Goal: Task Accomplishment & Management: Complete application form

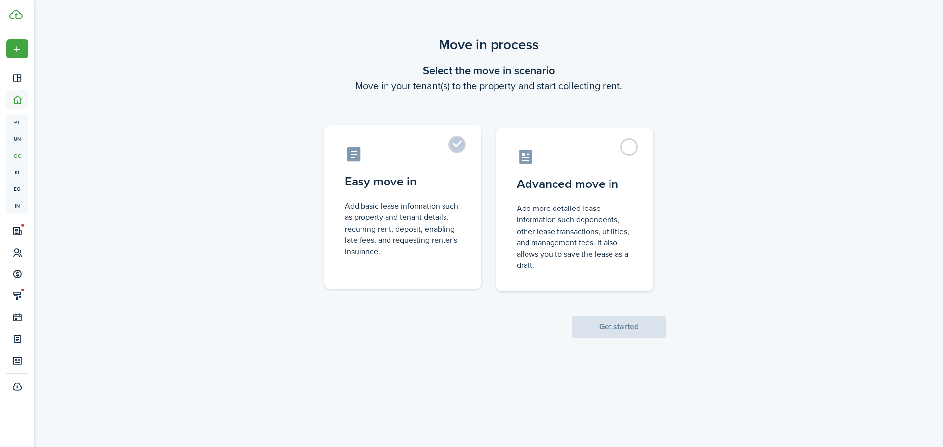
click at [453, 170] on label "Easy move in Add basic lease information such as property and tenant details, r…" at bounding box center [402, 207] width 157 height 164
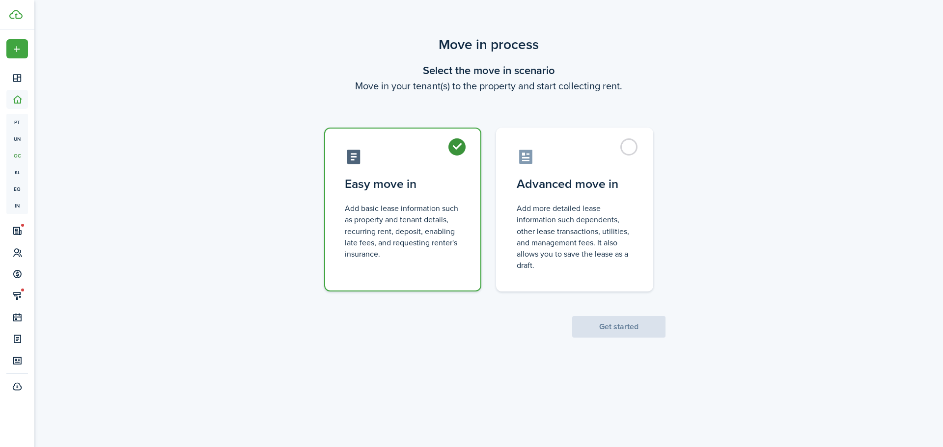
radio input "true"
click at [627, 325] on button "Get started" at bounding box center [618, 327] width 93 height 22
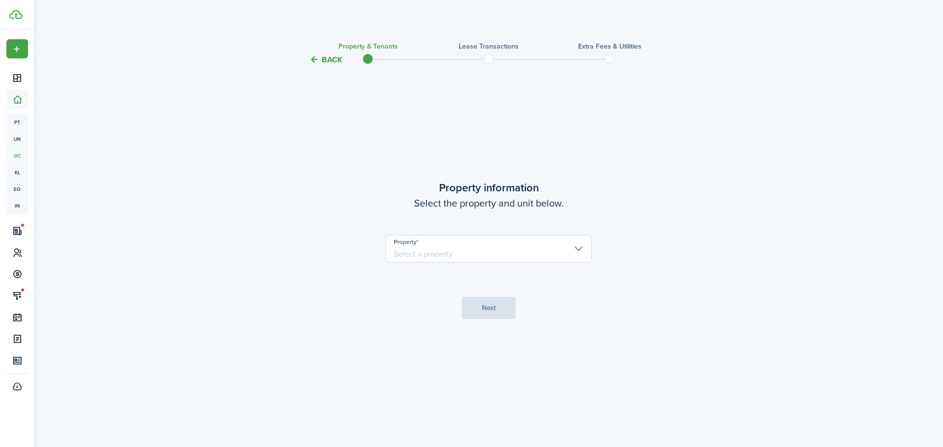
click at [537, 259] on input "Property" at bounding box center [488, 248] width 206 height 27
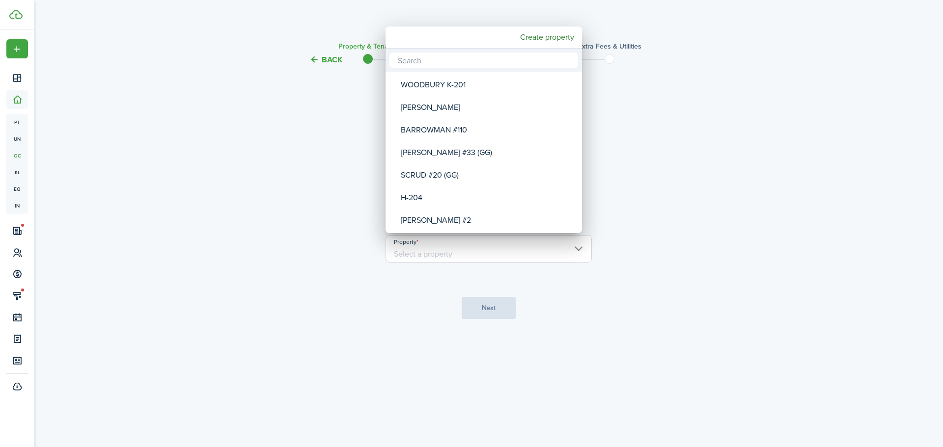
click at [507, 62] on input "text" at bounding box center [483, 61] width 189 height 16
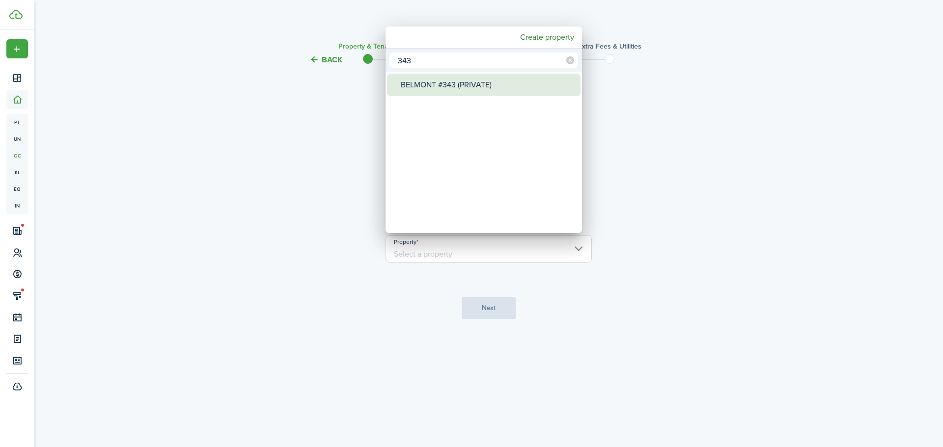
type input "343"
click at [484, 84] on div "BELMONT #343 (PRIVATE)" at bounding box center [488, 85] width 174 height 23
type input "BELMONT #343 (PRIVATE)"
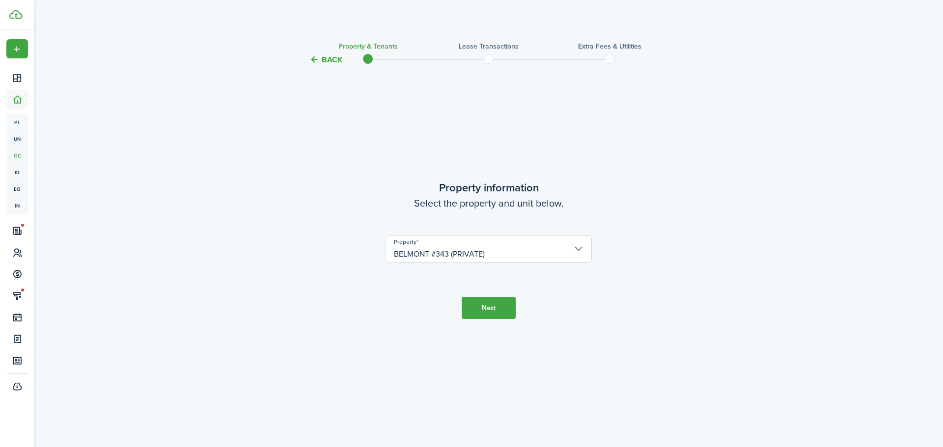
click at [488, 300] on button "Next" at bounding box center [488, 308] width 54 height 22
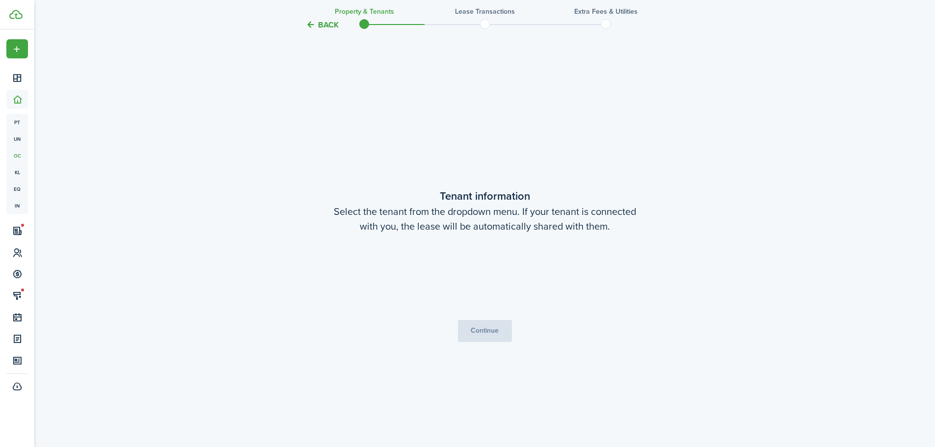
scroll to position [381, 0]
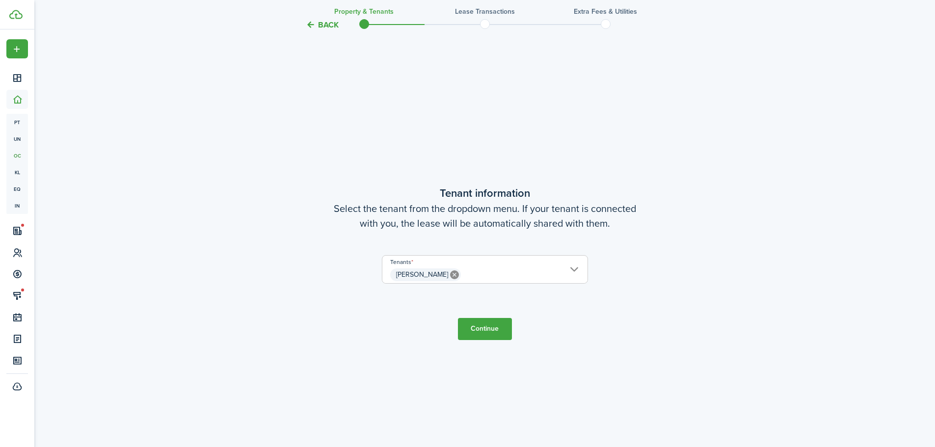
click at [530, 273] on span "[PERSON_NAME]" at bounding box center [484, 275] width 205 height 17
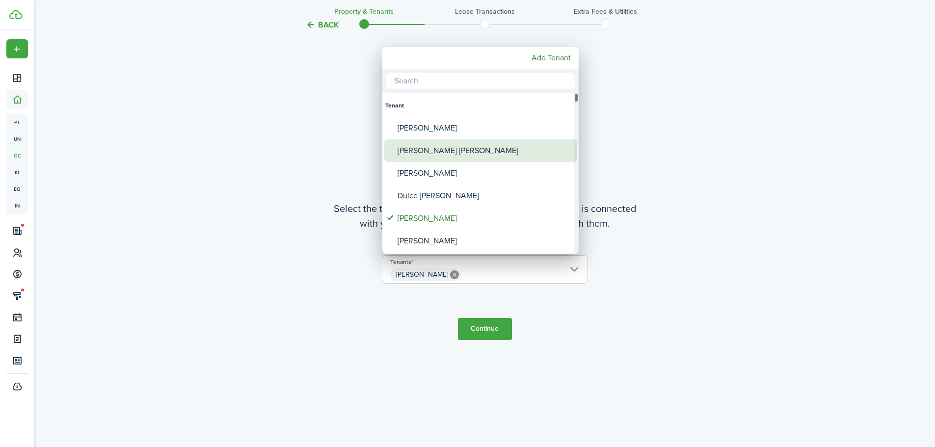
click at [485, 148] on div "[PERSON_NAME] [PERSON_NAME]" at bounding box center [485, 150] width 174 height 23
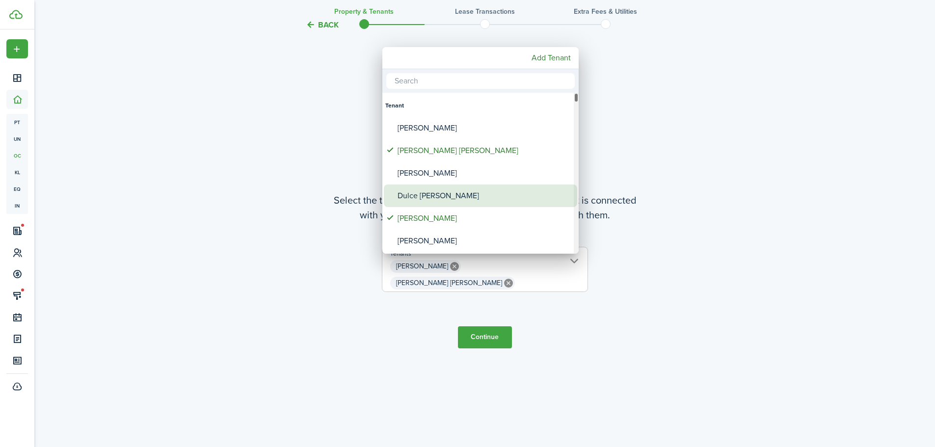
click at [473, 192] on div "Dulce [PERSON_NAME]" at bounding box center [485, 196] width 174 height 23
type input "[PERSON_NAME] [PERSON_NAME] [PERSON_NAME] [PERSON_NAME] [PERSON_NAME]"
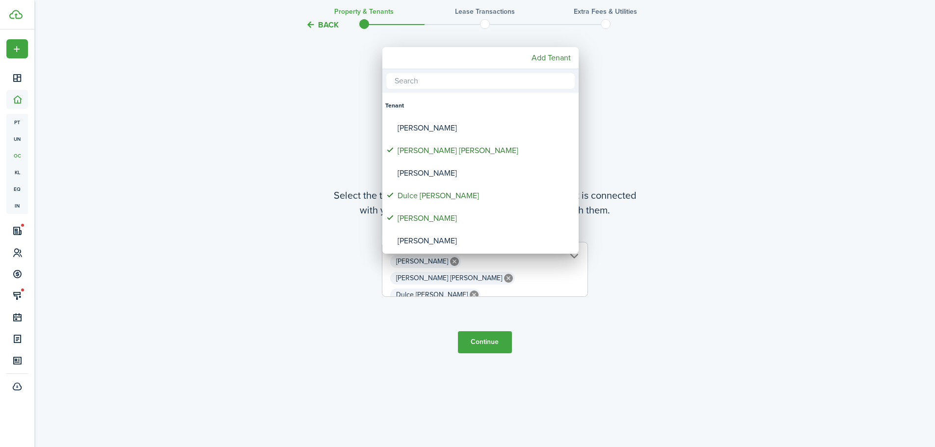
click at [730, 242] on div at bounding box center [467, 223] width 1092 height 604
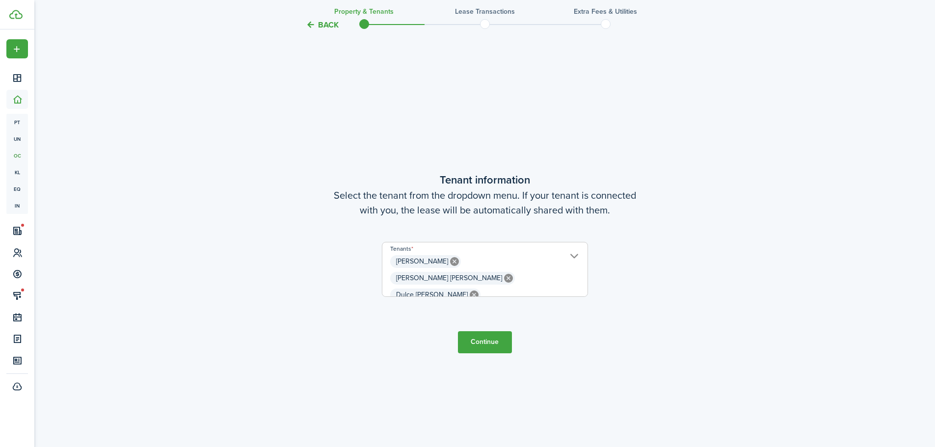
click at [487, 347] on button "Continue" at bounding box center [485, 342] width 54 height 22
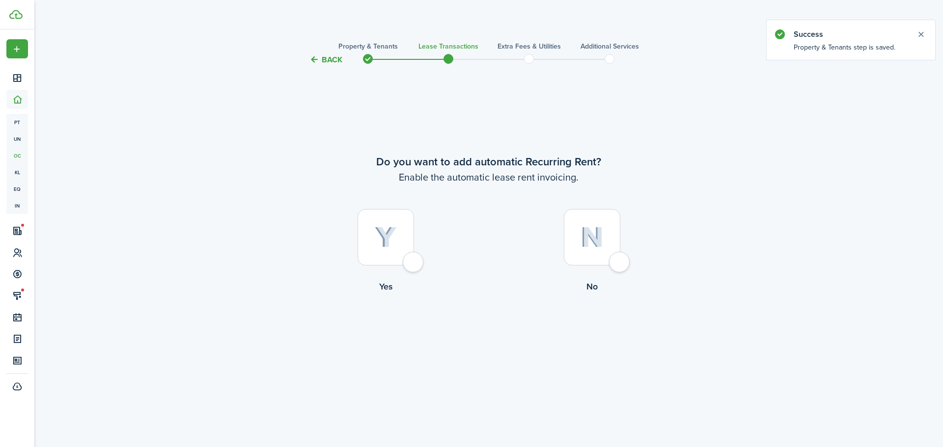
click at [384, 246] on img at bounding box center [386, 238] width 22 height 22
radio input "true"
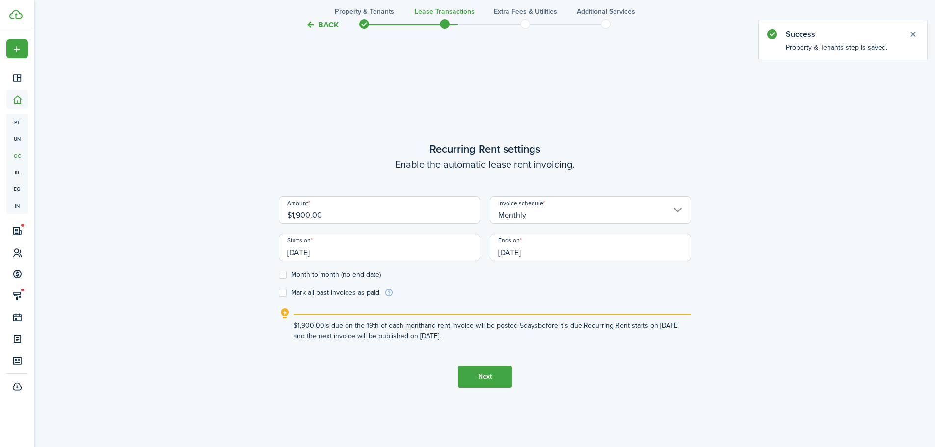
scroll to position [381, 0]
click at [490, 370] on button "Next" at bounding box center [485, 375] width 54 height 22
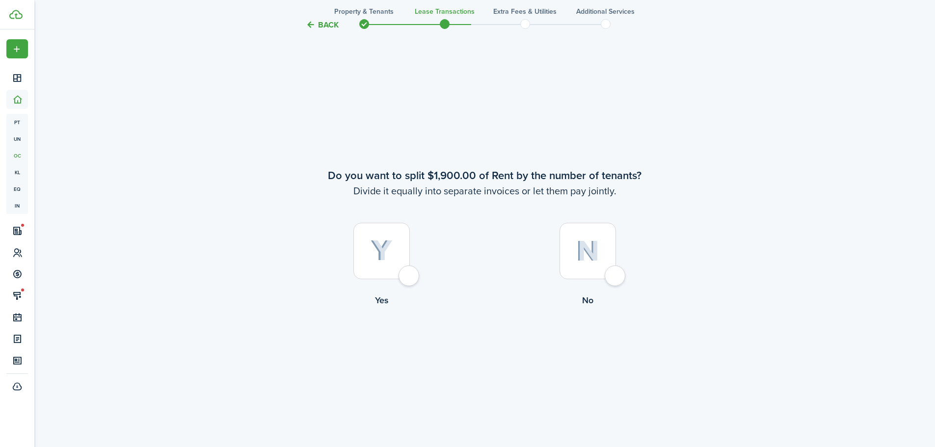
scroll to position [829, 0]
click at [602, 274] on div at bounding box center [588, 250] width 56 height 56
radio input "true"
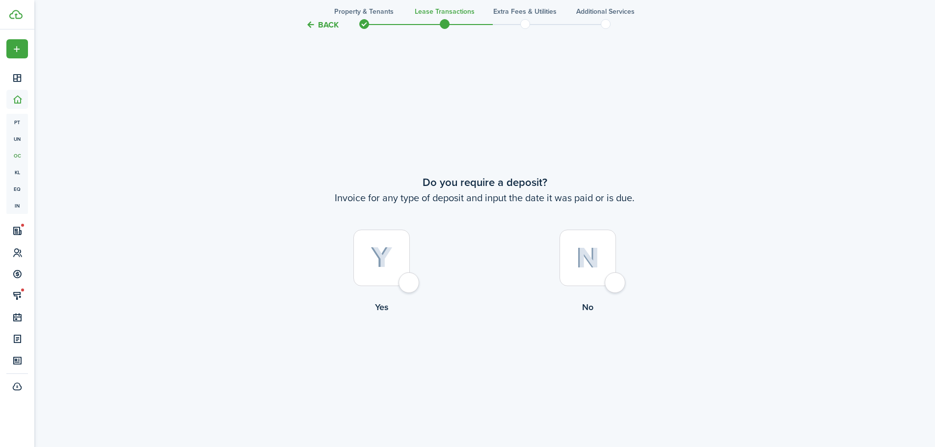
scroll to position [1276, 0]
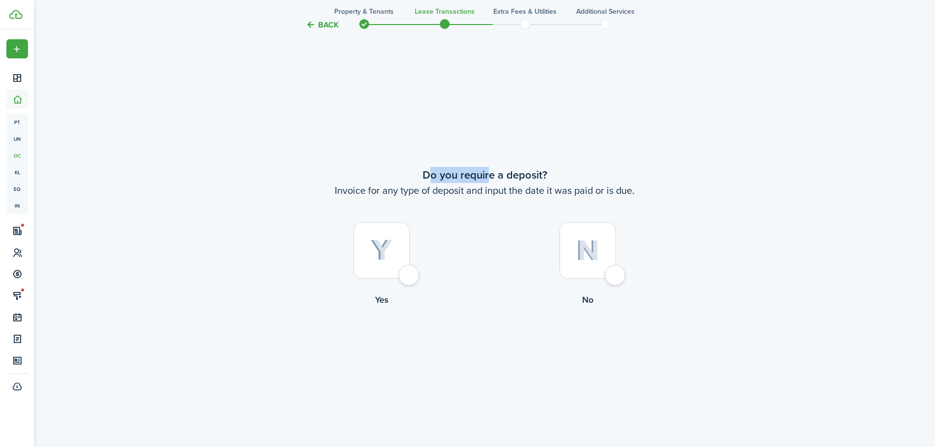
drag, startPoint x: 431, startPoint y: 181, endPoint x: 667, endPoint y: 196, distance: 236.6
click at [651, 195] on wizard-step-header "Do you require a deposit? Invoice for any type of deposit and input the date it…" at bounding box center [485, 182] width 412 height 31
click at [402, 256] on div at bounding box center [381, 250] width 56 height 56
radio input "true"
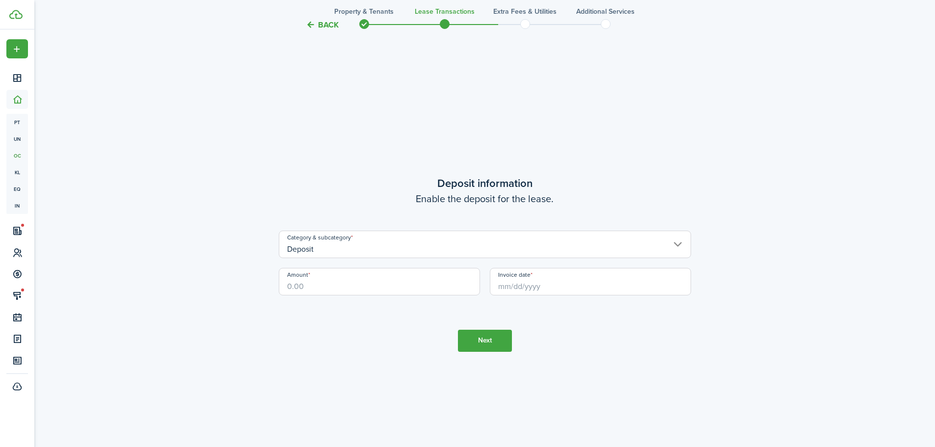
scroll to position [1723, 0]
click at [358, 287] on input "Amount" at bounding box center [379, 280] width 201 height 27
click at [581, 292] on input "Invoice date" at bounding box center [590, 280] width 201 height 27
type input "$1,900.00"
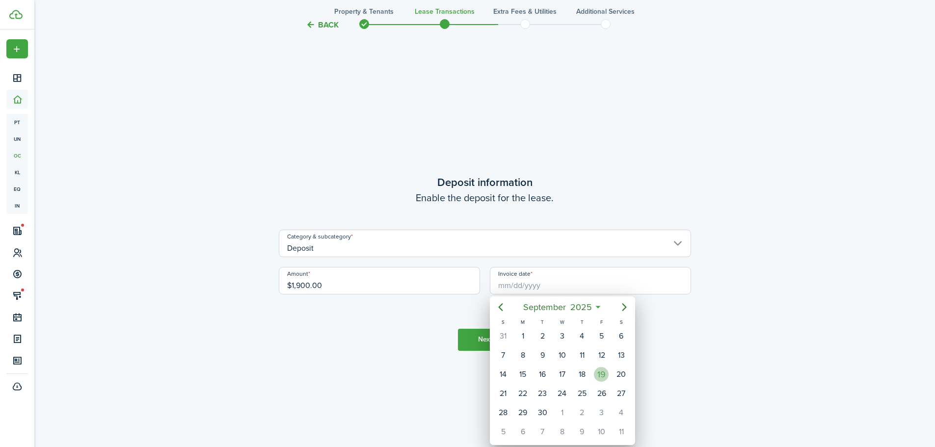
click at [600, 375] on div "19" at bounding box center [601, 374] width 15 height 15
type input "[DATE]"
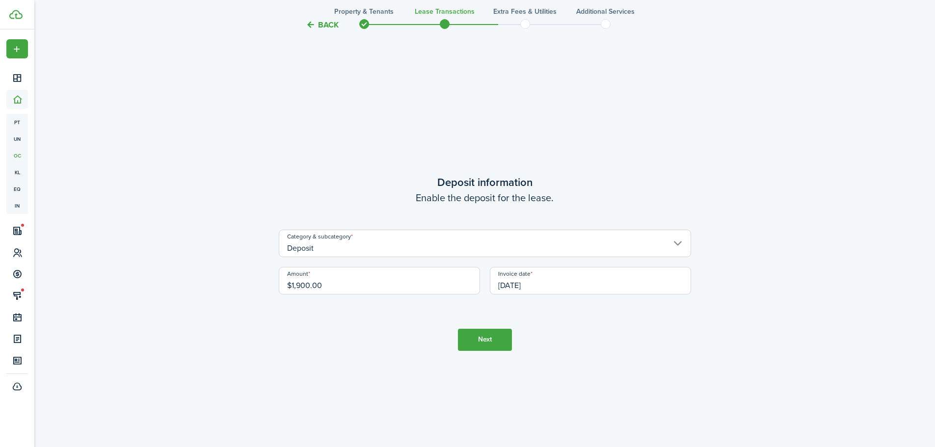
click at [484, 344] on button "Next" at bounding box center [485, 340] width 54 height 22
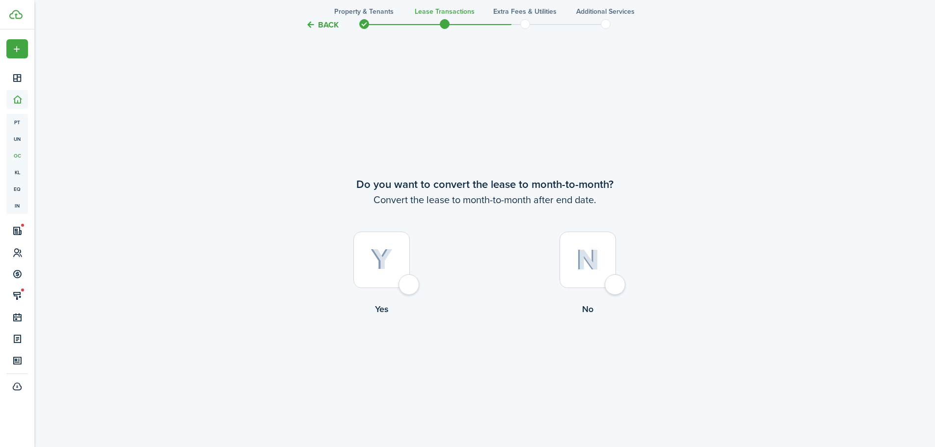
scroll to position [2170, 0]
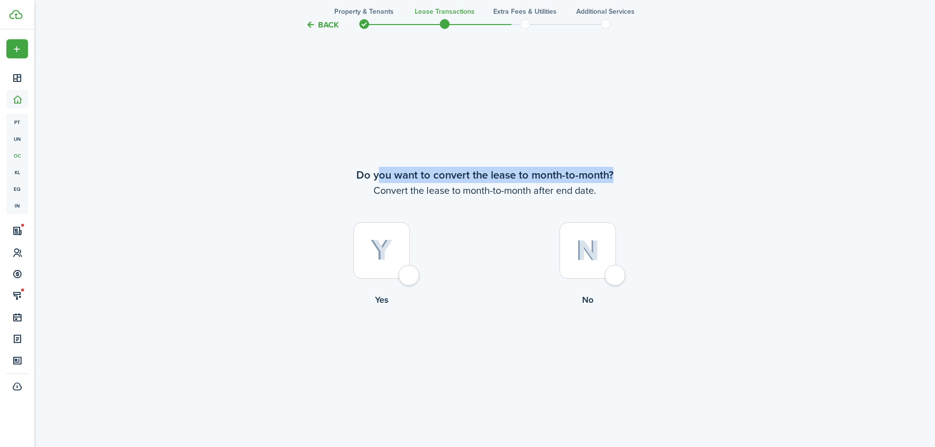
drag, startPoint x: 556, startPoint y: 176, endPoint x: 714, endPoint y: 176, distance: 158.1
click at [673, 176] on wizard-step-header-title "Do you want to convert the lease to month-to-month?" at bounding box center [485, 175] width 412 height 16
click at [377, 268] on div at bounding box center [381, 250] width 56 height 56
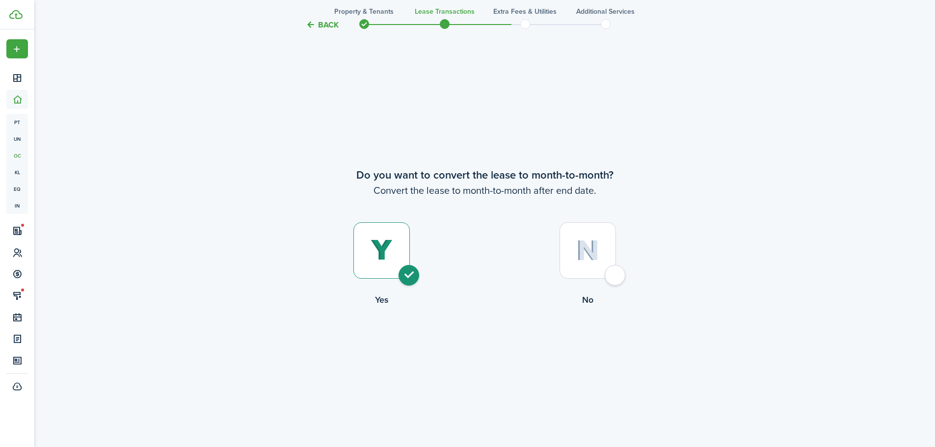
radio input "true"
click at [473, 336] on button "Continue" at bounding box center [485, 347] width 54 height 22
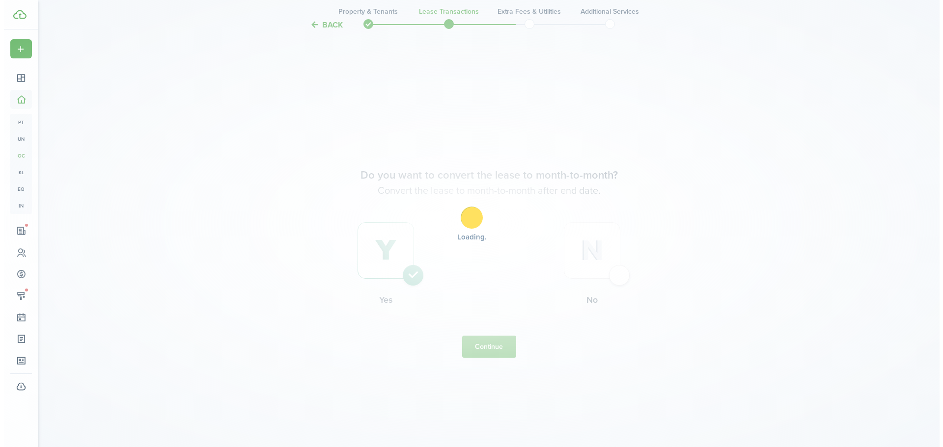
scroll to position [0, 0]
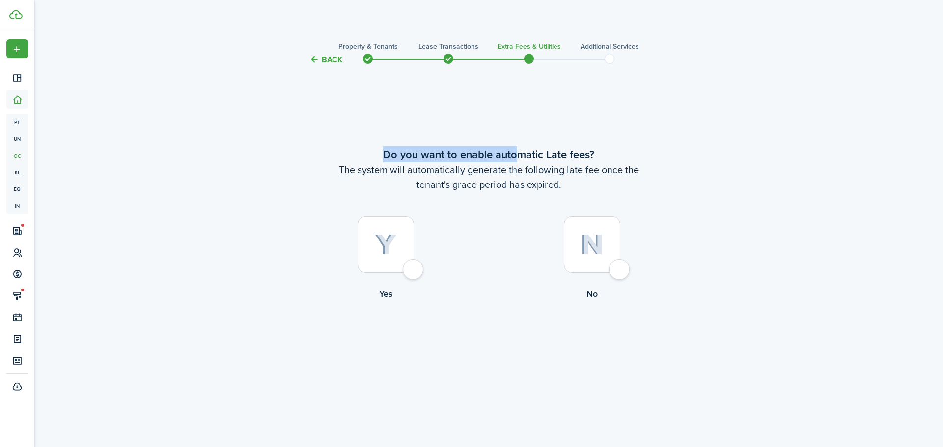
drag, startPoint x: 392, startPoint y: 153, endPoint x: 525, endPoint y: 147, distance: 133.2
click at [521, 147] on wizard-step-header-title "Do you want to enable automatic Late fees?" at bounding box center [488, 154] width 412 height 16
click at [765, 166] on div "Back Property & Tenants Lease Transactions Extra fees & Utilities Additional Se…" at bounding box center [489, 227] width 570 height 386
click at [390, 243] on img at bounding box center [386, 245] width 22 height 22
radio input "true"
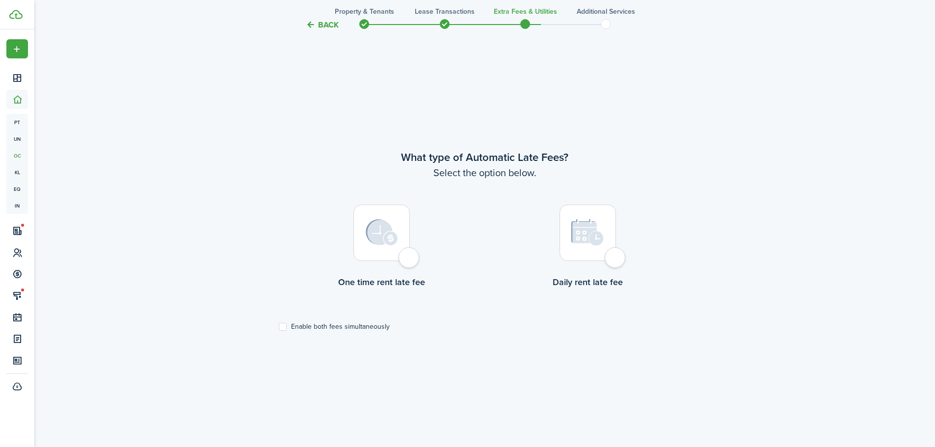
scroll to position [381, 0]
click at [805, 246] on div "Back Property & Tenants Lease Transactions Extra fees & Utilities Additional Se…" at bounding box center [484, 69] width 901 height 843
click at [383, 234] on img at bounding box center [382, 231] width 32 height 27
radio input "true"
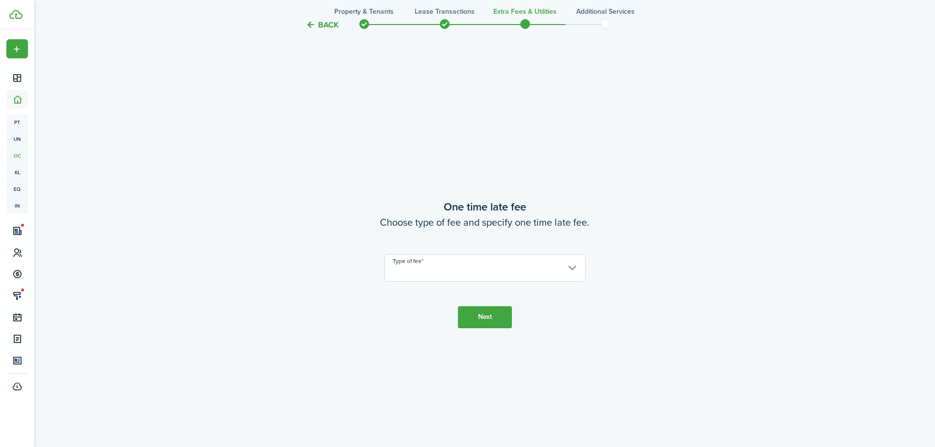
scroll to position [829, 0]
click at [531, 271] on input "Type of fee" at bounding box center [484, 266] width 201 height 27
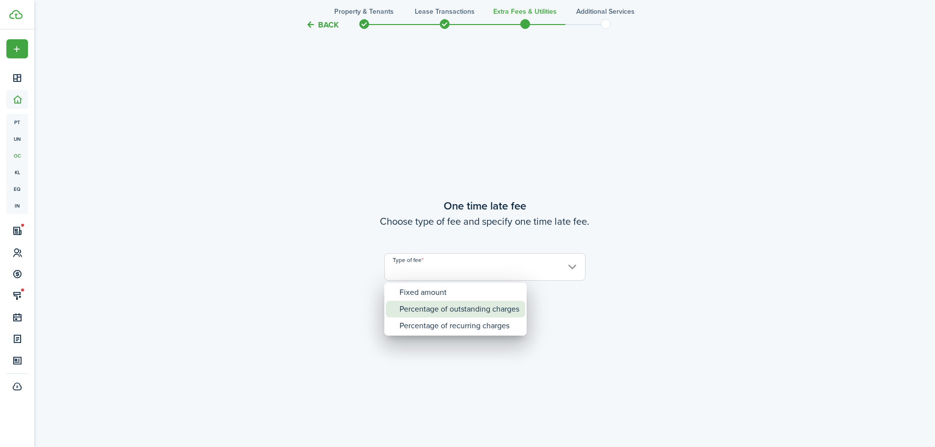
click at [466, 309] on div "Percentage of outstanding charges" at bounding box center [460, 309] width 120 height 17
type input "Percentage of outstanding charges"
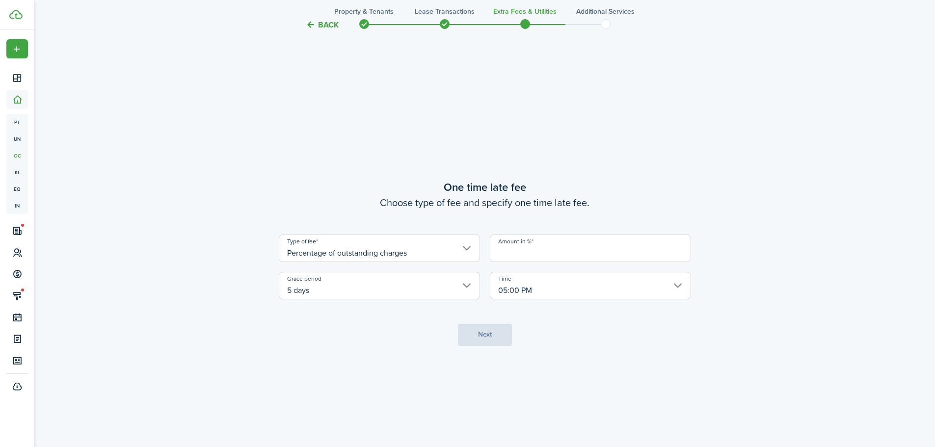
click at [548, 253] on input "Amount in %" at bounding box center [590, 248] width 201 height 27
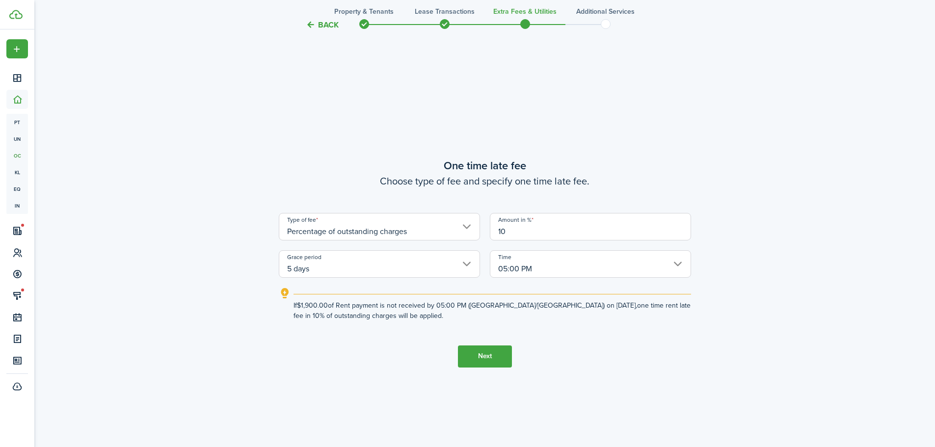
click at [683, 263] on input "05:00 PM" at bounding box center [590, 263] width 201 height 27
type input "10"
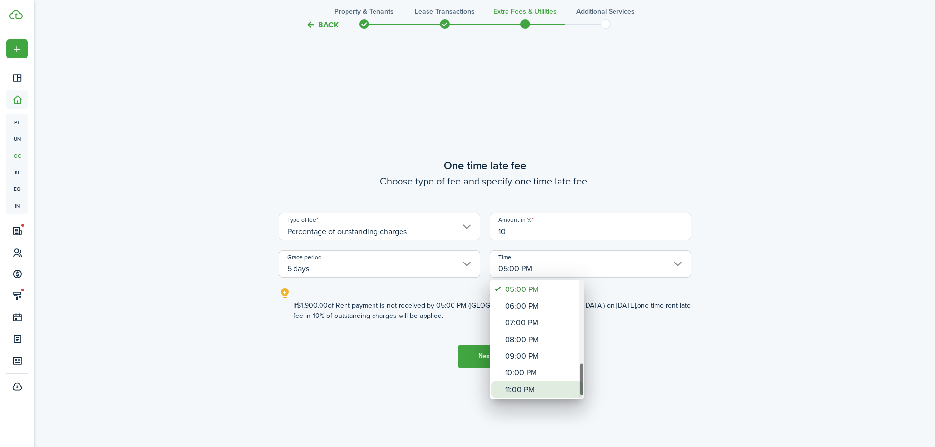
click at [531, 392] on div "11:00 PM" at bounding box center [541, 389] width 72 height 17
type input "11:00 PM"
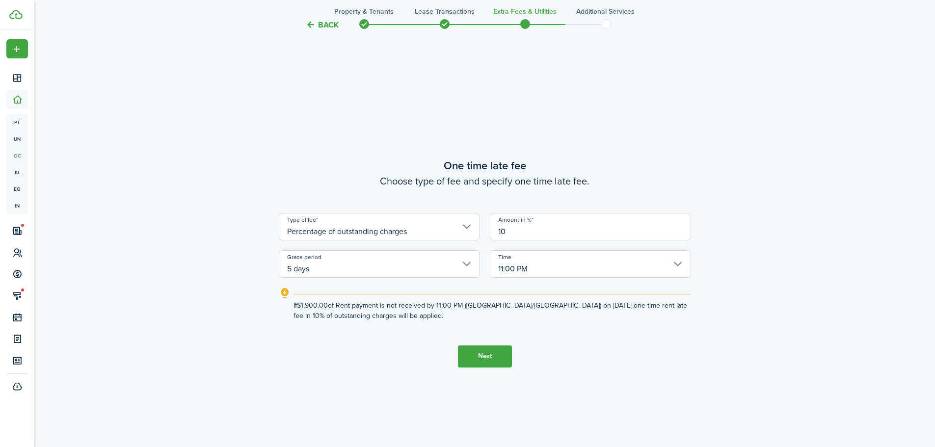
click at [488, 351] on button "Next" at bounding box center [485, 357] width 54 height 22
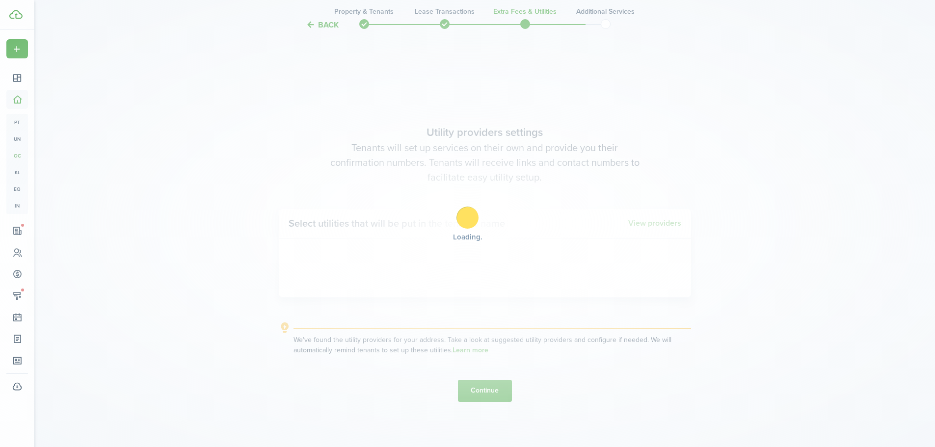
scroll to position [1276, 0]
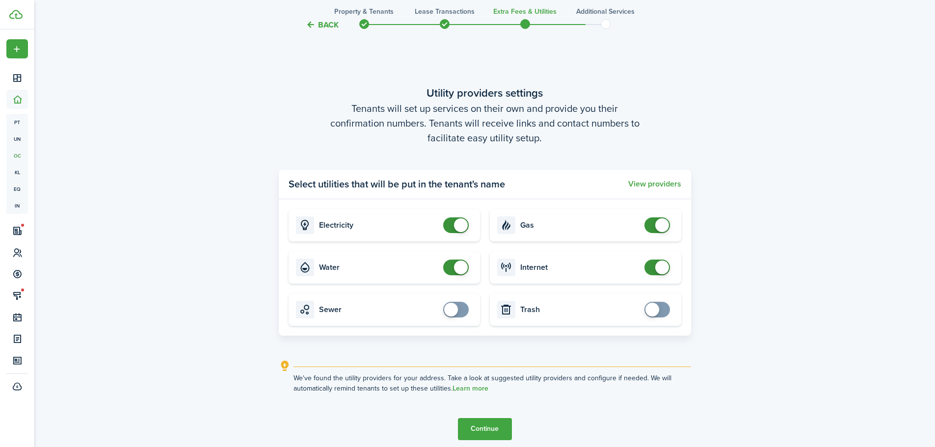
drag, startPoint x: 312, startPoint y: 182, endPoint x: 524, endPoint y: 184, distance: 211.6
click at [524, 184] on panel-main-header "Select utilities that will be put in the tenant's name View providers" at bounding box center [485, 184] width 412 height 29
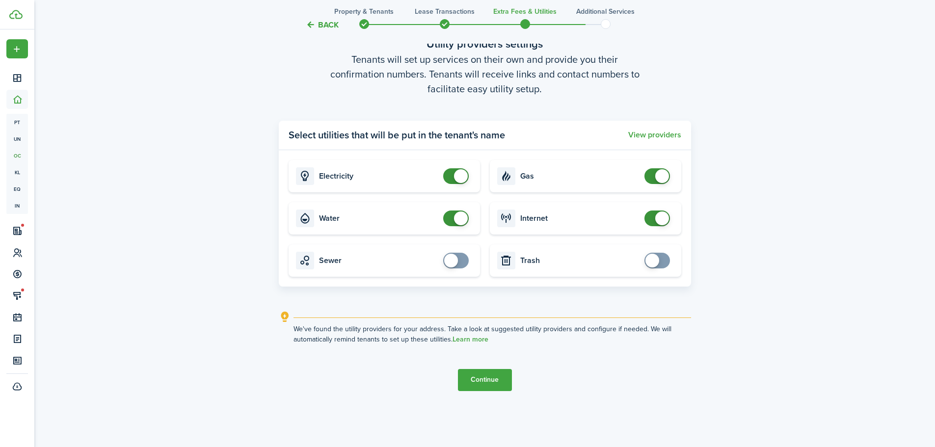
scroll to position [1342, 0]
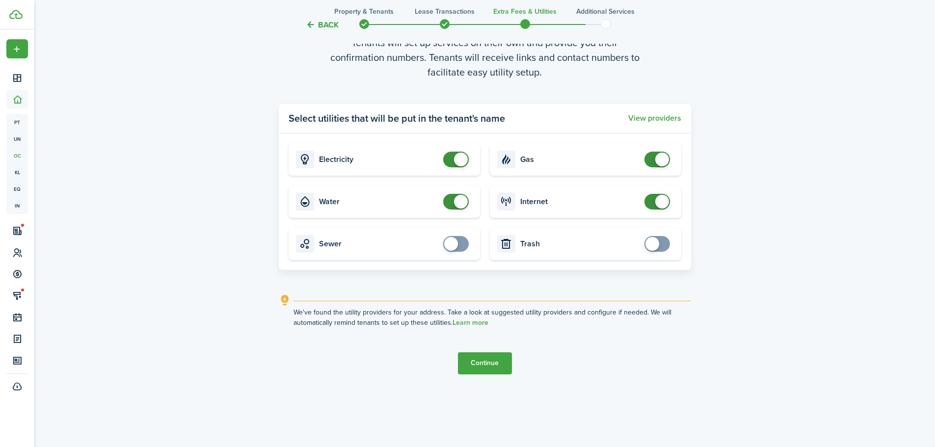
click at [483, 358] on button "Continue" at bounding box center [485, 364] width 54 height 22
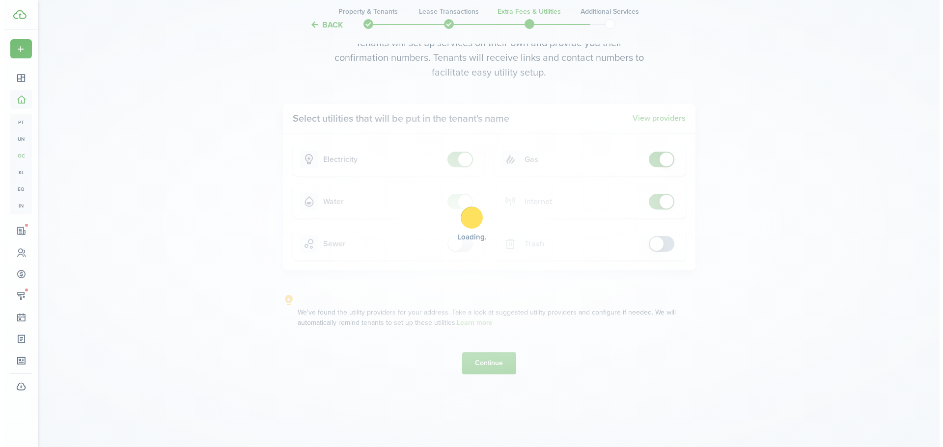
scroll to position [0, 0]
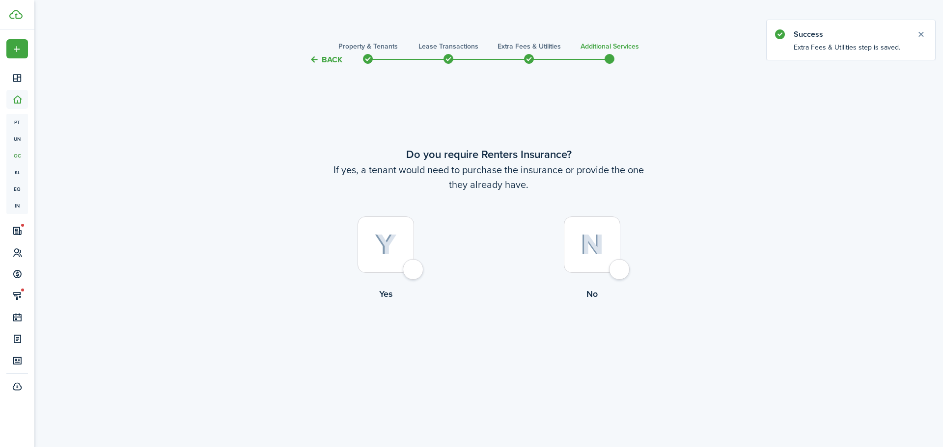
drag, startPoint x: 342, startPoint y: 238, endPoint x: 361, endPoint y: 238, distance: 18.7
click at [345, 238] on label "Yes" at bounding box center [385, 261] width 206 height 89
radio input "true"
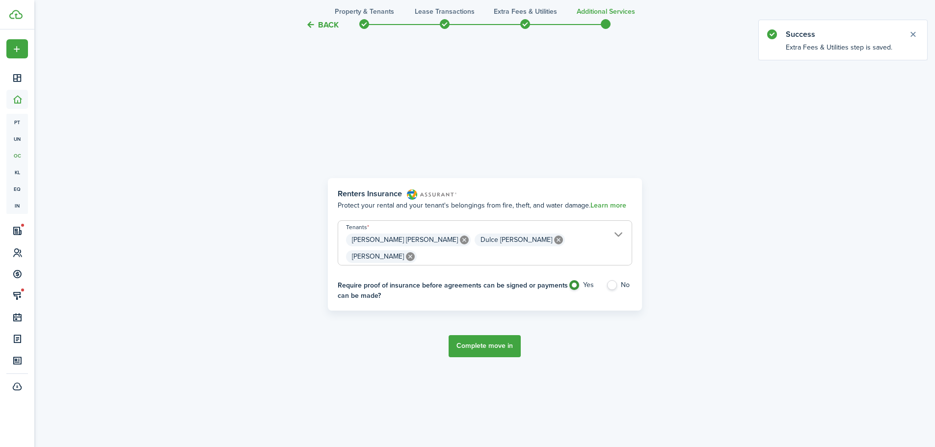
scroll to position [381, 0]
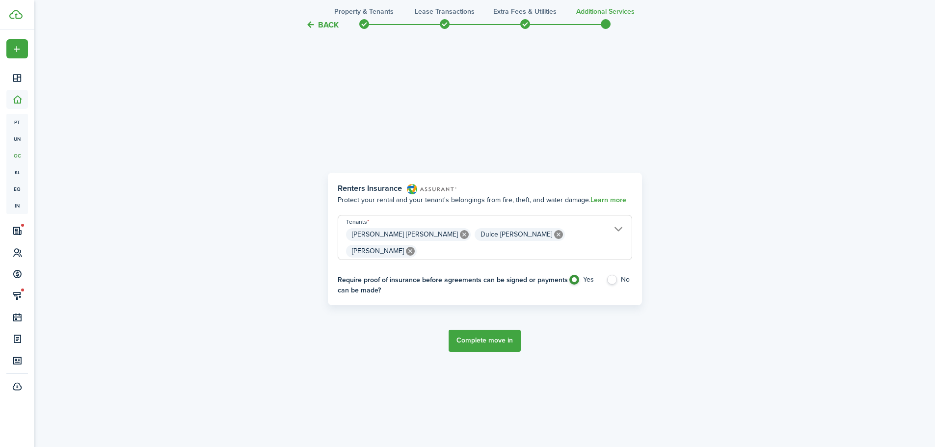
click at [610, 280] on label "No" at bounding box center [619, 282] width 26 height 15
radio input "false"
radio input "true"
click at [510, 331] on tc-wizard-step "Renters Insurance Protect your rental and your tenant's belongings from fire, t…" at bounding box center [485, 262] width 412 height 447
click at [508, 335] on button "Complete move in" at bounding box center [485, 341] width 72 height 22
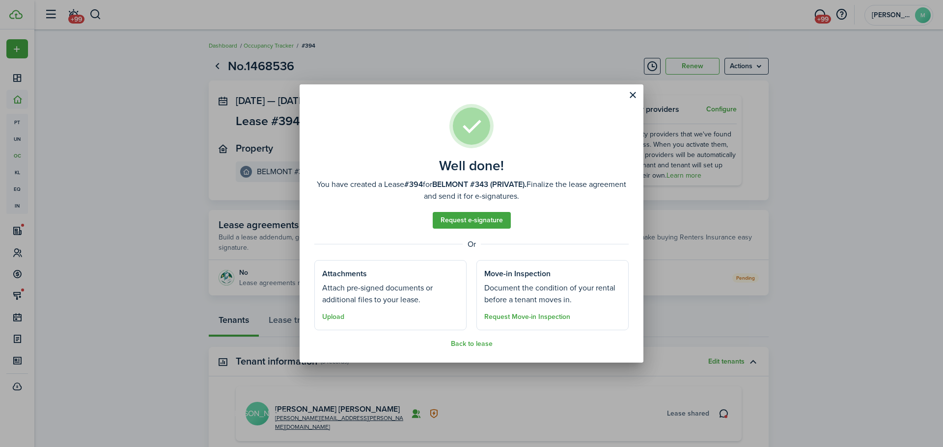
drag, startPoint x: 332, startPoint y: 185, endPoint x: 580, endPoint y: 191, distance: 248.0
click at [580, 191] on well-done-description "You have created a Lease #394 for BELMONT #343 (PRIVATE). Finalize the lease ag…" at bounding box center [471, 191] width 314 height 24
click at [584, 197] on well-done-description "You have created a Lease #394 for BELMONT #343 (PRIVATE). Finalize the lease ag…" at bounding box center [471, 191] width 314 height 24
click at [636, 98] on button "Close modal" at bounding box center [632, 95] width 17 height 17
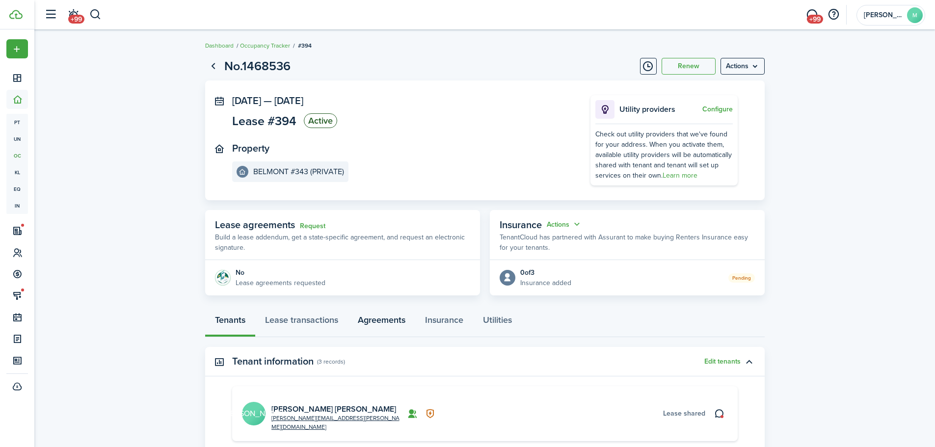
click at [379, 326] on link "Agreements" at bounding box center [381, 322] width 67 height 29
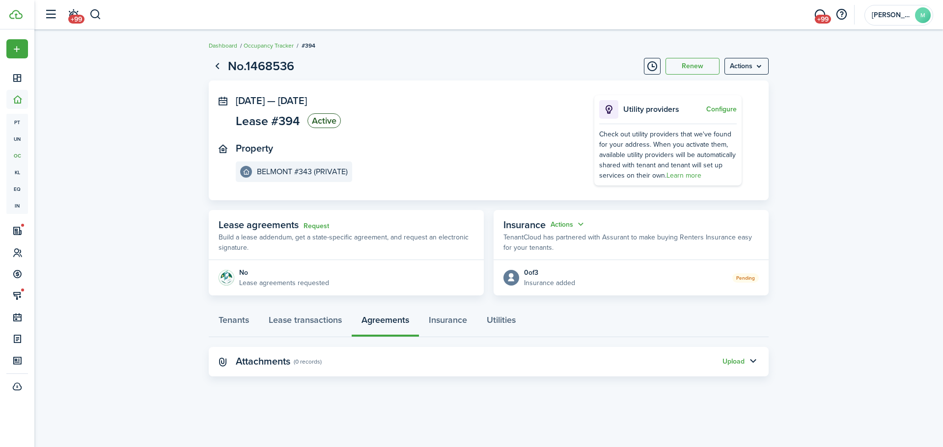
click at [512, 214] on panel-main-header "Insurance Actions TenantCloud has partnered with Assurant to make buying Renter…" at bounding box center [630, 235] width 275 height 50
click at [755, 62] on menu-btn "Actions" at bounding box center [746, 66] width 44 height 17
click at [799, 133] on lease-view "No.1468536 Renew Actions [DATE] — [DATE] Lease #394 Active Property BELMONT #34…" at bounding box center [488, 216] width 908 height 329
click at [158, 236] on lease-view "No.1468536 Renew Actions [DATE] — [DATE] Lease #394 Active Property BELMONT #34…" at bounding box center [488, 216] width 908 height 329
click at [94, 15] on button "button" at bounding box center [95, 14] width 12 height 17
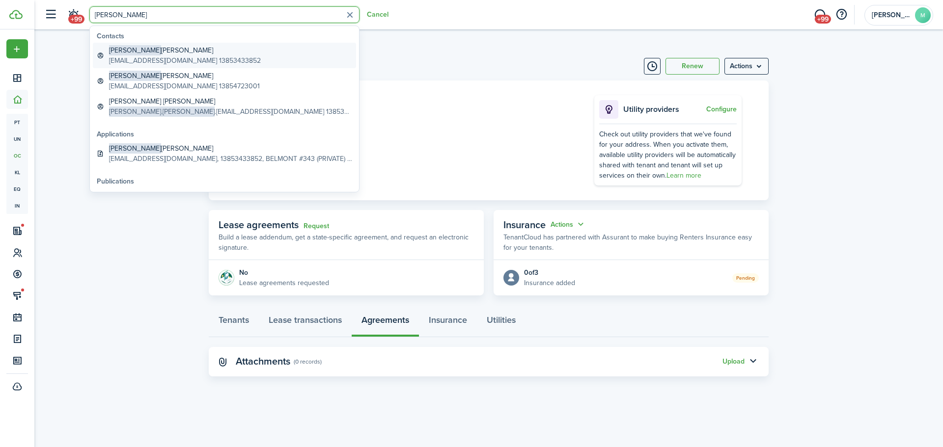
type input "[PERSON_NAME]"
click at [195, 50] on global-search-item-title "[PERSON_NAME] [PERSON_NAME]" at bounding box center [185, 50] width 152 height 10
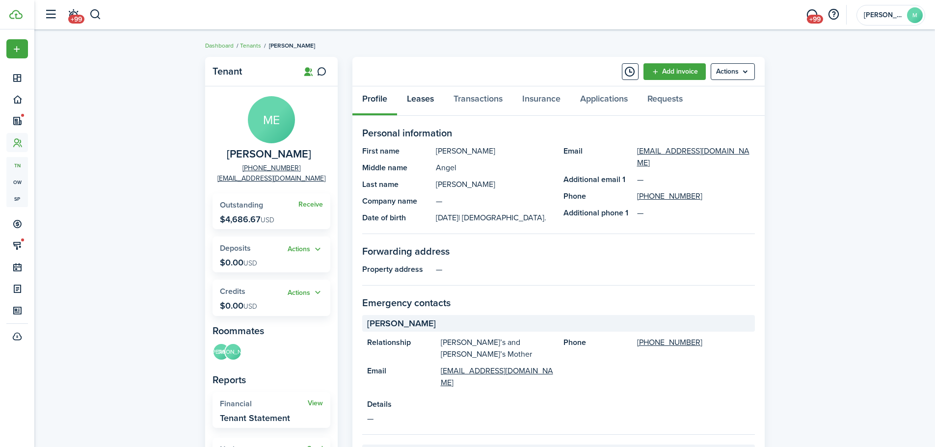
click at [418, 100] on link "Leases" at bounding box center [420, 100] width 47 height 29
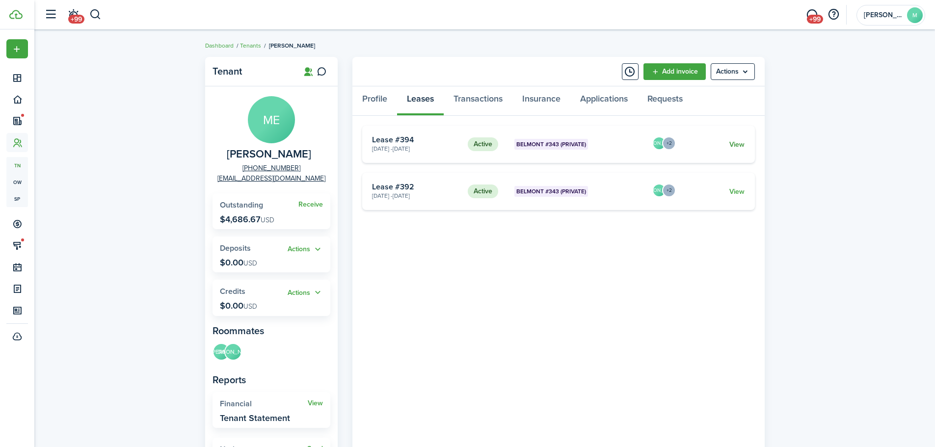
click at [736, 144] on link "View" at bounding box center [737, 144] width 15 height 10
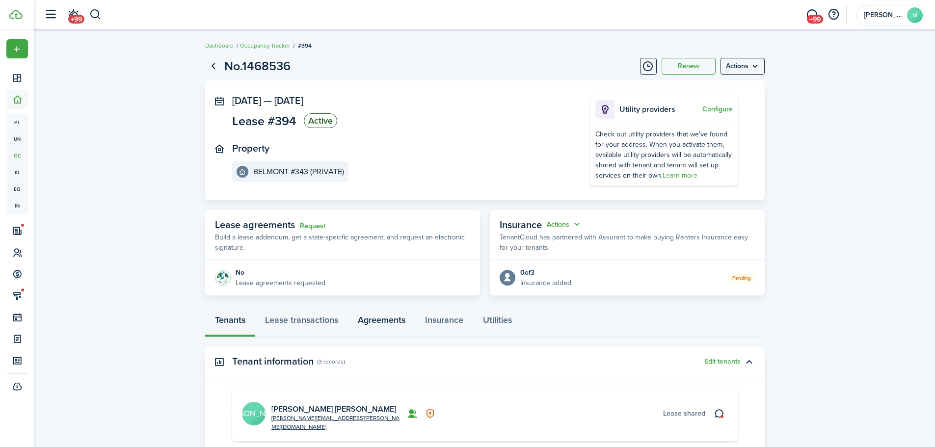
click at [382, 325] on link "Agreements" at bounding box center [381, 322] width 67 height 29
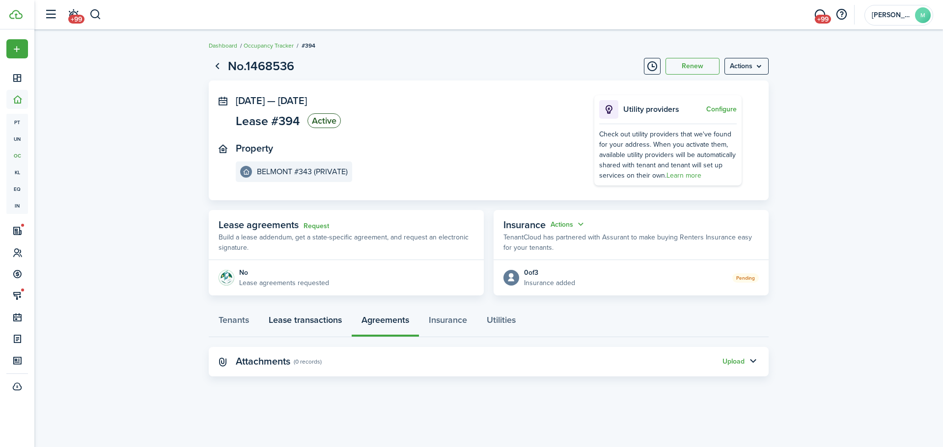
click at [327, 324] on link "Lease transactions" at bounding box center [305, 322] width 93 height 29
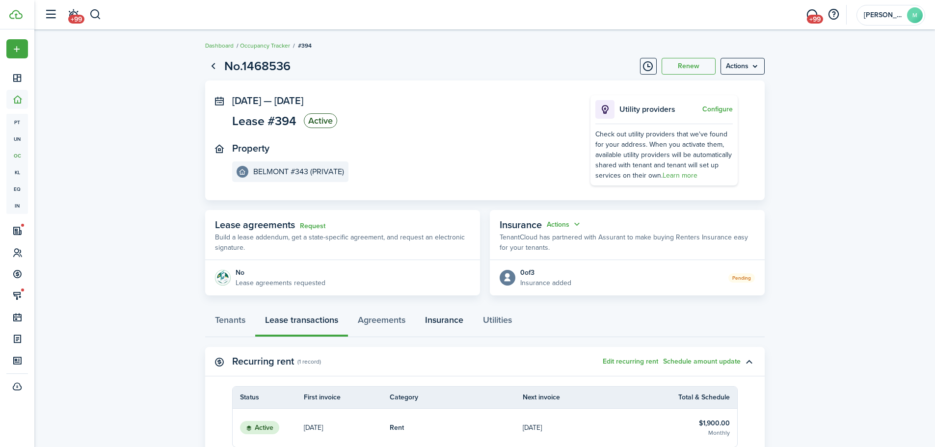
click at [417, 322] on link "Insurance" at bounding box center [444, 322] width 58 height 29
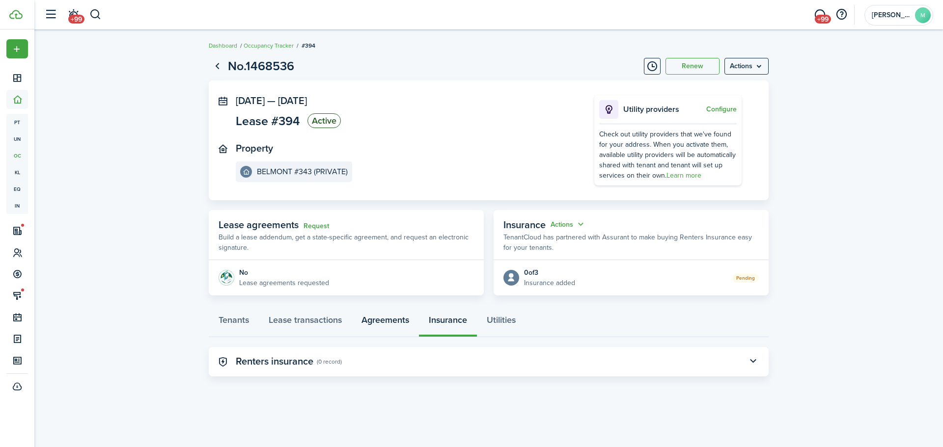
click at [398, 320] on link "Agreements" at bounding box center [385, 322] width 67 height 29
click at [755, 360] on button "button" at bounding box center [752, 361] width 17 height 17
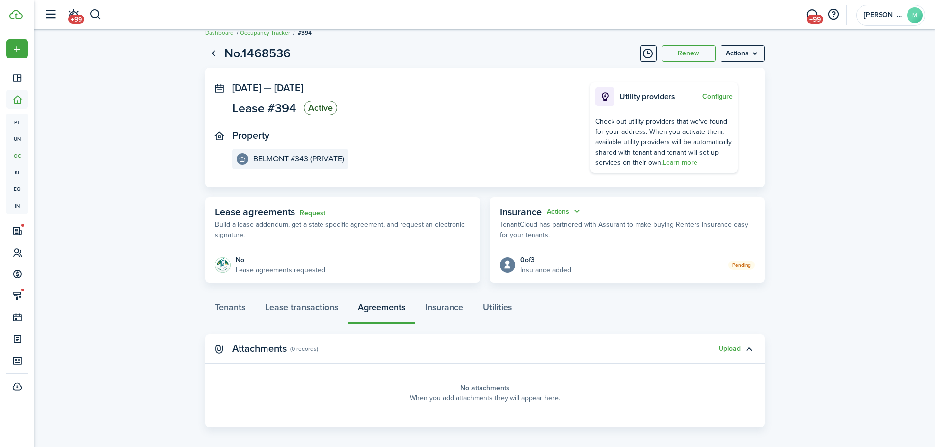
scroll to position [20, 0]
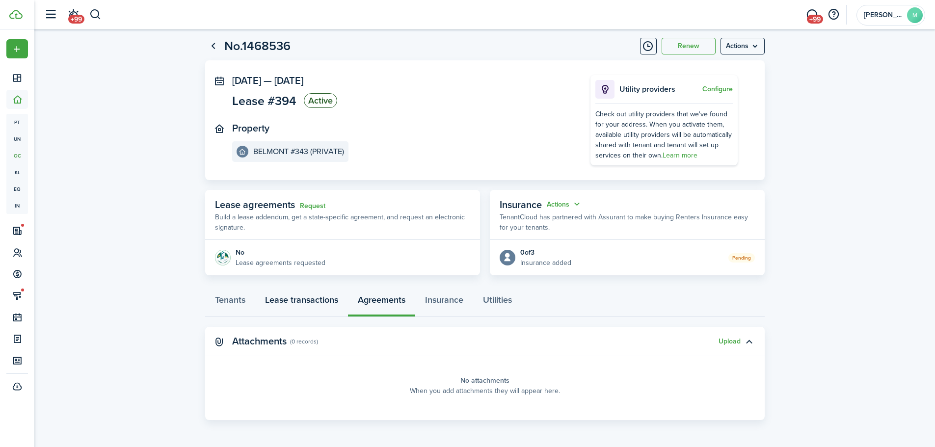
drag, startPoint x: 381, startPoint y: 299, endPoint x: 349, endPoint y: 299, distance: 32.4
click at [380, 299] on div "Tenants Lease transactions Agreements Insurance Utilities" at bounding box center [485, 302] width 560 height 29
click at [293, 303] on link "Lease transactions" at bounding box center [301, 302] width 93 height 29
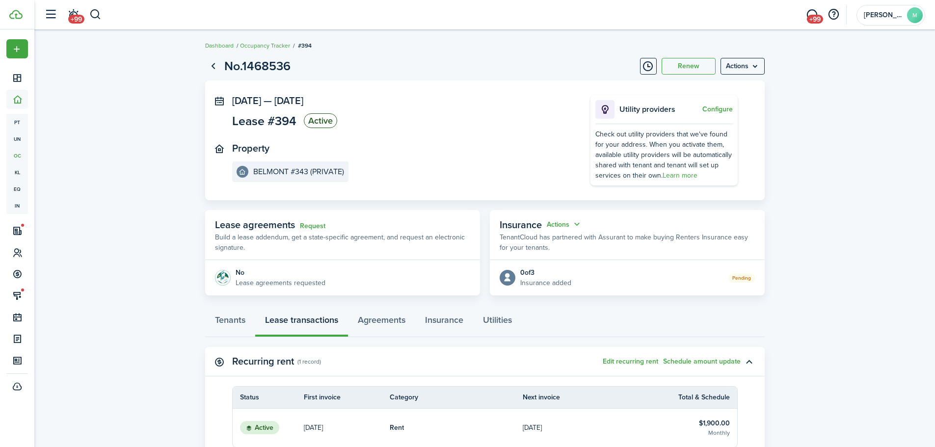
click at [235, 303] on page-view-layout "No.1468536 Renew Actions [DATE] — [DATE] Lease #394 Active Property BELMONT #34…" at bounding box center [485, 364] width 570 height 624
click at [233, 326] on link "Tenants" at bounding box center [230, 322] width 50 height 29
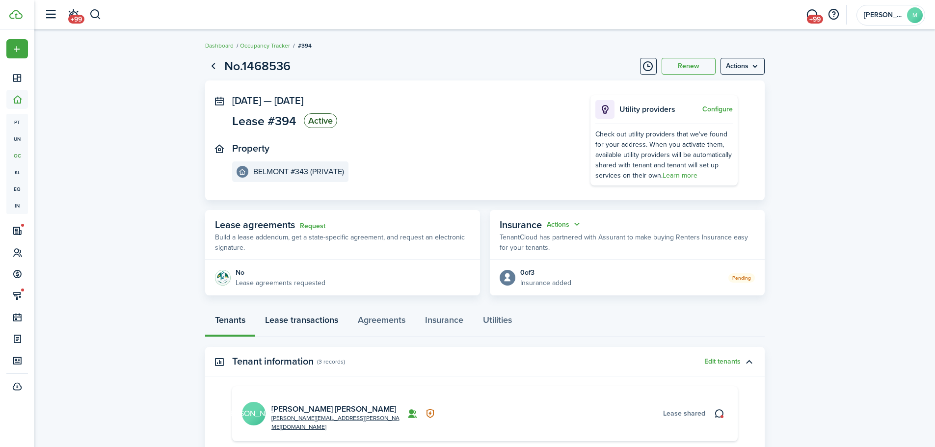
drag, startPoint x: 292, startPoint y: 324, endPoint x: 328, endPoint y: 325, distance: 36.4
click at [296, 324] on link "Lease transactions" at bounding box center [301, 322] width 93 height 29
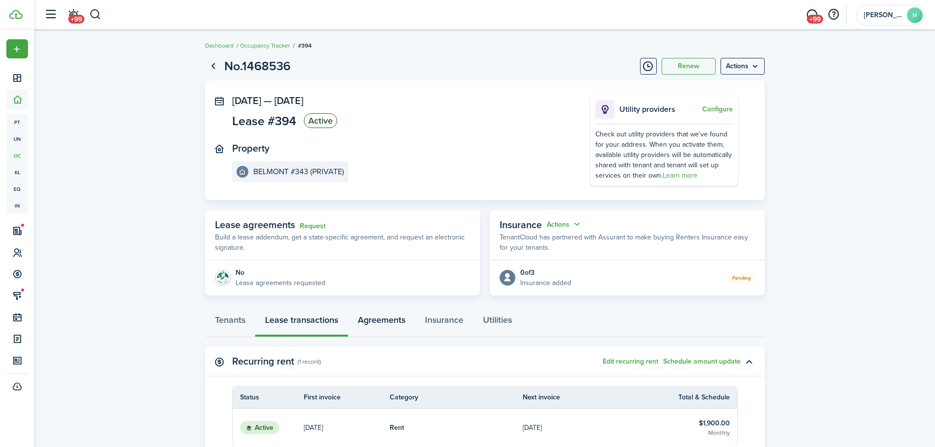
click at [389, 323] on link "Agreements" at bounding box center [381, 322] width 67 height 29
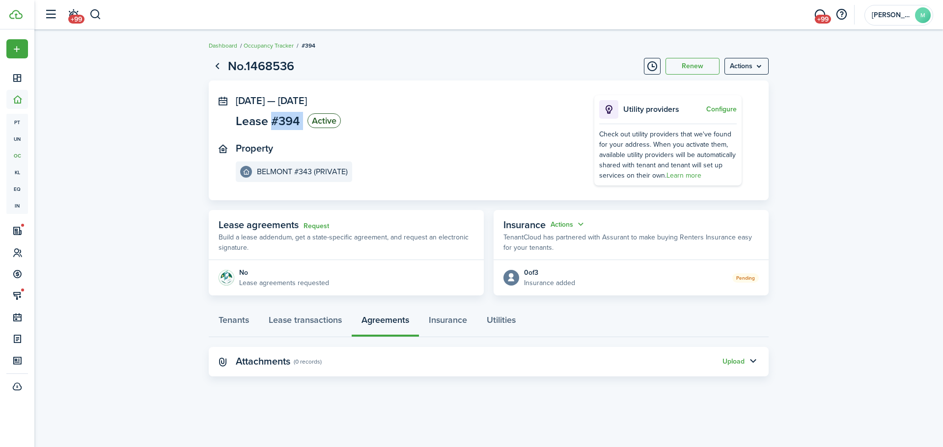
drag, startPoint x: 274, startPoint y: 118, endPoint x: 306, endPoint y: 118, distance: 31.9
click at [306, 118] on panel-main-description "Lease #394 Active" at bounding box center [288, 120] width 105 height 15
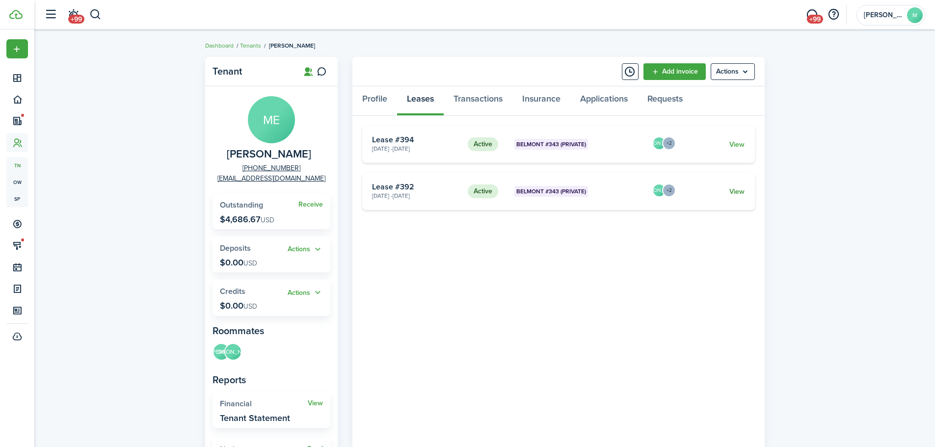
click at [735, 191] on link "View" at bounding box center [737, 192] width 15 height 10
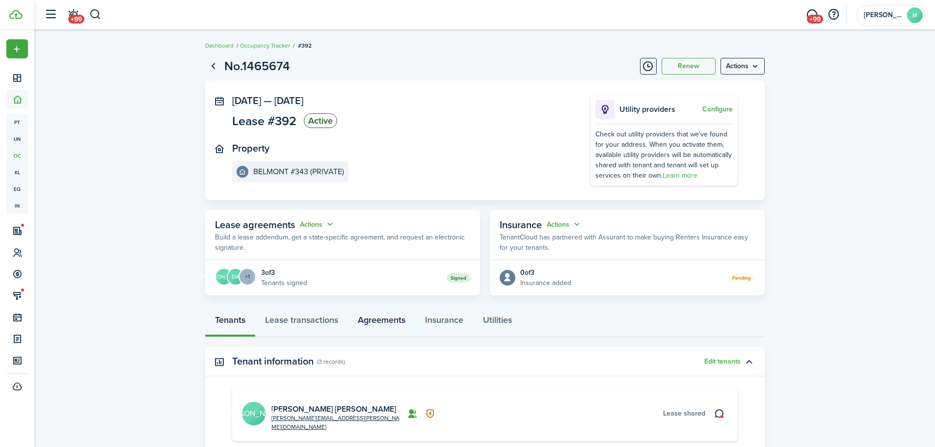
click at [380, 319] on link "Agreements" at bounding box center [381, 322] width 67 height 29
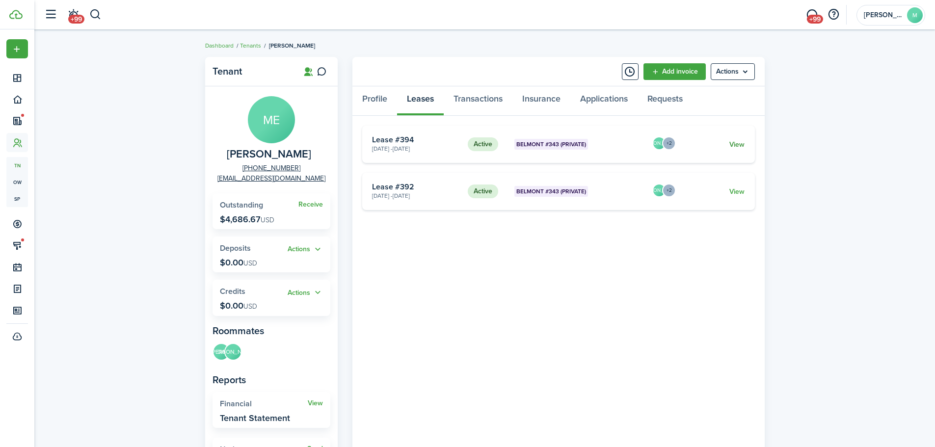
click at [741, 146] on link "View" at bounding box center [737, 144] width 15 height 10
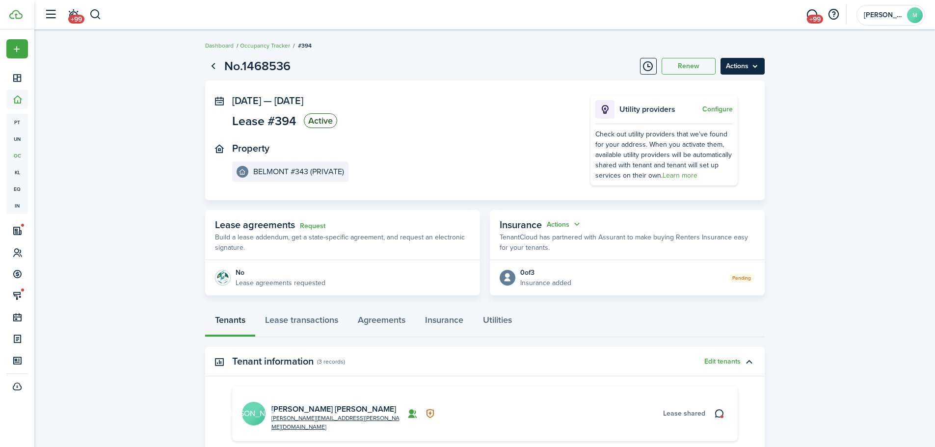
click at [754, 64] on menu-btn "Actions" at bounding box center [743, 66] width 44 height 17
click at [732, 136] on button "Delete" at bounding box center [722, 139] width 86 height 17
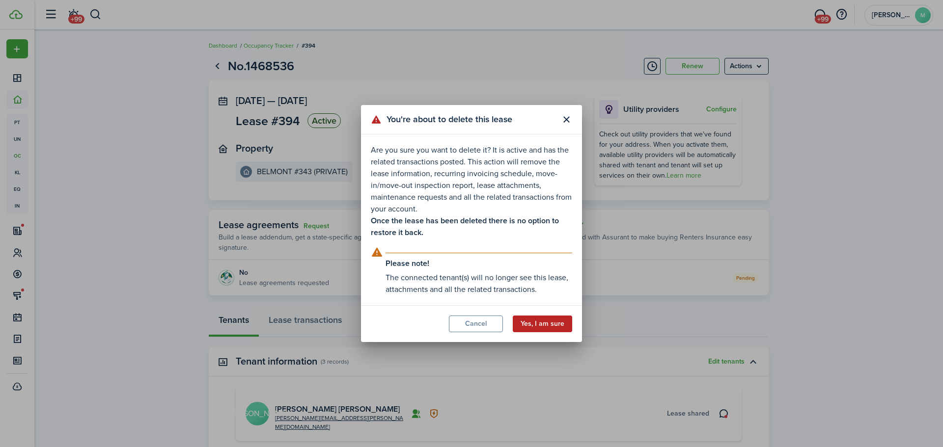
click at [533, 326] on button "Yes, I am sure" at bounding box center [542, 324] width 59 height 17
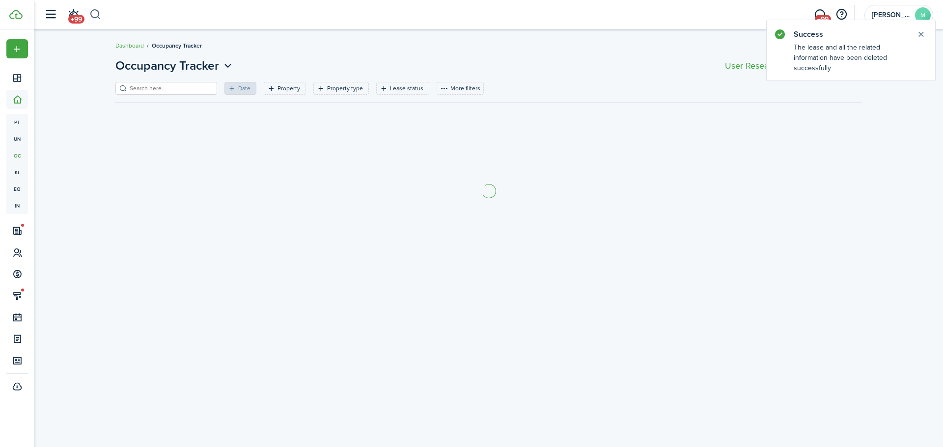
click at [94, 14] on button "button" at bounding box center [95, 14] width 12 height 17
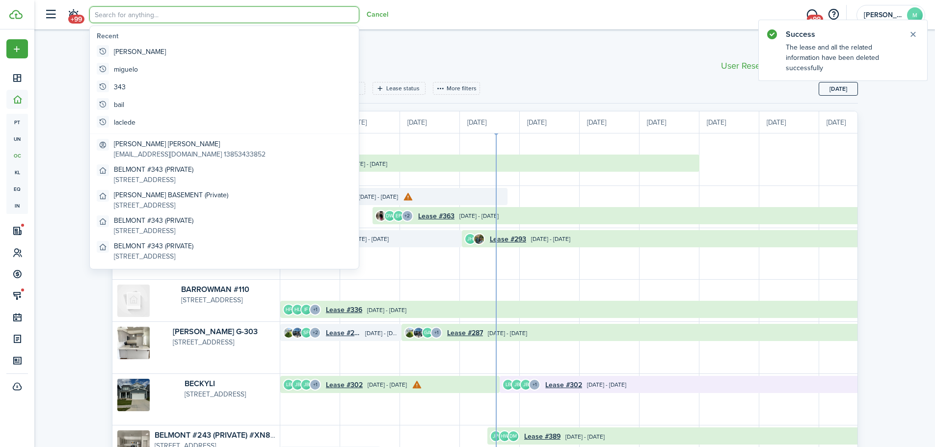
scroll to position [0, 180]
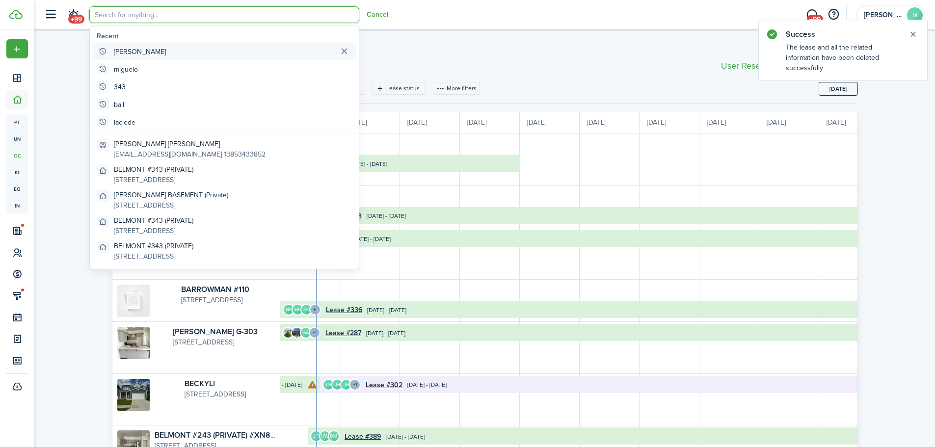
click at [148, 55] on global-search-item "[PERSON_NAME]" at bounding box center [224, 52] width 263 height 18
type input "[PERSON_NAME]"
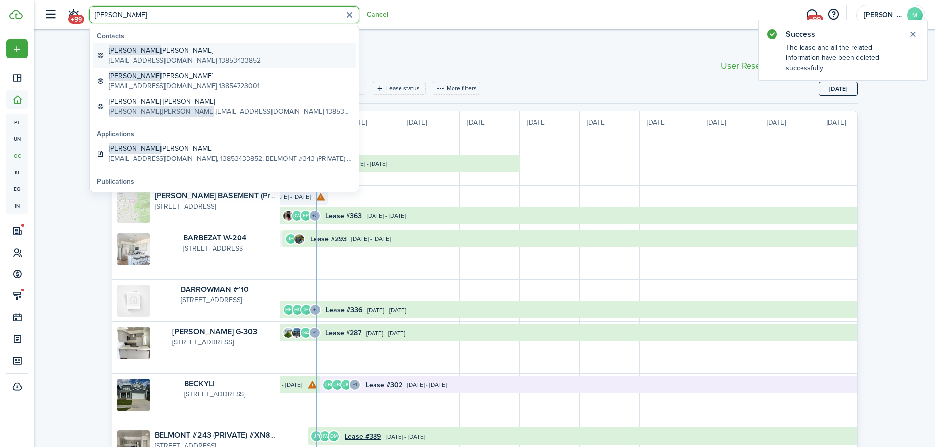
click at [156, 49] on global-search-item-title "[PERSON_NAME] [PERSON_NAME]" at bounding box center [185, 50] width 152 height 10
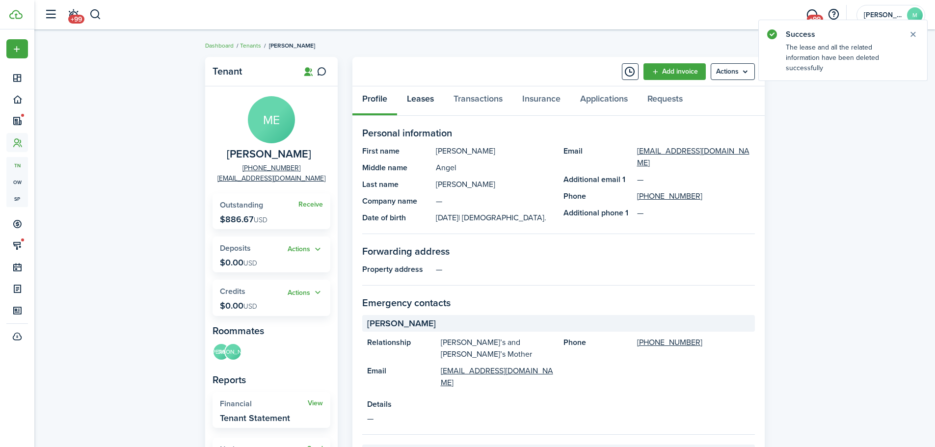
click at [428, 98] on link "Leases" at bounding box center [420, 100] width 47 height 29
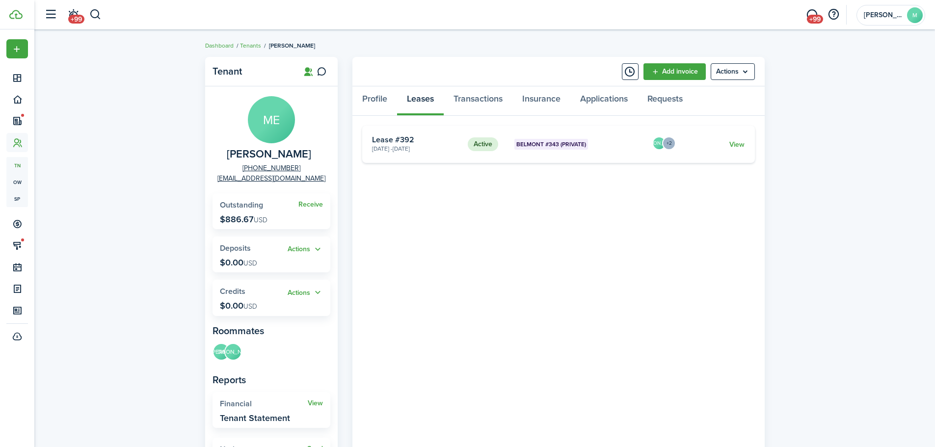
click at [824, 155] on div "Tenant ME [PERSON_NAME] [PHONE_NUMBER] [EMAIL_ADDRESS][DOMAIN_NAME] Receive Out…" at bounding box center [484, 336] width 901 height 569
click at [569, 258] on tenant-view-lease "Active BELMONT #343 (PRIVATE) [DATE] - [DATE] Lease #392 JA +2 View «« « 1 » »»" at bounding box center [558, 356] width 393 height 460
click at [810, 179] on div "Tenant ME [PERSON_NAME] [PHONE_NUMBER] [EMAIL_ADDRESS][DOMAIN_NAME] Receive Out…" at bounding box center [484, 336] width 901 height 569
click at [819, 213] on div "Tenant ME [PERSON_NAME] [PHONE_NUMBER] [EMAIL_ADDRESS][DOMAIN_NAME] Receive Out…" at bounding box center [484, 336] width 901 height 569
click at [600, 232] on tenant-view-lease "Active BELMONT #343 (PRIVATE) [DATE] - [DATE] Lease #392 JA +2 View «« « 1 » »»" at bounding box center [558, 356] width 393 height 460
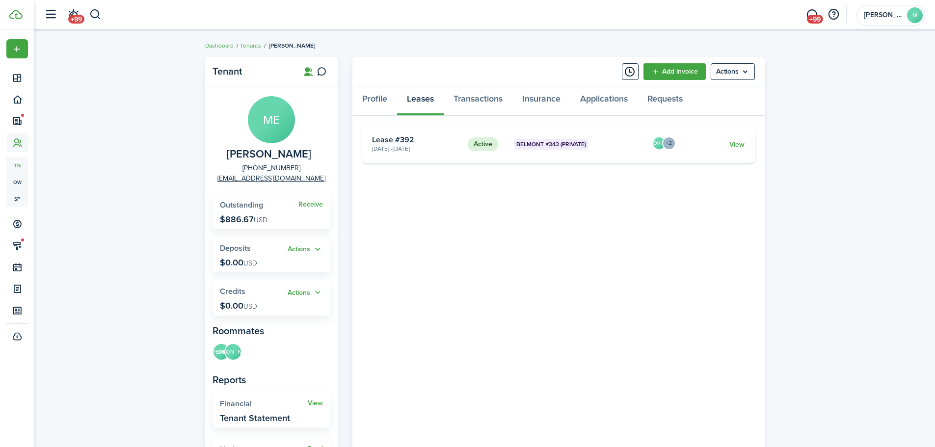
click at [171, 205] on div "Tenant ME [PERSON_NAME] [PHONE_NUMBER] [EMAIL_ADDRESS][DOMAIN_NAME] Receive Out…" at bounding box center [484, 336] width 901 height 569
click at [160, 210] on div "Tenant ME [PERSON_NAME] [PHONE_NUMBER] [EMAIL_ADDRESS][DOMAIN_NAME] Receive Out…" at bounding box center [484, 336] width 901 height 569
click at [383, 102] on link "Profile" at bounding box center [375, 100] width 45 height 29
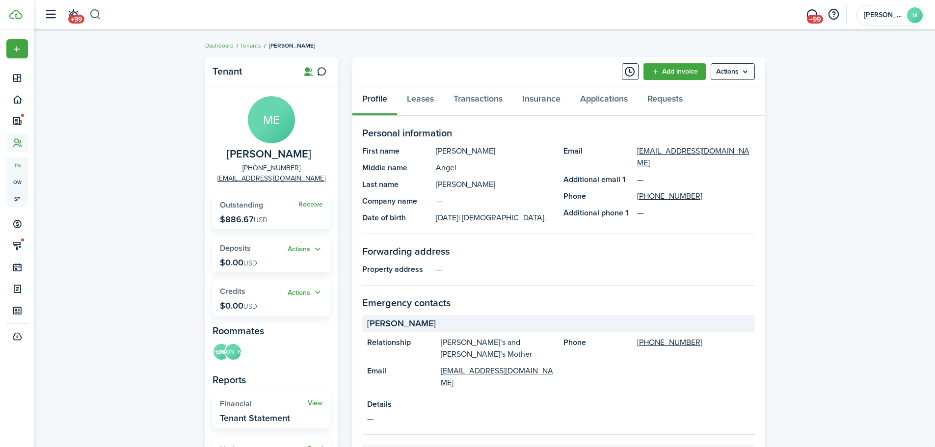
click at [98, 15] on button "button" at bounding box center [95, 14] width 12 height 17
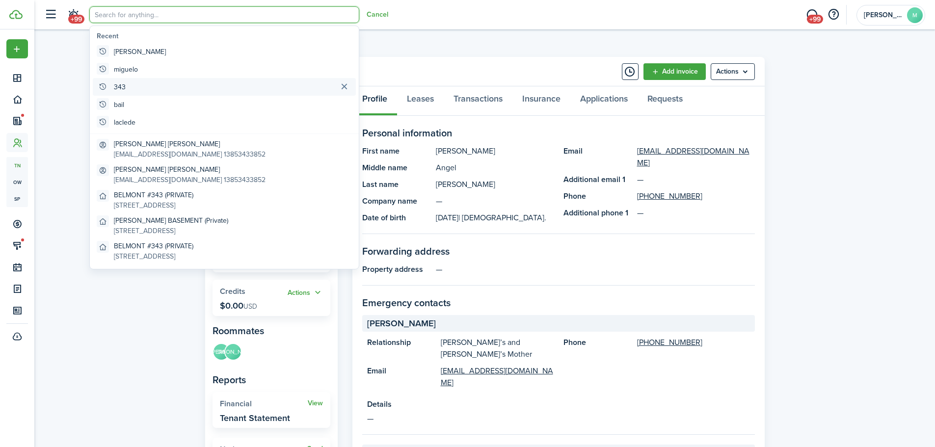
click at [142, 89] on global-search-item "343" at bounding box center [224, 87] width 263 height 18
type input "343"
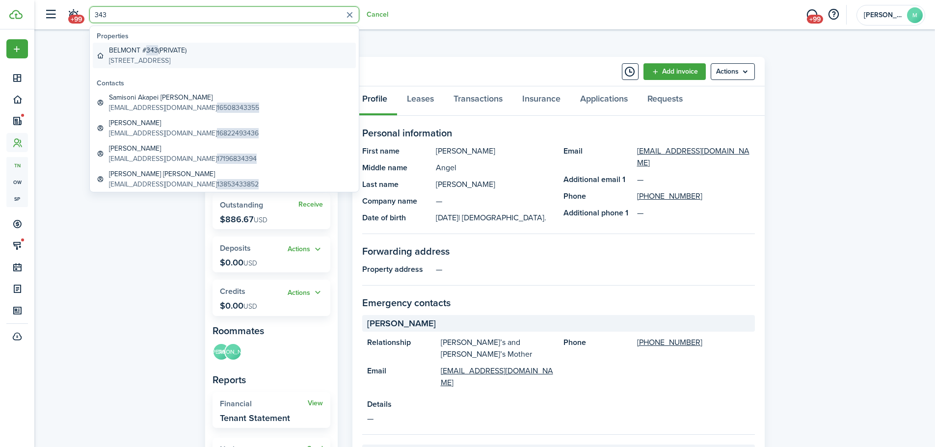
click at [163, 54] on global-search-item-title "BELMONT # 343 (PRIVATE)" at bounding box center [148, 50] width 78 height 10
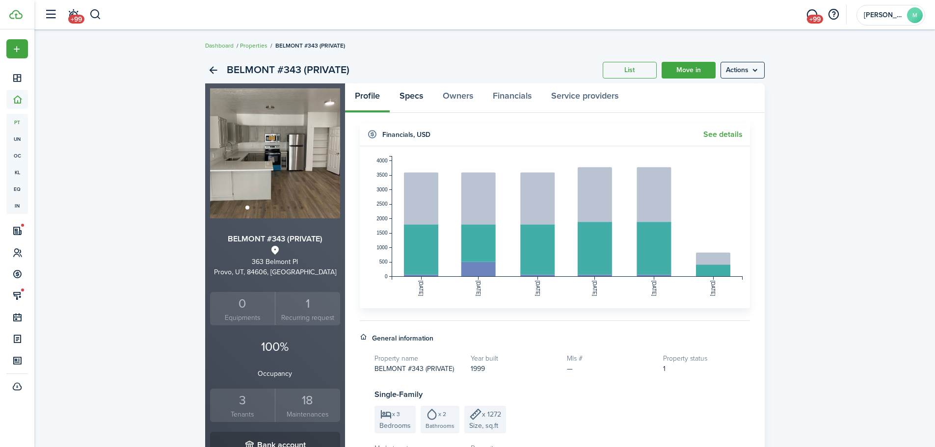
click at [417, 84] on link "Specs" at bounding box center [411, 97] width 43 height 29
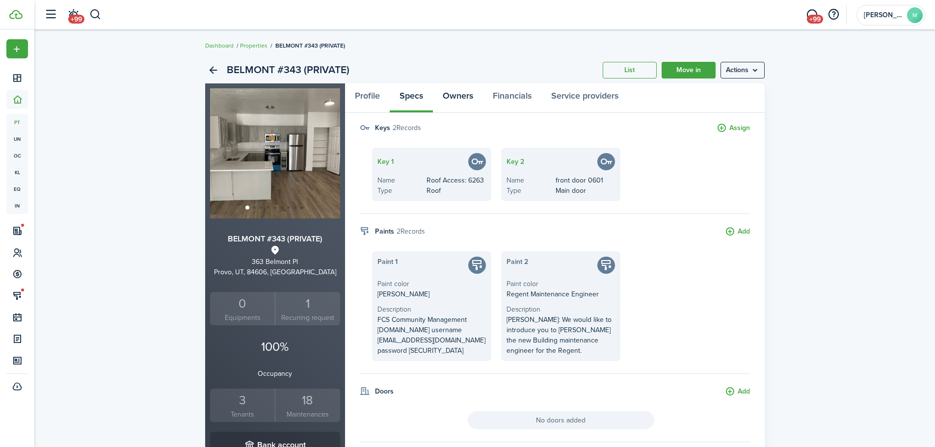
click at [459, 104] on link "Owners" at bounding box center [458, 97] width 50 height 29
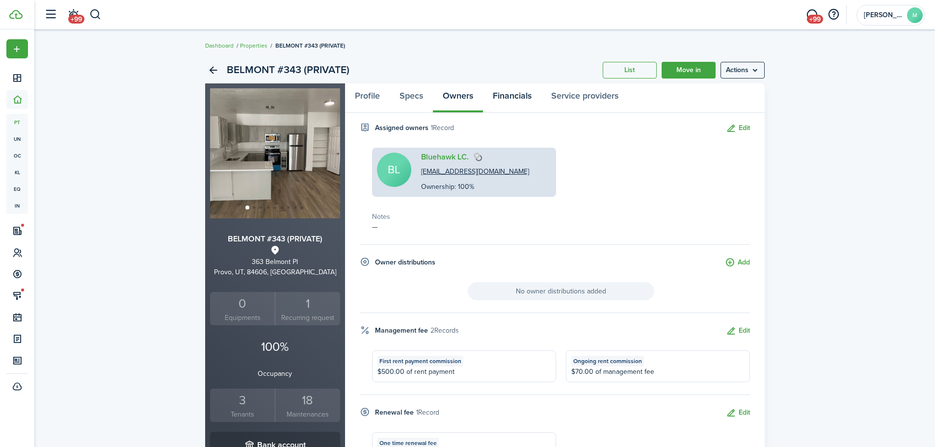
click at [507, 96] on link "Financials" at bounding box center [512, 97] width 58 height 29
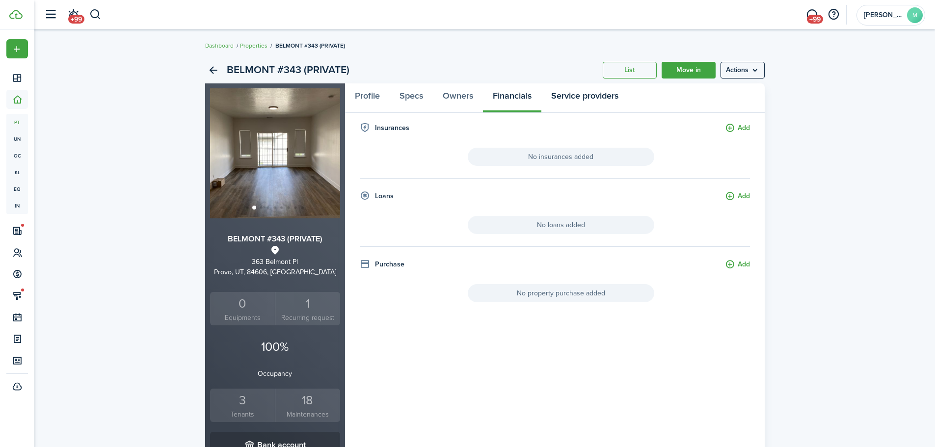
click at [558, 98] on link "Service providers" at bounding box center [585, 97] width 87 height 29
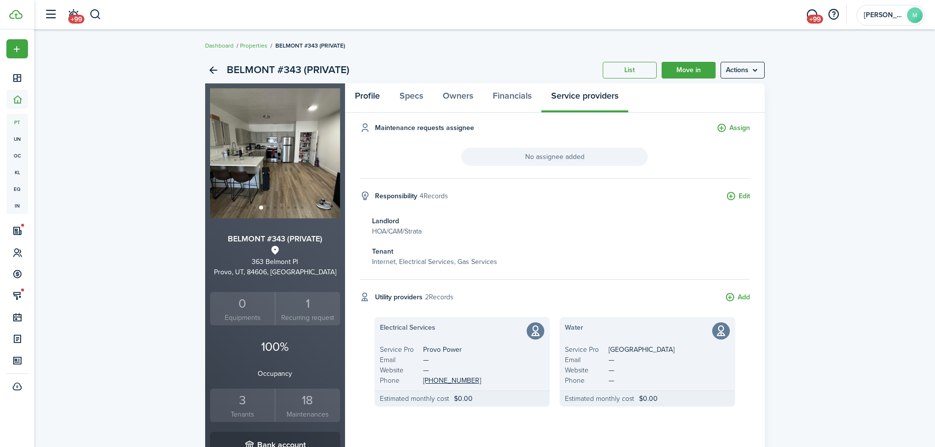
click at [377, 104] on link "Profile" at bounding box center [367, 97] width 45 height 29
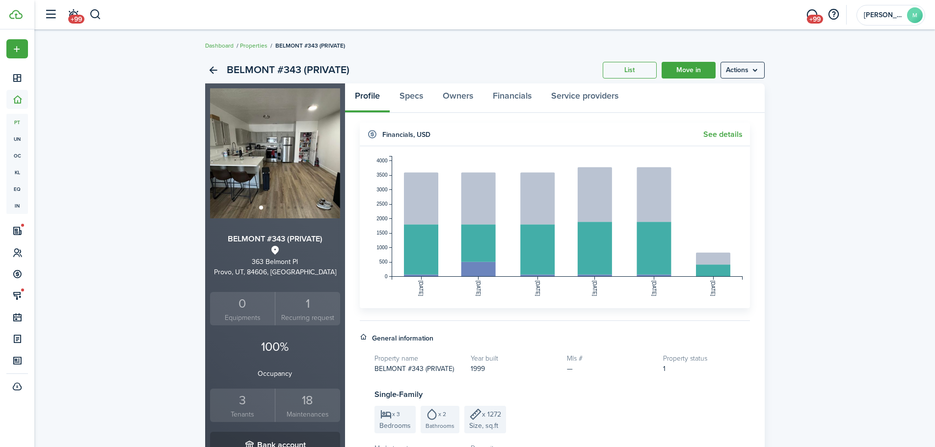
click at [810, 166] on div "BELMONT #343 (PRIVATE) List Move in Actions BELMONT #343 (PRIVATE) [STREET_ADDR…" at bounding box center [484, 392] width 901 height 680
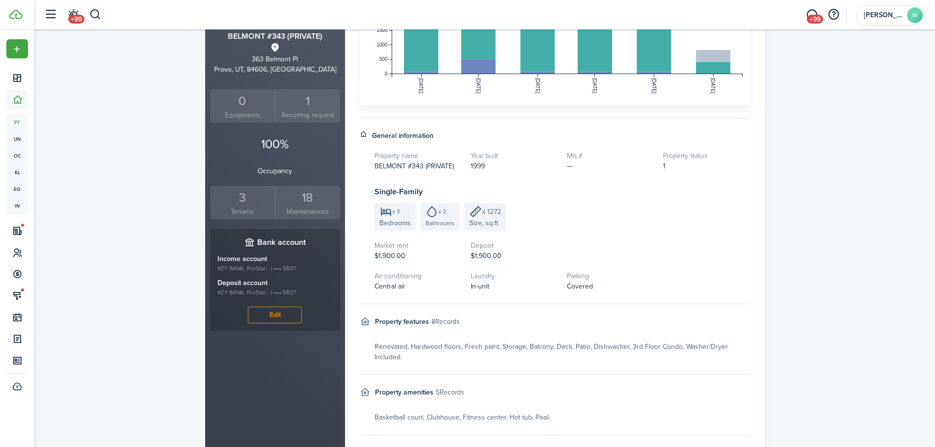
scroll to position [295, 0]
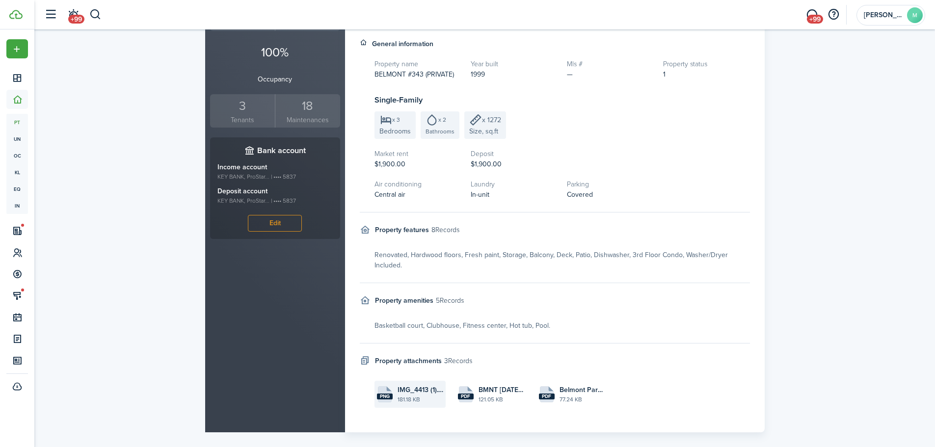
click at [407, 399] on file-size "181.18 KB" at bounding box center [421, 399] width 46 height 9
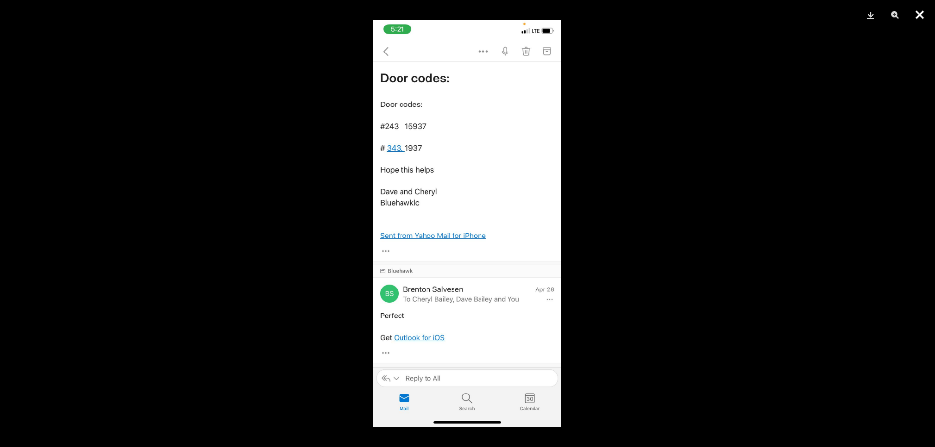
click at [920, 14] on button "Close" at bounding box center [920, 14] width 25 height 29
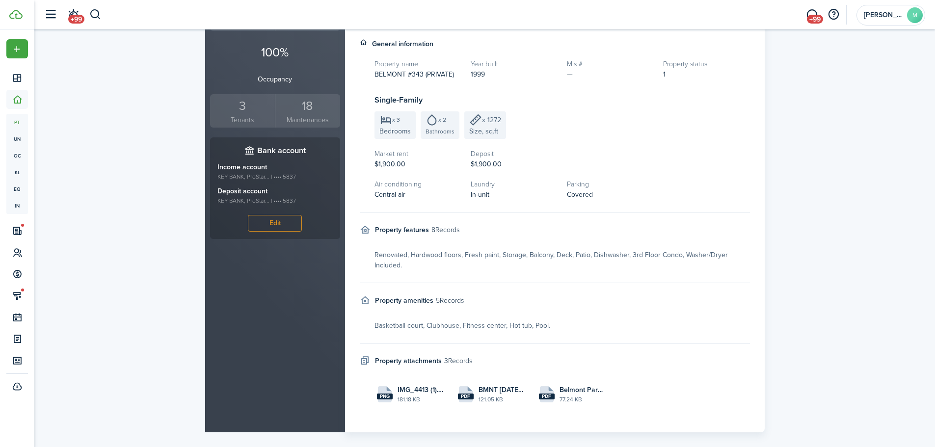
click at [835, 244] on div "BELMONT #343 (PRIVATE) List Move in Actions BELMONT #343 (PRIVATE) [STREET_ADDR…" at bounding box center [484, 97] width 901 height 680
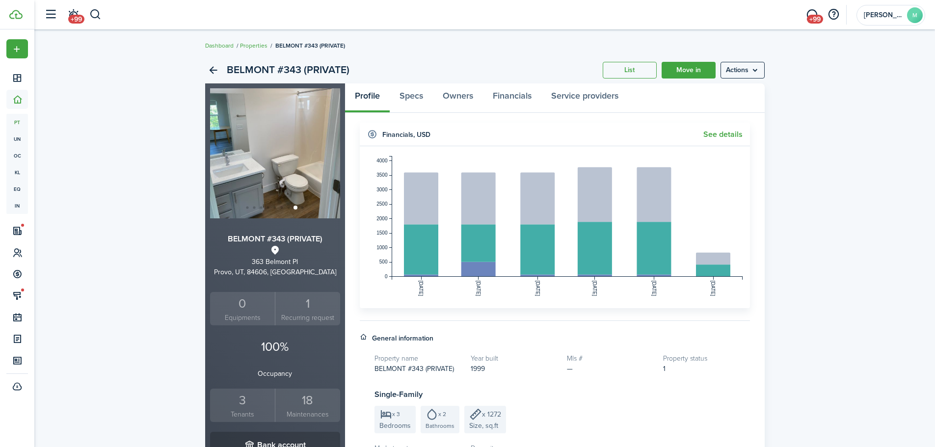
click at [791, 189] on div "BELMONT #343 (PRIVATE) List Move in Actions BELMONT #343 (PRIVATE) [STREET_ADDR…" at bounding box center [484, 392] width 901 height 680
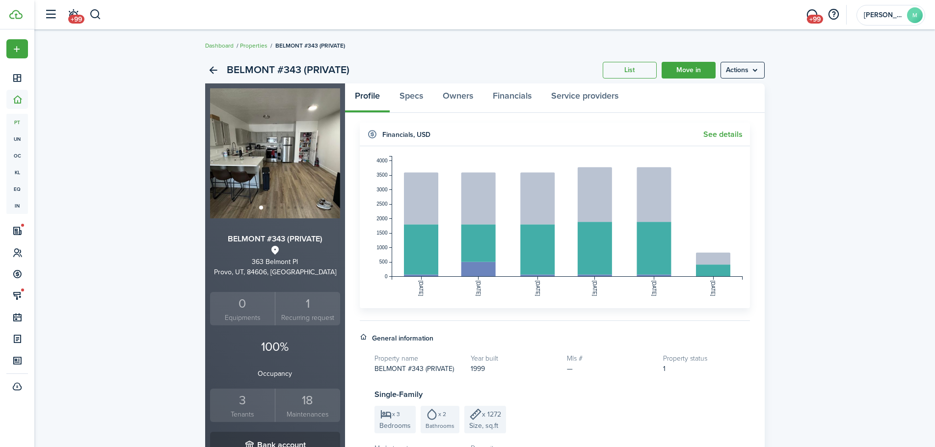
click at [182, 346] on div "BELMONT #343 (PRIVATE) List Move in Actions BELMONT #343 (PRIVATE) [STREET_ADDR…" at bounding box center [484, 392] width 901 height 680
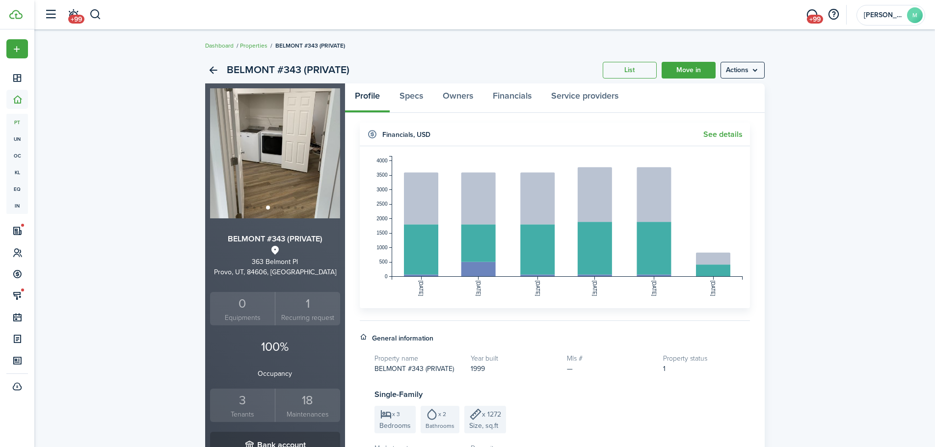
click at [160, 259] on div "BELMONT #343 (PRIVATE) List Move in Actions BELMONT #343 (PRIVATE) [STREET_ADDR…" at bounding box center [484, 392] width 901 height 680
click at [483, 40] on breadcrumb "Dashboard Properties BELMONT #343 (PRIVATE)" at bounding box center [485, 40] width 560 height 23
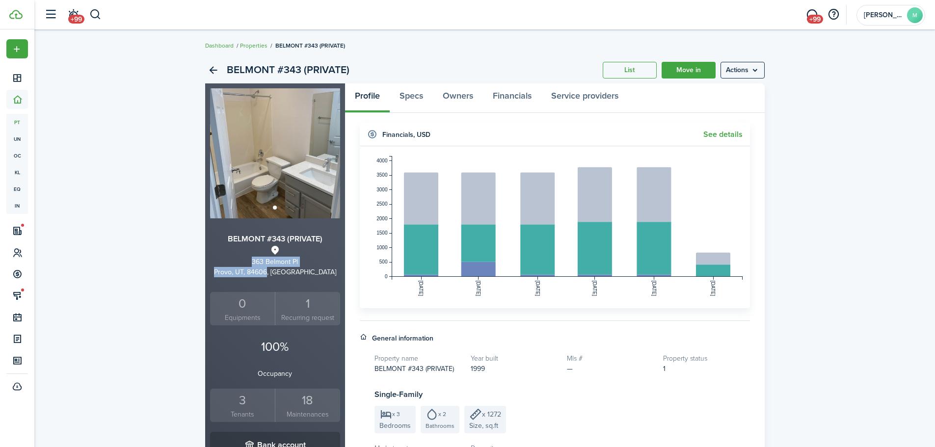
drag, startPoint x: 294, startPoint y: 271, endPoint x: 250, endPoint y: 260, distance: 45.5
click at [250, 260] on div "BELMONT #343 (PRIVATE) [STREET_ADDRESS]" at bounding box center [275, 255] width 130 height 44
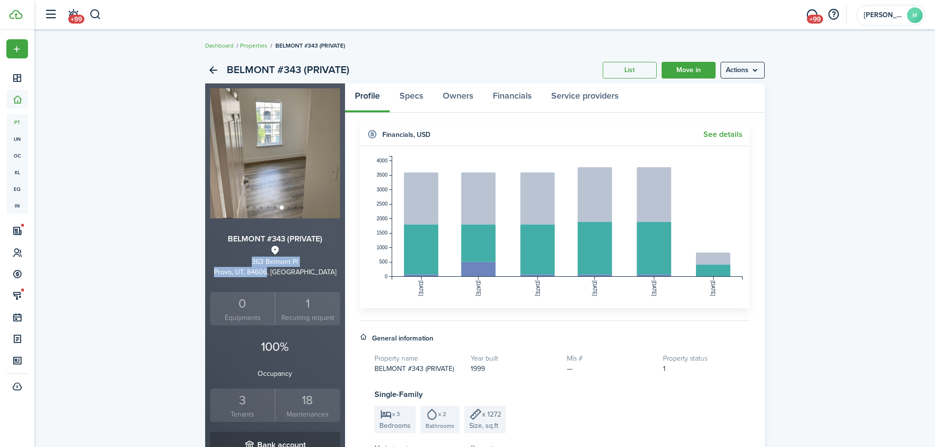
copy div "[STREET_ADDRESS]"
click at [237, 407] on div "3" at bounding box center [243, 400] width 60 height 19
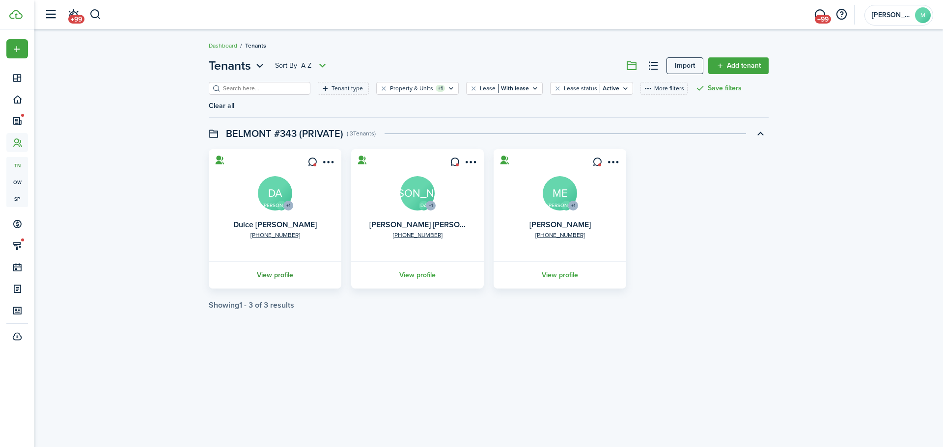
click at [293, 262] on link "View profile" at bounding box center [275, 275] width 136 height 27
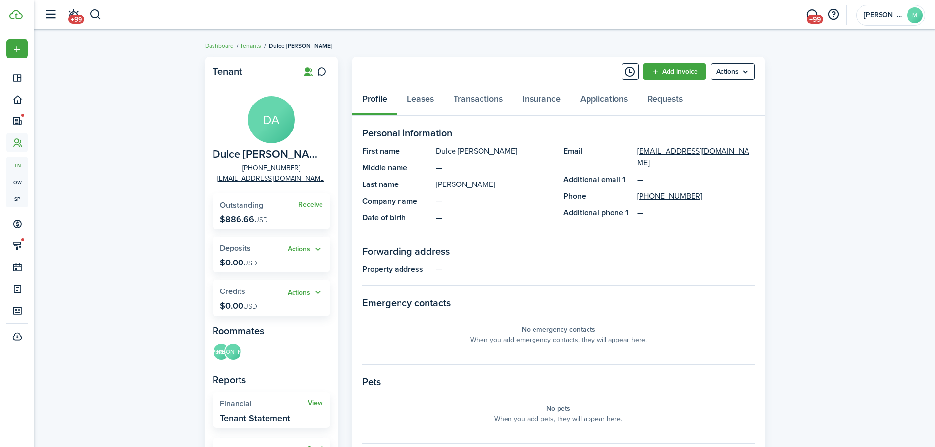
click at [314, 153] on span "Dulce [PERSON_NAME]" at bounding box center [269, 154] width 113 height 12
drag, startPoint x: 496, startPoint y: 150, endPoint x: 431, endPoint y: 150, distance: 65.3
click at [431, 150] on panel-main-item "First name [PERSON_NAME] [PERSON_NAME]" at bounding box center [457, 151] width 191 height 12
copy panel-main-item "Dulce [PERSON_NAME]"
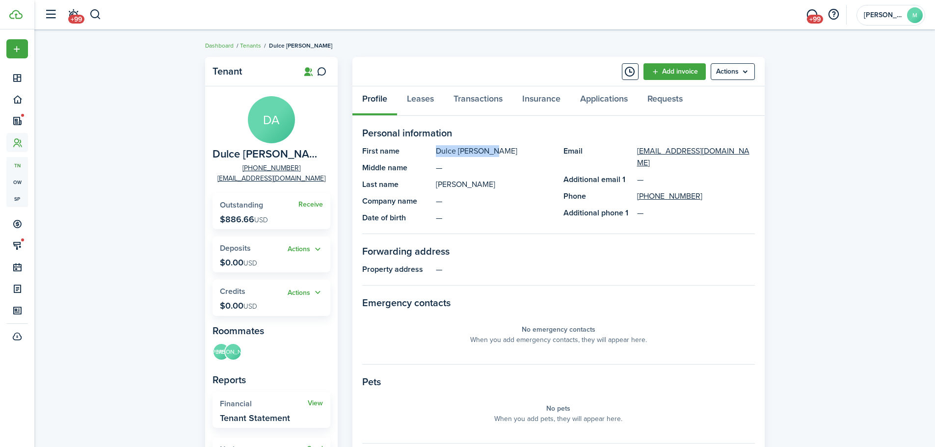
drag, startPoint x: 511, startPoint y: 183, endPoint x: 427, endPoint y: 183, distance: 84.4
click at [427, 183] on panel-main-item "Last name [PERSON_NAME]" at bounding box center [457, 185] width 191 height 12
copy panel-main-item "[PERSON_NAME]"
click at [222, 351] on avatar-text "ME" at bounding box center [222, 351] width 16 height 16
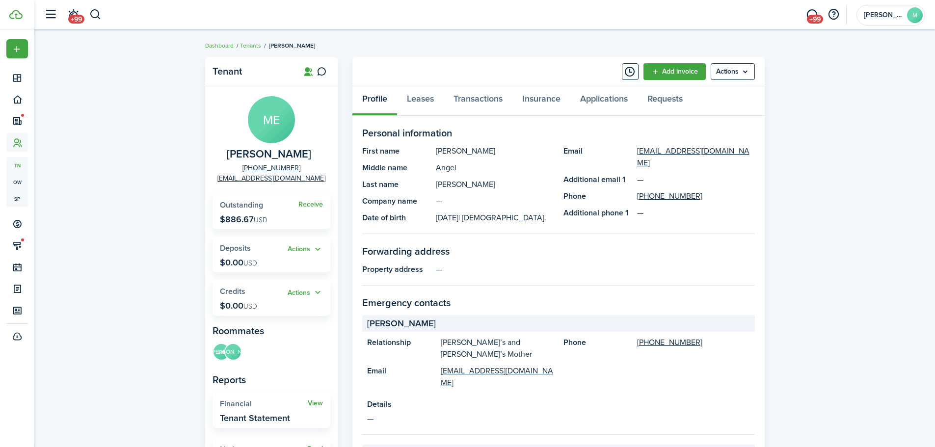
click at [227, 155] on span "[PERSON_NAME]" at bounding box center [269, 154] width 84 height 12
drag, startPoint x: 221, startPoint y: 155, endPoint x: 307, endPoint y: 156, distance: 85.9
click at [307, 156] on span "[PERSON_NAME]" at bounding box center [269, 154] width 84 height 12
copy span "[PERSON_NAME]"
click at [218, 353] on avatar-text "DA" at bounding box center [222, 351] width 16 height 16
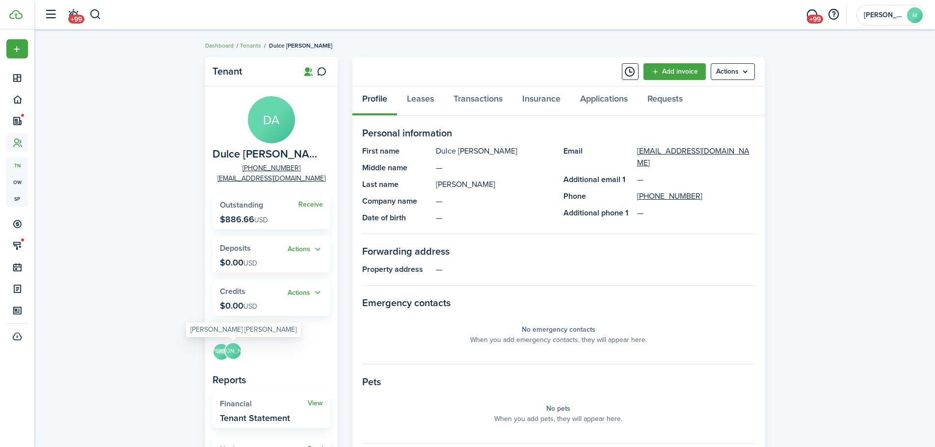
click at [229, 353] on avatar-text "[PERSON_NAME]" at bounding box center [233, 351] width 16 height 16
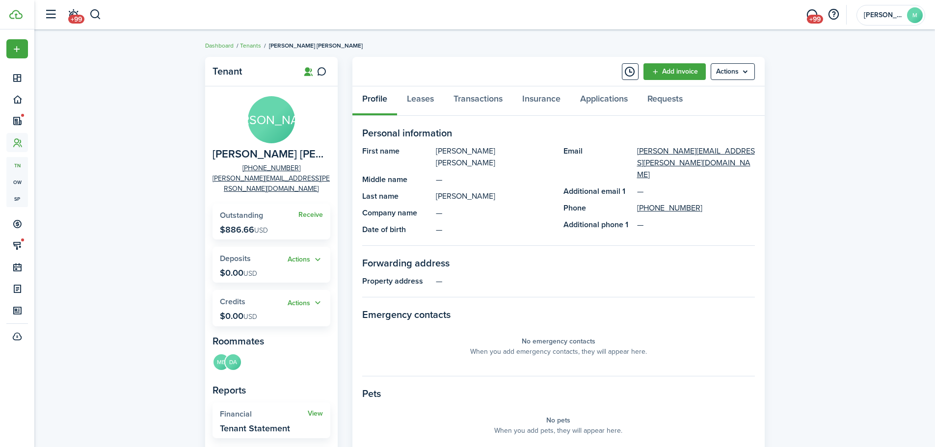
click at [445, 149] on panel-main-description "[PERSON_NAME] [PERSON_NAME]" at bounding box center [495, 157] width 118 height 24
drag, startPoint x: 445, startPoint y: 149, endPoint x: 484, endPoint y: 150, distance: 39.3
click at [484, 150] on panel-main-description "[PERSON_NAME] [PERSON_NAME]" at bounding box center [495, 157] width 118 height 24
copy panel-main-description "[PERSON_NAME] [PERSON_NAME]"
drag, startPoint x: 483, startPoint y: 188, endPoint x: 436, endPoint y: 186, distance: 47.2
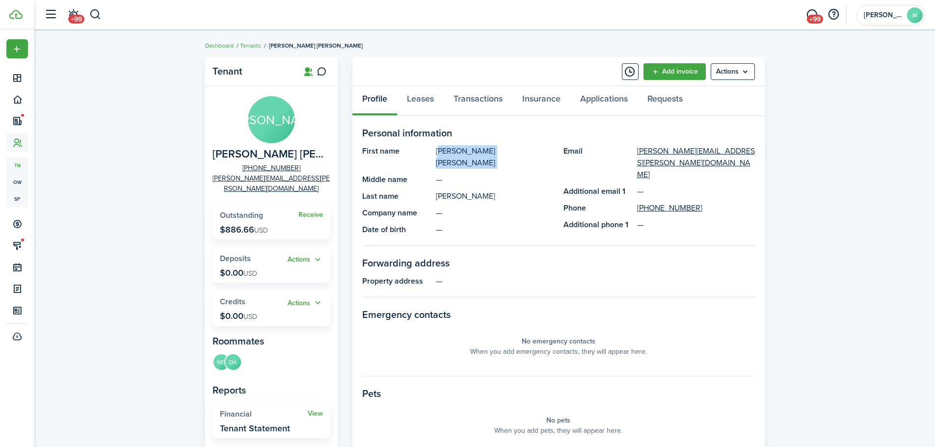
click at [436, 190] on panel-main-description "[PERSON_NAME]" at bounding box center [495, 196] width 118 height 12
copy panel-main-description "[PERSON_NAME]"
click at [134, 67] on div "Tenant JA [PERSON_NAME] [PERSON_NAME] [PHONE_NUMBER] [PERSON_NAME][EMAIL_ADDRES…" at bounding box center [484, 345] width 901 height 586
click at [424, 101] on link "Leases" at bounding box center [420, 100] width 47 height 29
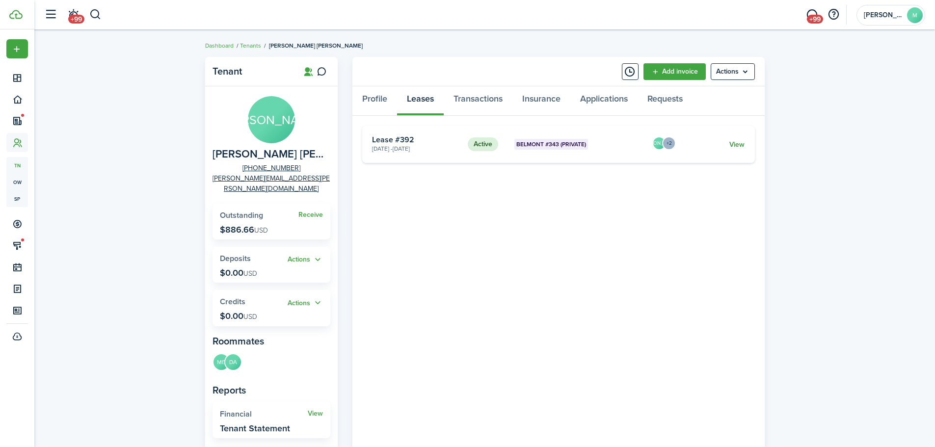
click at [742, 145] on link "View" at bounding box center [737, 144] width 15 height 10
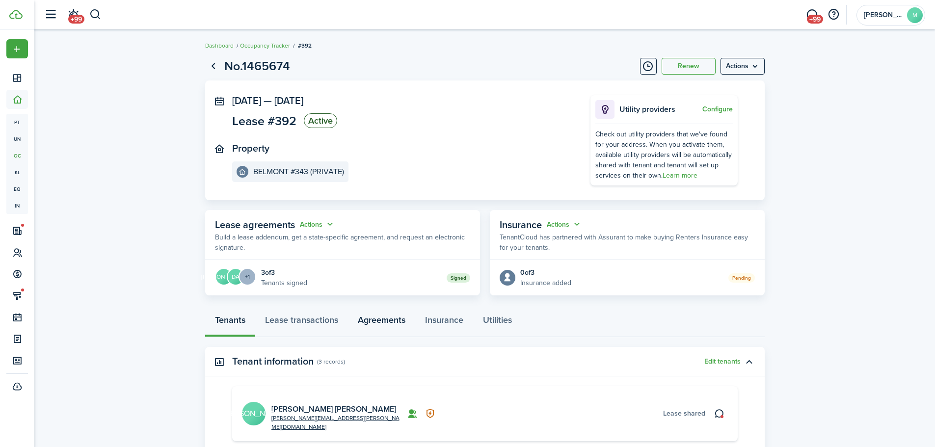
click at [372, 328] on link "Agreements" at bounding box center [381, 322] width 67 height 29
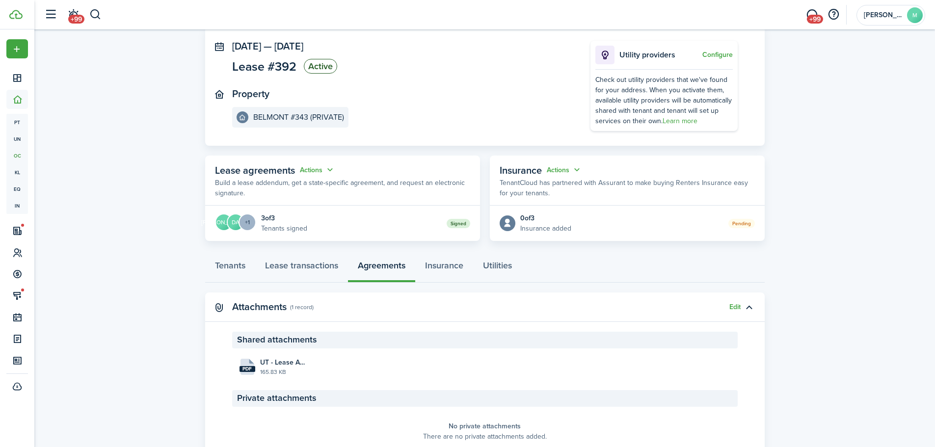
scroll to position [100, 0]
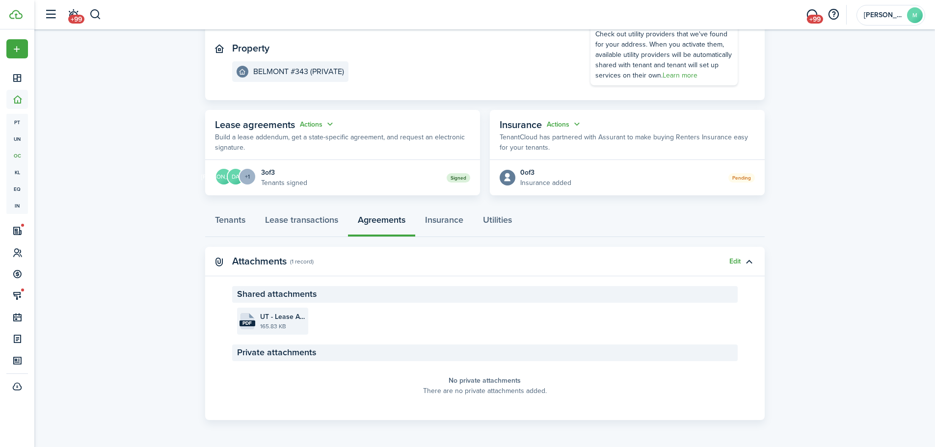
click at [267, 329] on file-size "165.83 KB" at bounding box center [283, 326] width 46 height 9
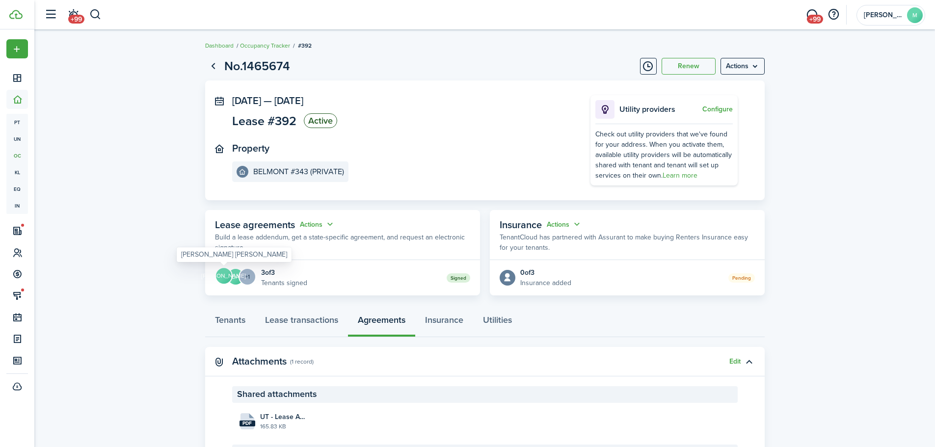
click at [223, 277] on avatar-text "[PERSON_NAME]" at bounding box center [224, 276] width 16 height 16
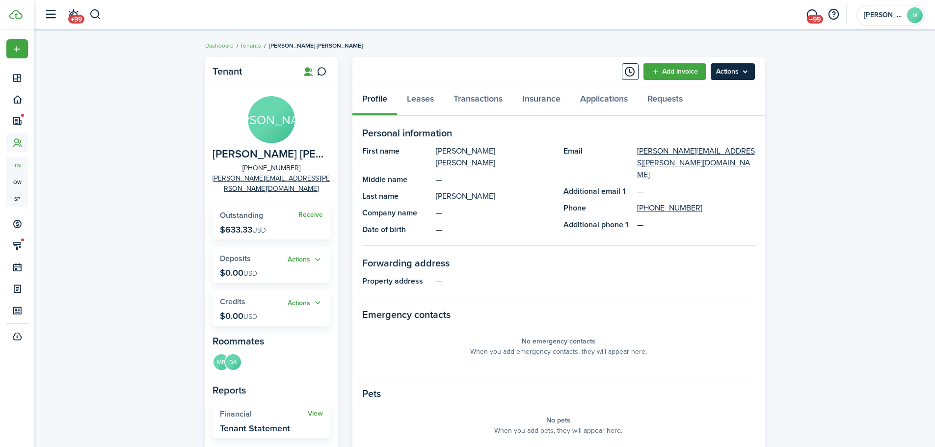
click at [750, 77] on menu-btn "Actions" at bounding box center [733, 71] width 44 height 17
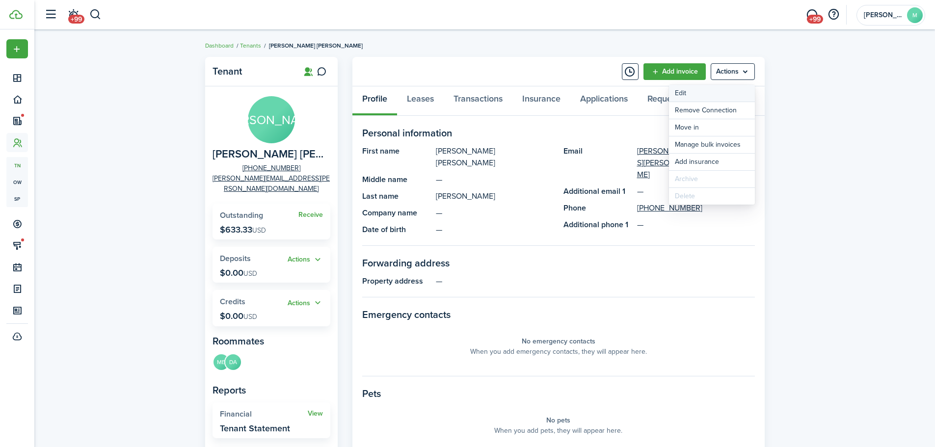
click at [711, 97] on link "Edit" at bounding box center [712, 93] width 86 height 17
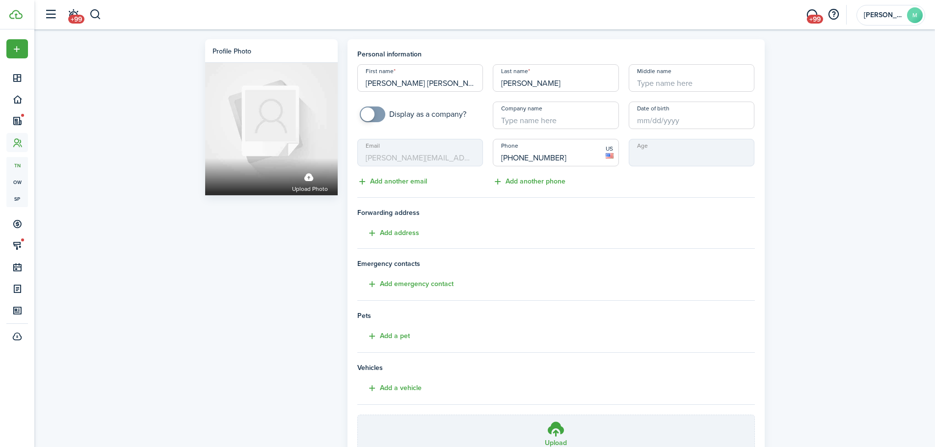
click at [410, 156] on mbsc-input "Email [PERSON_NAME][EMAIL_ADDRESS][PERSON_NAME][DOMAIN_NAME]" at bounding box center [420, 152] width 126 height 27
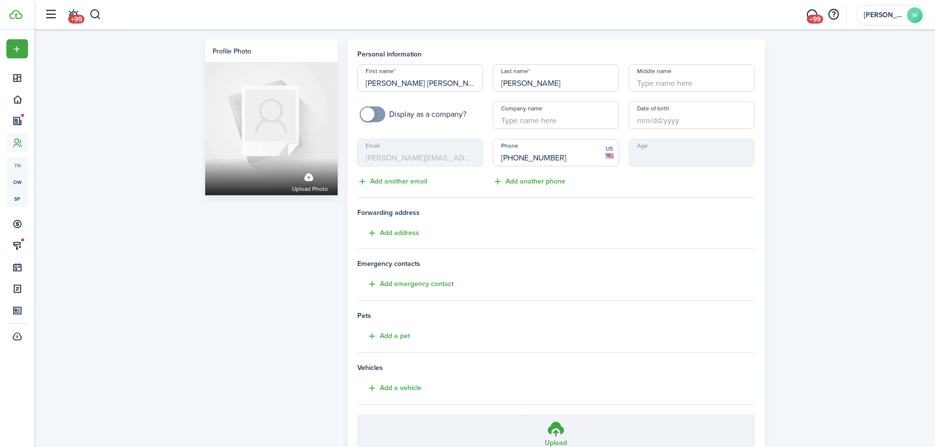
click at [805, 81] on div "Profile photo Upload photo Personal information First name [PERSON_NAME] [PERSO…" at bounding box center [484, 272] width 901 height 486
click at [115, 71] on div "Profile photo Upload photo Personal information First name [PERSON_NAME] [PERSO…" at bounding box center [484, 272] width 901 height 486
click at [410, 153] on mbsc-input "Email [PERSON_NAME][EMAIL_ADDRESS][PERSON_NAME][DOMAIN_NAME]" at bounding box center [420, 152] width 126 height 27
click at [407, 183] on button "Add another email" at bounding box center [392, 181] width 70 height 11
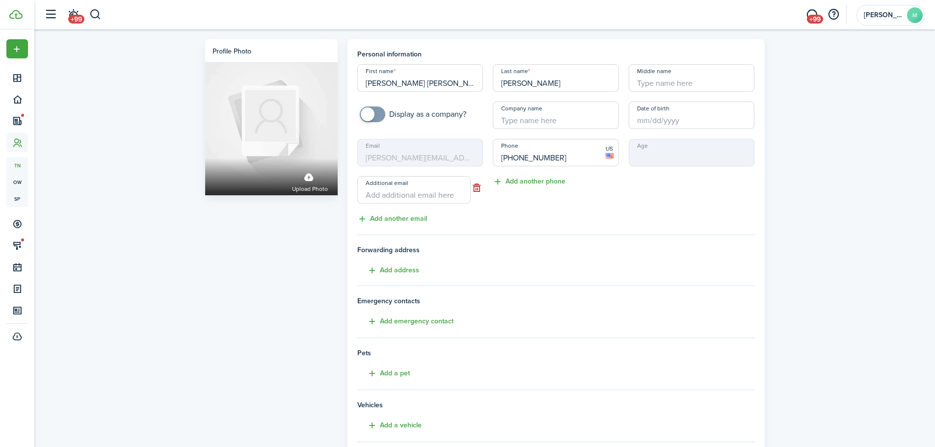
click at [446, 194] on input "Additional email" at bounding box center [413, 189] width 113 height 27
type input "[EMAIL_ADDRESS][DOMAIN_NAME]"
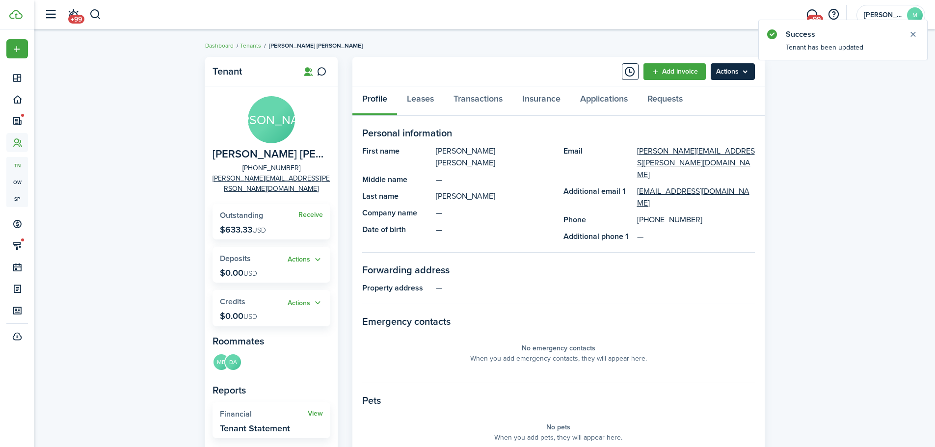
click at [731, 73] on menu-btn "Actions" at bounding box center [733, 71] width 44 height 17
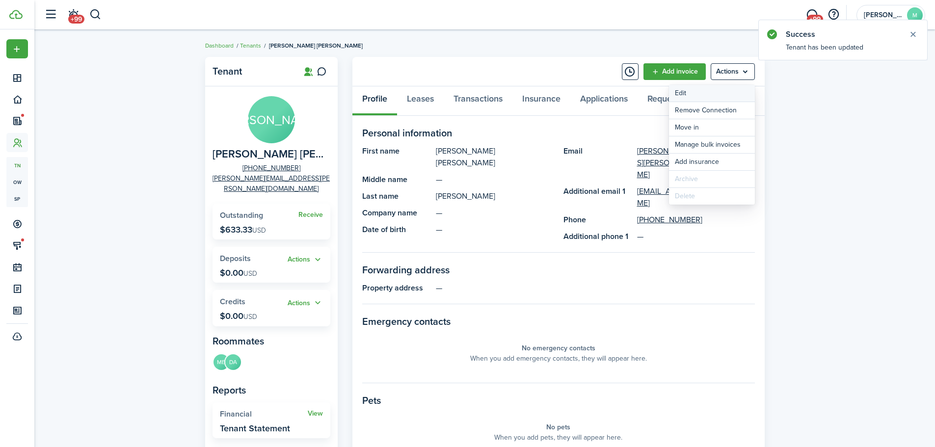
click at [734, 92] on link "Edit" at bounding box center [712, 93] width 86 height 17
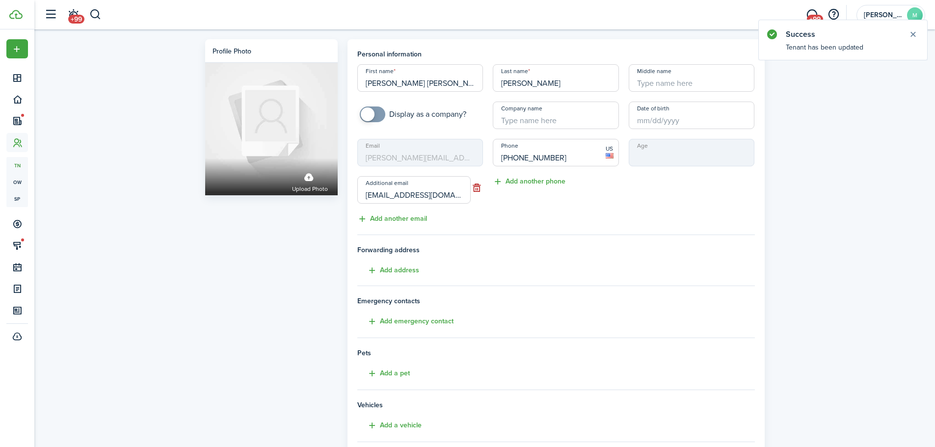
click at [407, 156] on mbsc-input "Email [PERSON_NAME][EMAIL_ADDRESS][PERSON_NAME][DOMAIN_NAME]" at bounding box center [420, 152] width 126 height 27
click at [96, 17] on button "button" at bounding box center [95, 14] width 12 height 17
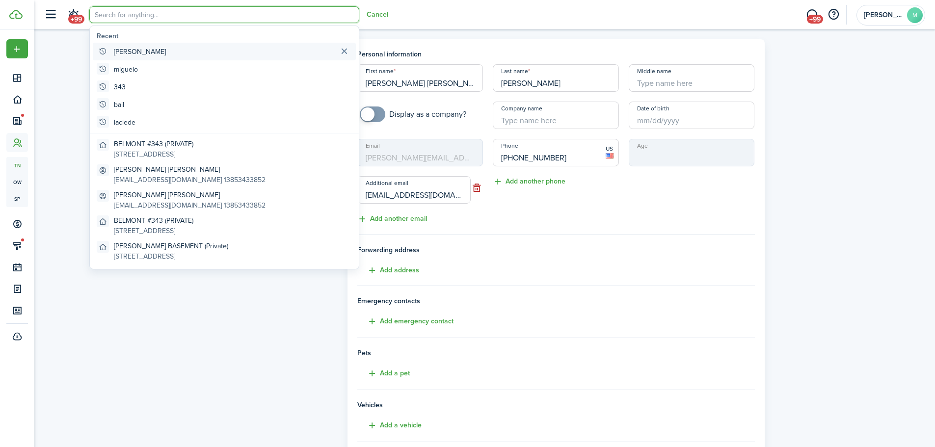
click at [136, 53] on global-search-item "[PERSON_NAME]" at bounding box center [224, 52] width 263 height 18
type input "[PERSON_NAME]"
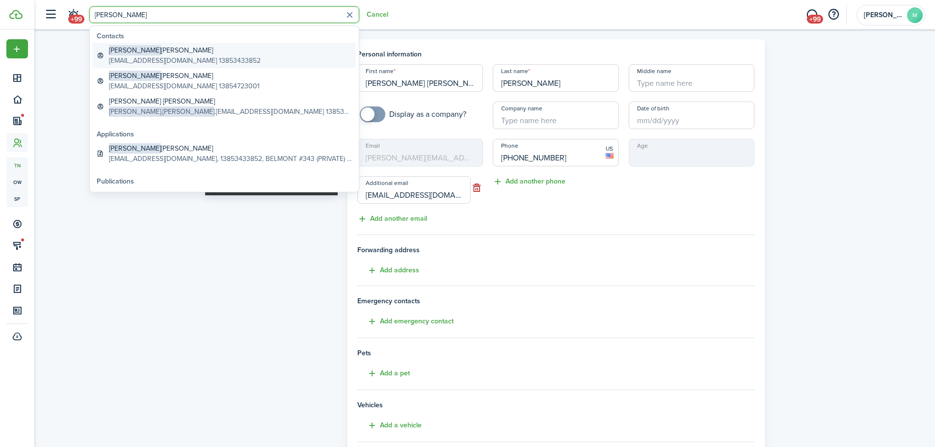
click at [179, 54] on global-search-item-title "[PERSON_NAME] [PERSON_NAME]" at bounding box center [185, 50] width 152 height 10
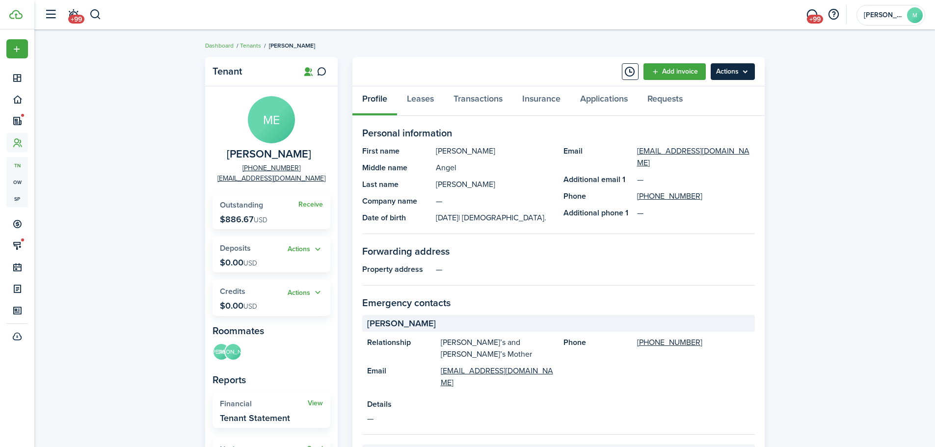
click at [732, 73] on menu-btn "Actions" at bounding box center [733, 71] width 44 height 17
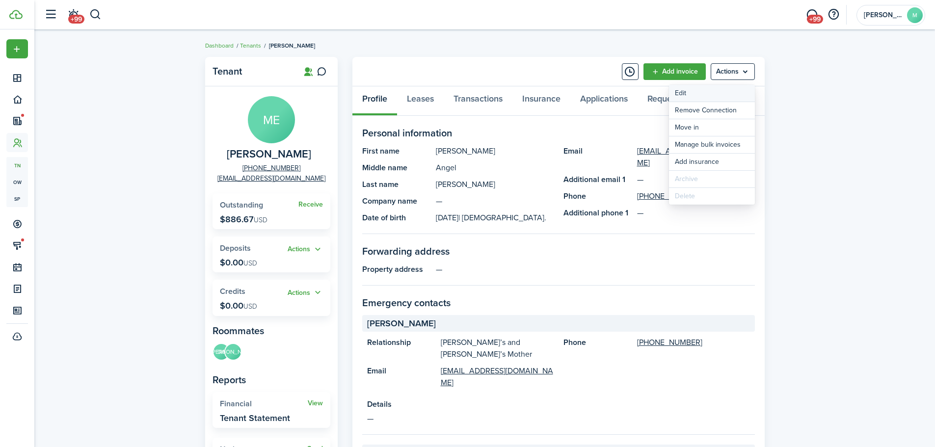
click at [734, 91] on link "Edit" at bounding box center [712, 93] width 86 height 17
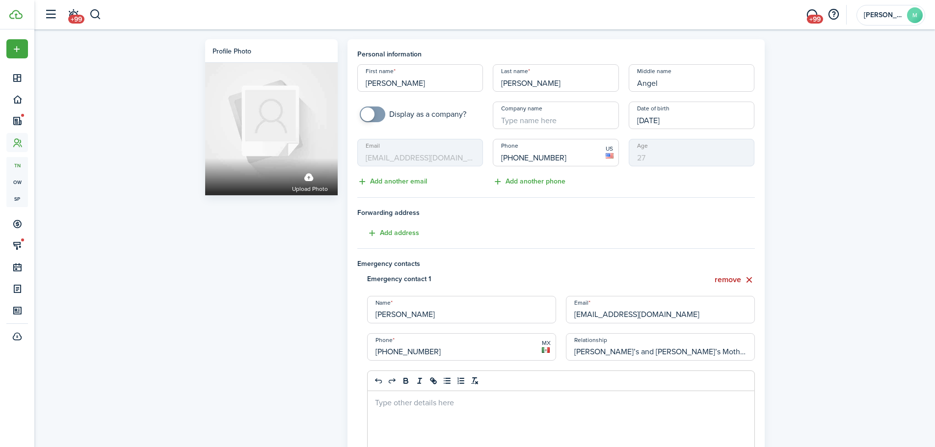
click at [471, 235] on h4 "Forwarding address Add address" at bounding box center [556, 223] width 398 height 31
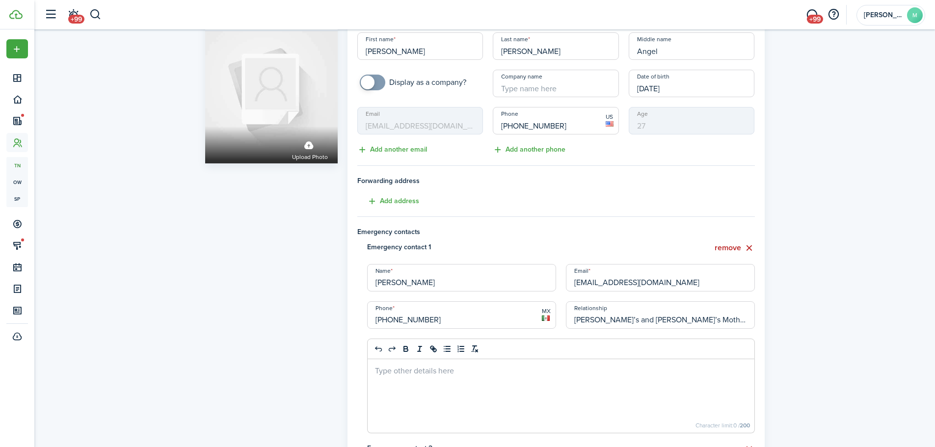
scroll to position [49, 0]
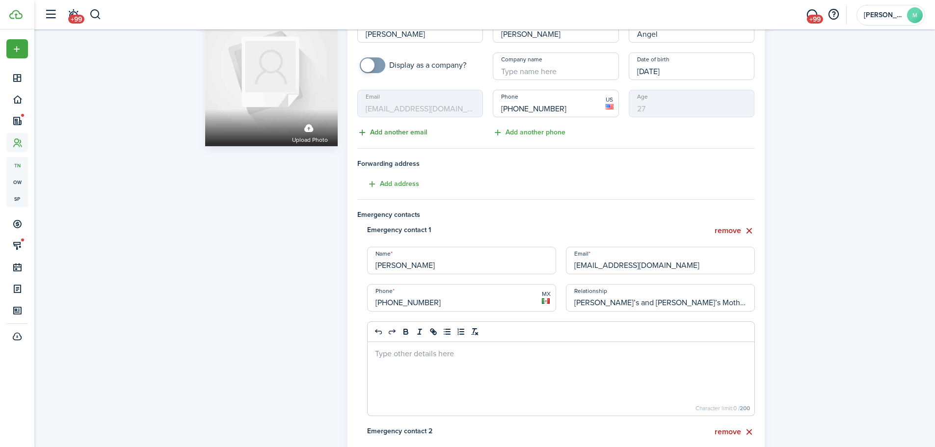
click at [406, 132] on button "Add another email" at bounding box center [392, 132] width 70 height 11
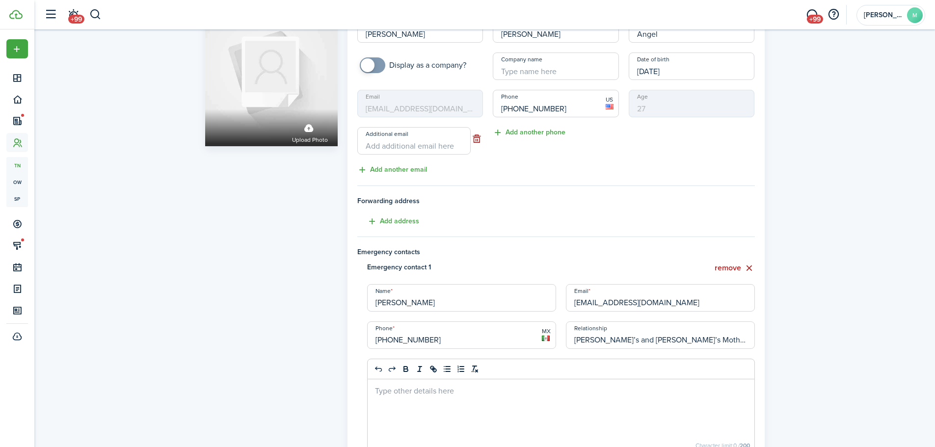
click at [424, 148] on input "Additional email" at bounding box center [413, 140] width 113 height 27
type input "[PERSON_NAME][EMAIL_ADDRESS][PERSON_NAME][DOMAIN_NAME]"
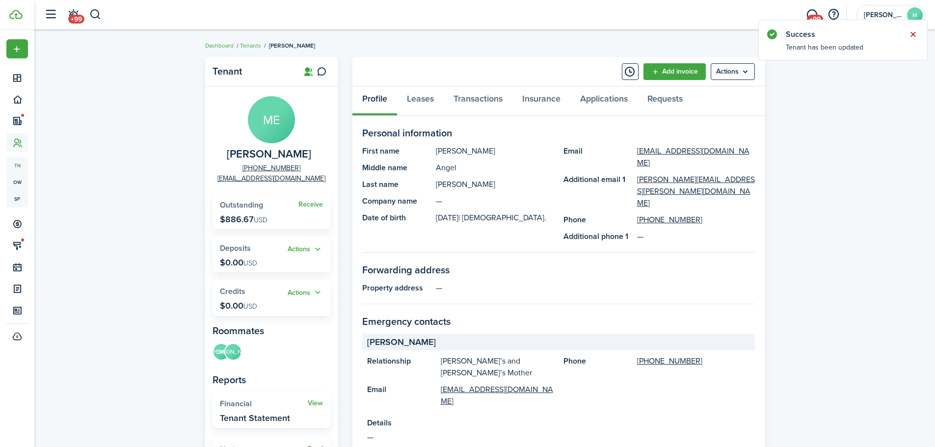
click at [913, 33] on button "Close notify" at bounding box center [913, 34] width 14 height 14
click at [78, 17] on span "+99" at bounding box center [76, 19] width 16 height 9
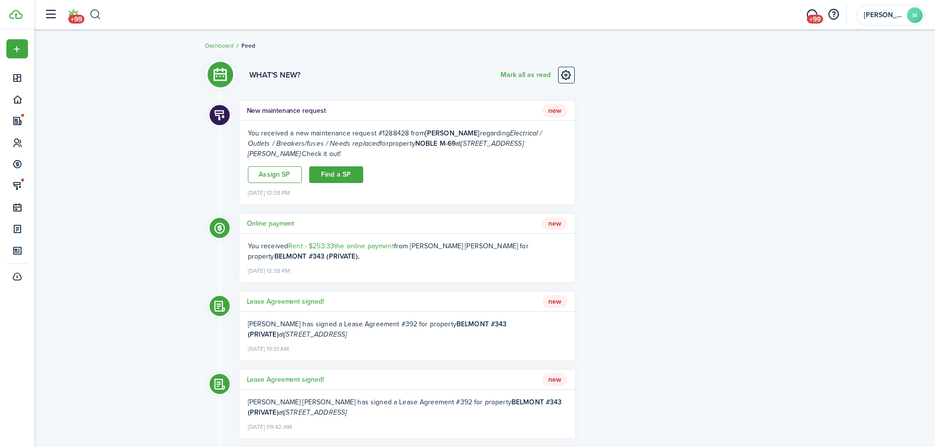
click at [96, 15] on button "button" at bounding box center [95, 14] width 12 height 17
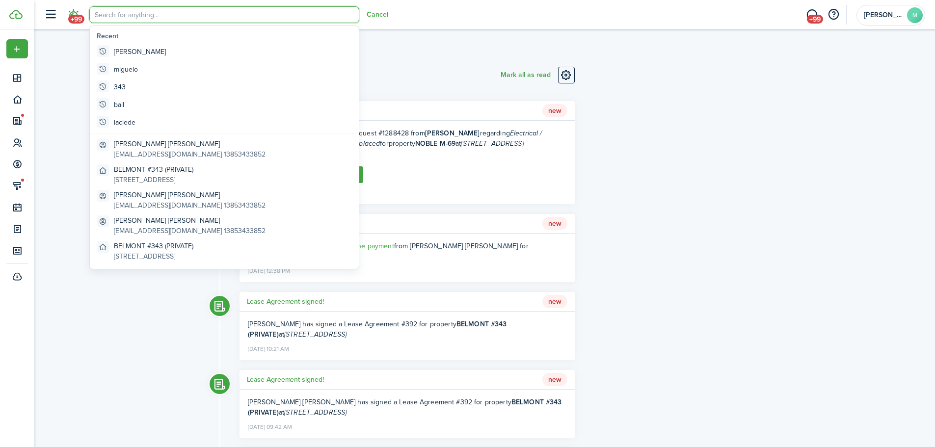
click at [130, 17] on input "search" at bounding box center [224, 14] width 270 height 17
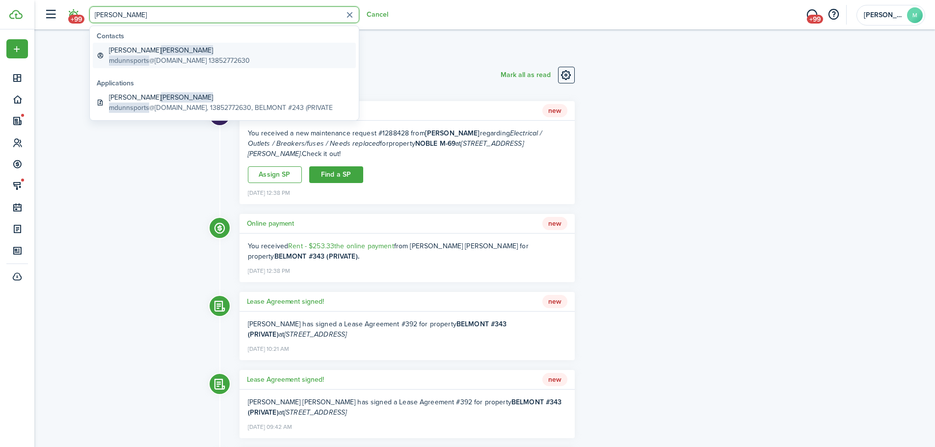
type input "[PERSON_NAME]"
click at [139, 52] on global-search-item-title "[PERSON_NAME]" at bounding box center [179, 50] width 141 height 10
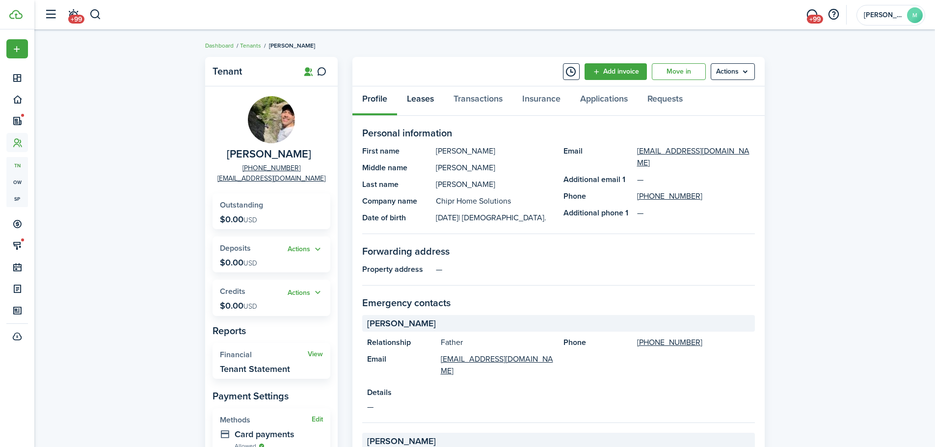
click at [414, 100] on link "Leases" at bounding box center [420, 100] width 47 height 29
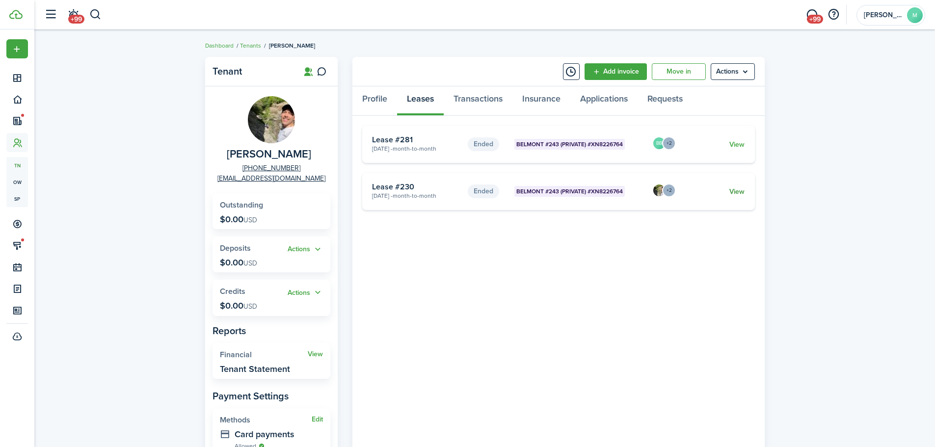
click at [738, 187] on link "View" at bounding box center [737, 192] width 15 height 10
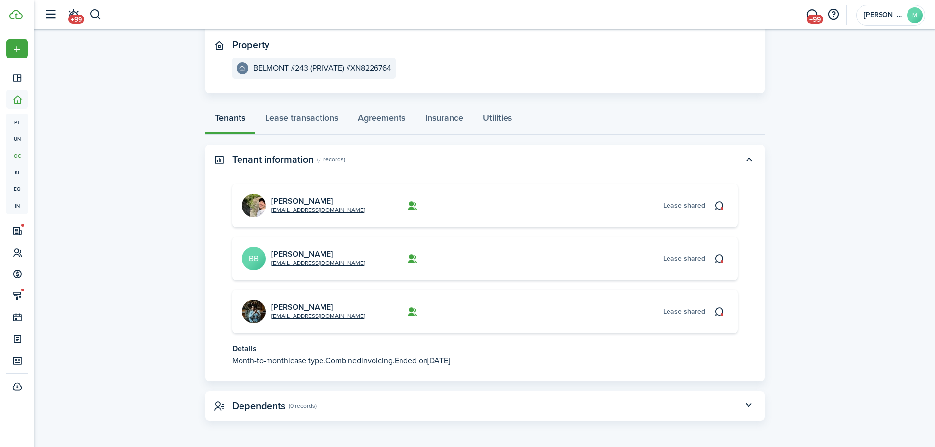
scroll to position [104, 0]
click at [383, 118] on link "Agreements" at bounding box center [381, 119] width 67 height 29
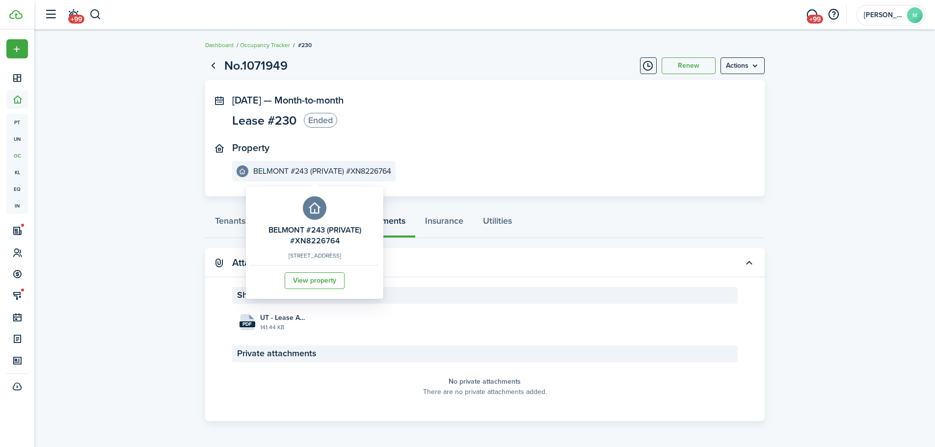
scroll to position [1, 0]
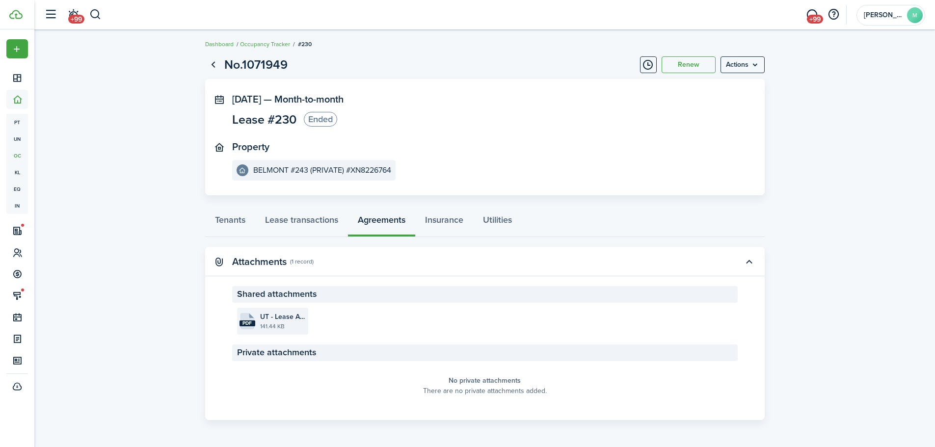
click at [268, 323] on file-size "141.44 KB" at bounding box center [283, 326] width 46 height 9
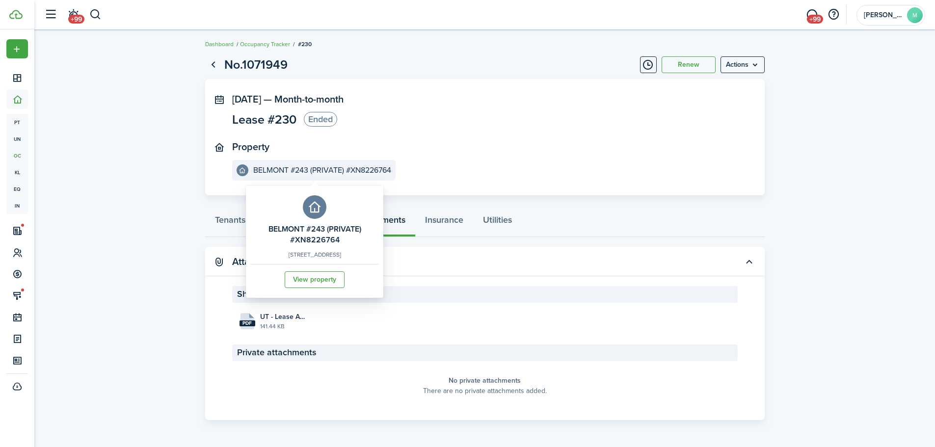
scroll to position [0, 0]
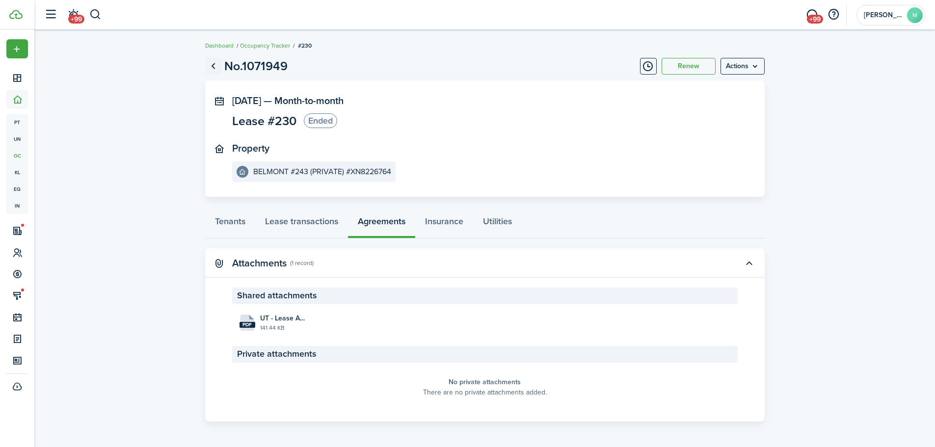
click at [217, 68] on link "Go back" at bounding box center [213, 66] width 17 height 17
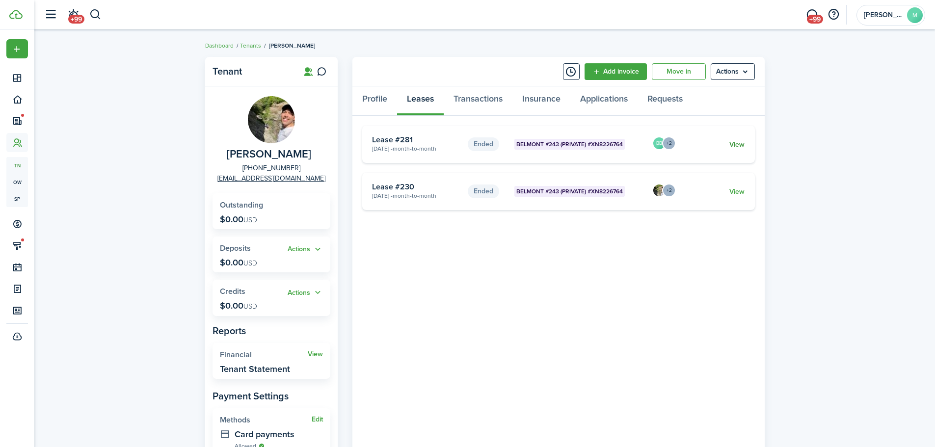
click at [742, 143] on link "View" at bounding box center [737, 144] width 15 height 10
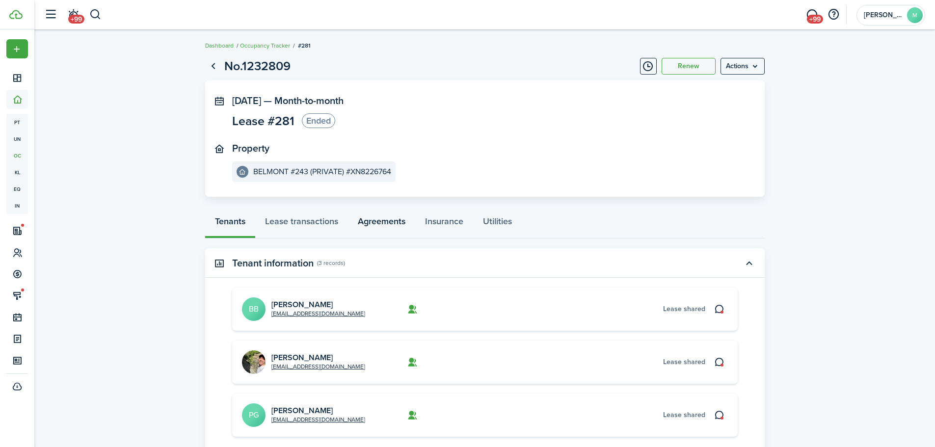
click at [397, 217] on link "Agreements" at bounding box center [381, 223] width 67 height 29
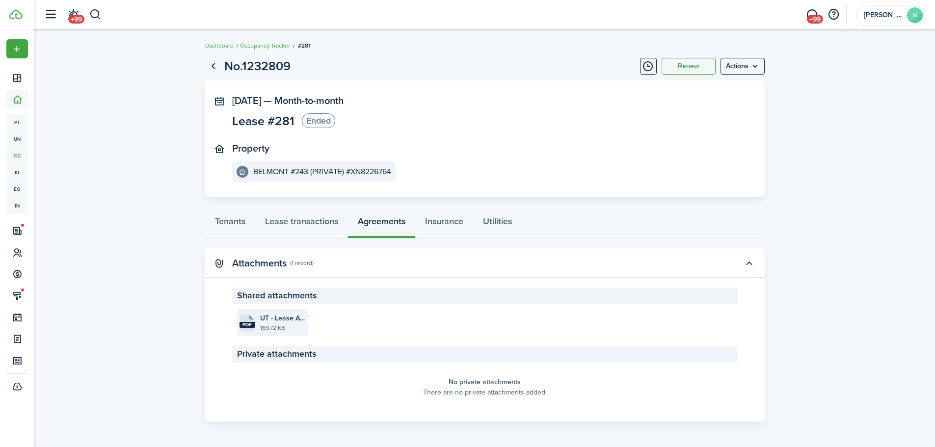
click at [243, 322] on file-extension "pdf" at bounding box center [248, 325] width 16 height 6
click at [144, 125] on lease-view "No.1232809 Renew Actions [DATE] — Month-to-month Lease #281 Ended Property BELM…" at bounding box center [484, 239] width 901 height 375
click at [143, 127] on lease-view "No.1232809 Renew Actions [DATE] — Month-to-month Lease #281 Ended Property BELM…" at bounding box center [484, 239] width 901 height 375
click at [144, 139] on lease-view "No.1232809 Renew Actions [DATE] — Month-to-month Lease #281 Ended Property BELM…" at bounding box center [484, 239] width 901 height 375
click at [143, 139] on lease-view "No.1232809 Renew Actions [DATE] — Month-to-month Lease #281 Ended Property BELM…" at bounding box center [484, 239] width 901 height 375
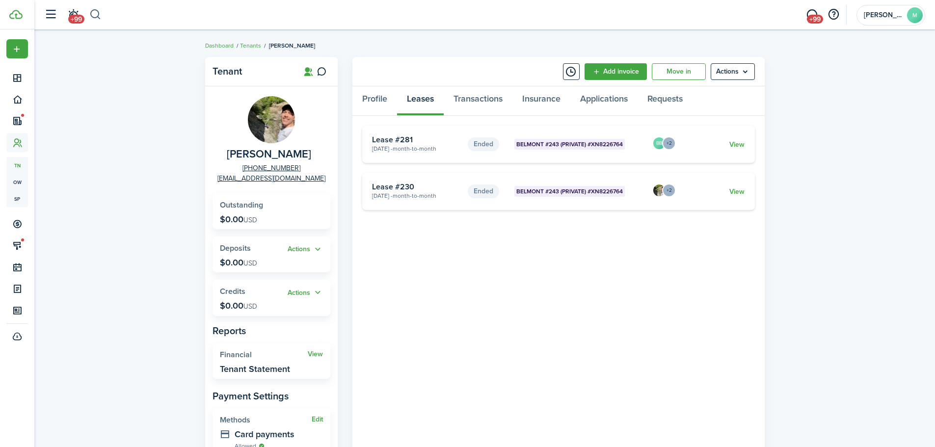
click at [93, 16] on button "button" at bounding box center [95, 14] width 12 height 17
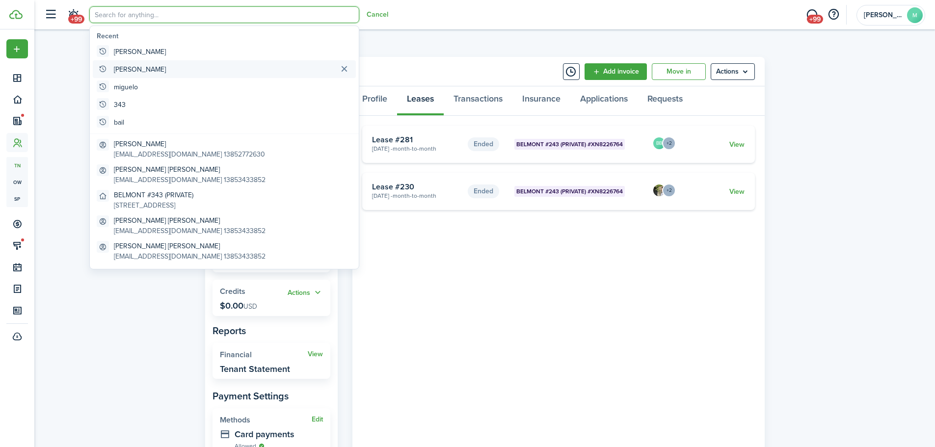
click at [154, 65] on global-search-item "[PERSON_NAME]" at bounding box center [224, 69] width 263 height 18
type input "[PERSON_NAME]"
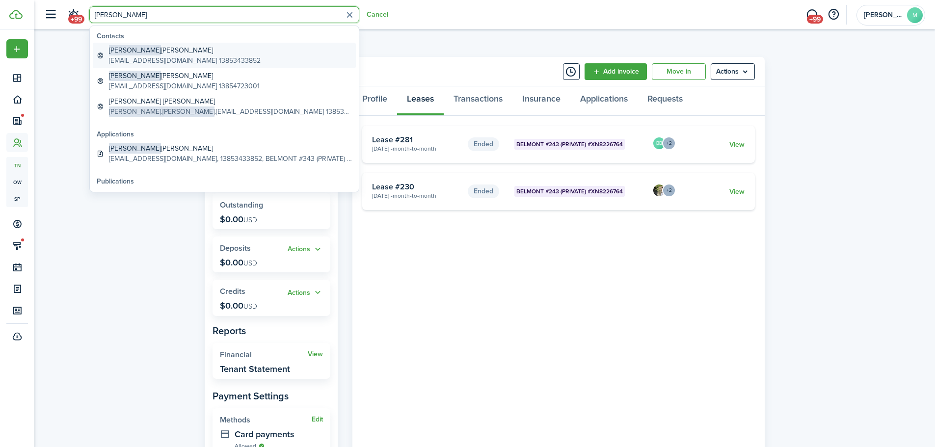
click at [160, 54] on global-search-item-title "[PERSON_NAME] [PERSON_NAME]" at bounding box center [185, 50] width 152 height 10
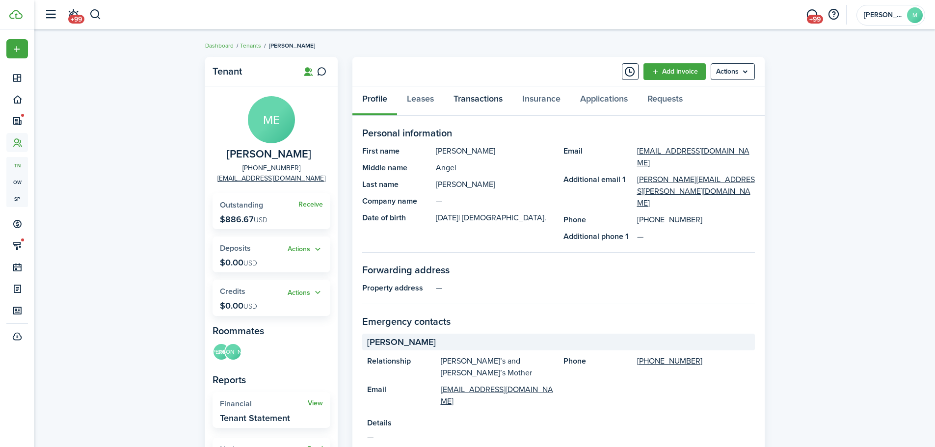
click at [482, 97] on link "Transactions" at bounding box center [478, 100] width 69 height 29
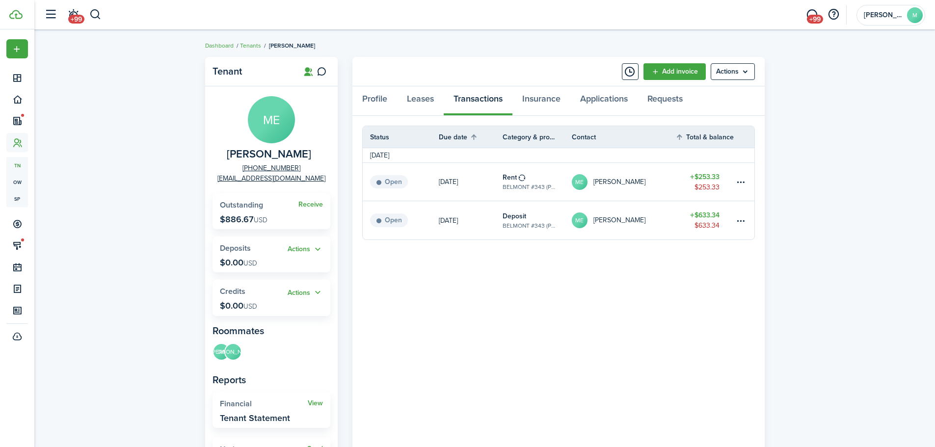
click at [149, 143] on div "Tenant ME [PERSON_NAME] [PHONE_NUMBER] [EMAIL_ADDRESS][DOMAIN_NAME] Receive Out…" at bounding box center [484, 336] width 901 height 569
click at [477, 221] on link "[DATE]" at bounding box center [471, 220] width 64 height 38
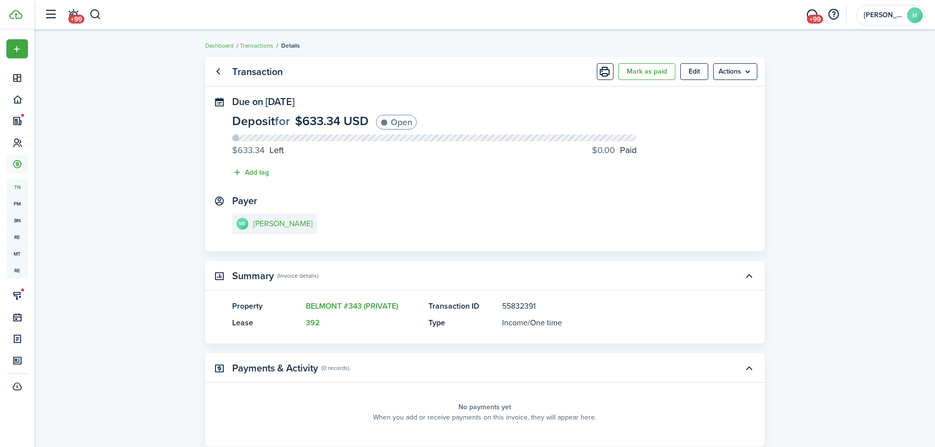
click at [142, 145] on transaction-view "Transaction Mark as paid Edit Actions Due on [DATE] Deposit for $633.34 USD Ope…" at bounding box center [484, 281] width 901 height 459
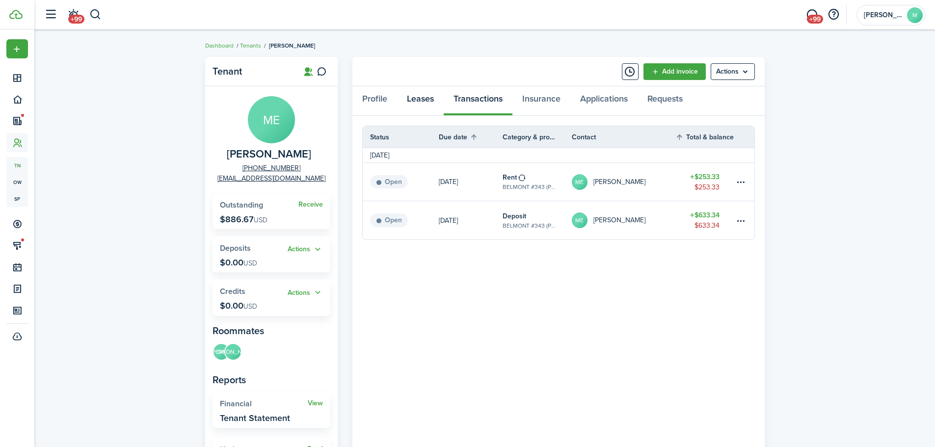
click at [417, 106] on link "Leases" at bounding box center [420, 100] width 47 height 29
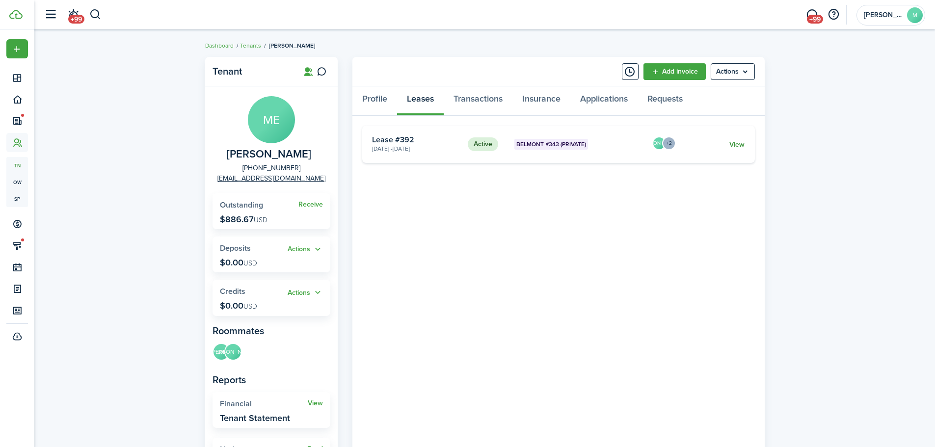
click at [741, 147] on link "View" at bounding box center [737, 144] width 15 height 10
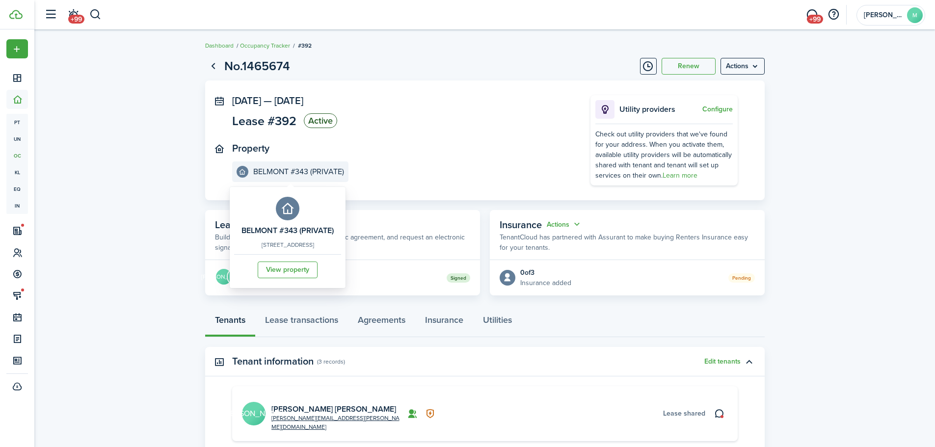
click at [272, 177] on e-details-info-label "BELMONT #343 (PRIVATE)" at bounding box center [290, 172] width 116 height 21
click at [297, 274] on link "View property" at bounding box center [288, 270] width 60 height 17
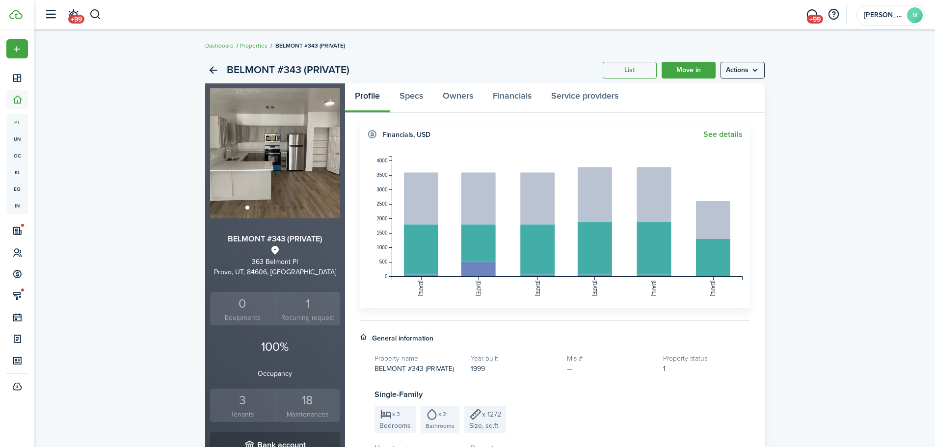
click at [248, 399] on div "3" at bounding box center [243, 400] width 60 height 19
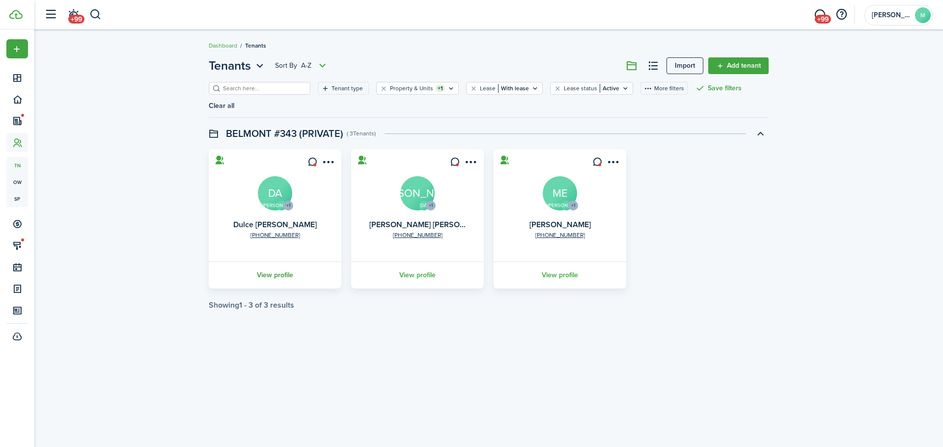
click at [289, 264] on link "View profile" at bounding box center [275, 275] width 136 height 27
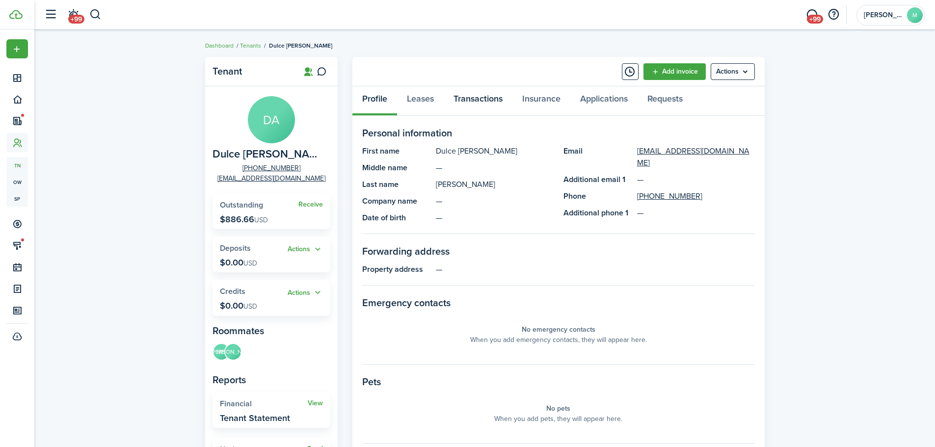
click at [482, 91] on link "Transactions" at bounding box center [478, 100] width 69 height 29
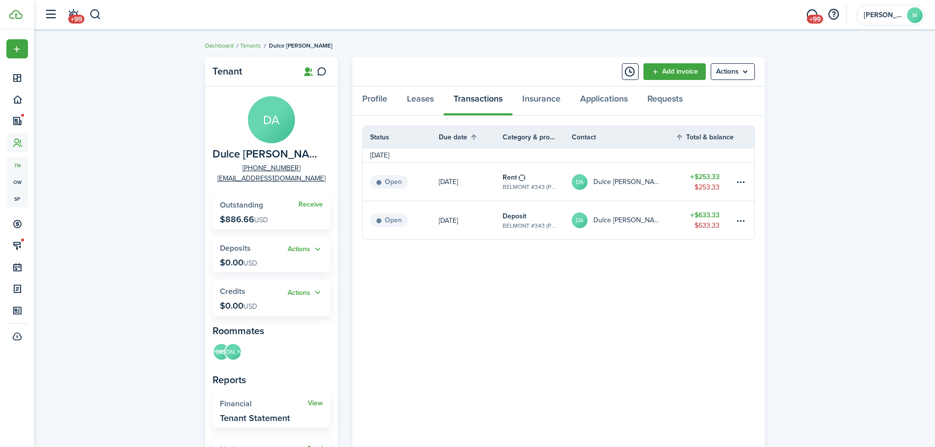
click at [683, 188] on link "$253.33 $253.33" at bounding box center [705, 182] width 59 height 38
click at [97, 10] on button "button" at bounding box center [95, 14] width 12 height 17
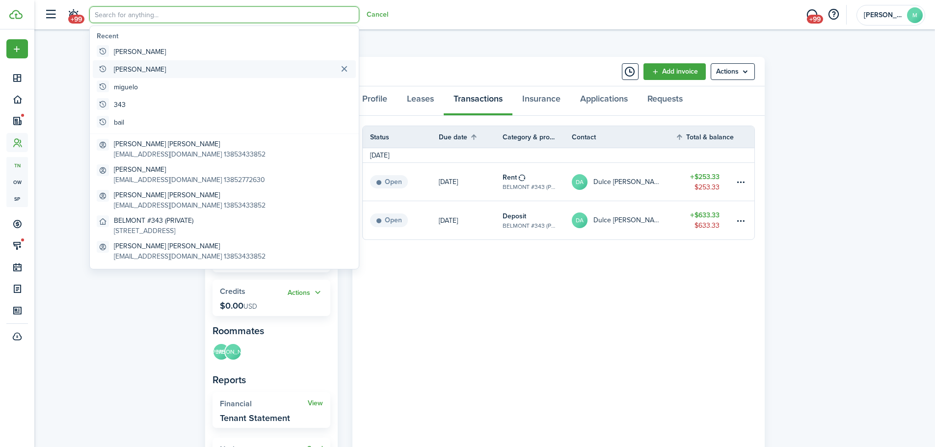
click at [147, 62] on global-search-item "[PERSON_NAME]" at bounding box center [224, 69] width 263 height 18
type input "[PERSON_NAME]"
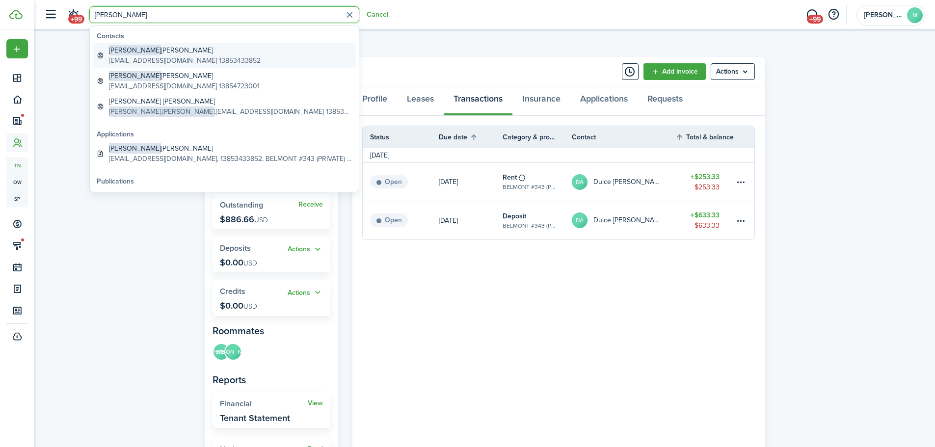
click at [223, 49] on global-search-item-title "[PERSON_NAME] [PERSON_NAME]" at bounding box center [185, 50] width 152 height 10
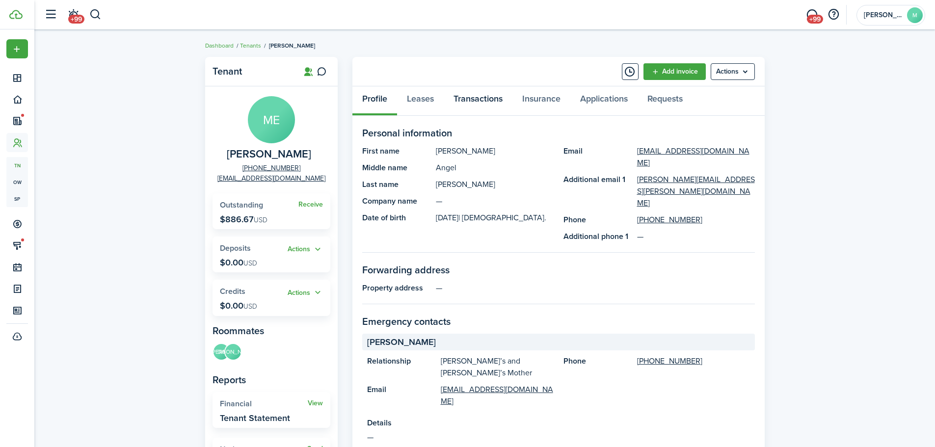
click at [478, 105] on link "Transactions" at bounding box center [478, 100] width 69 height 29
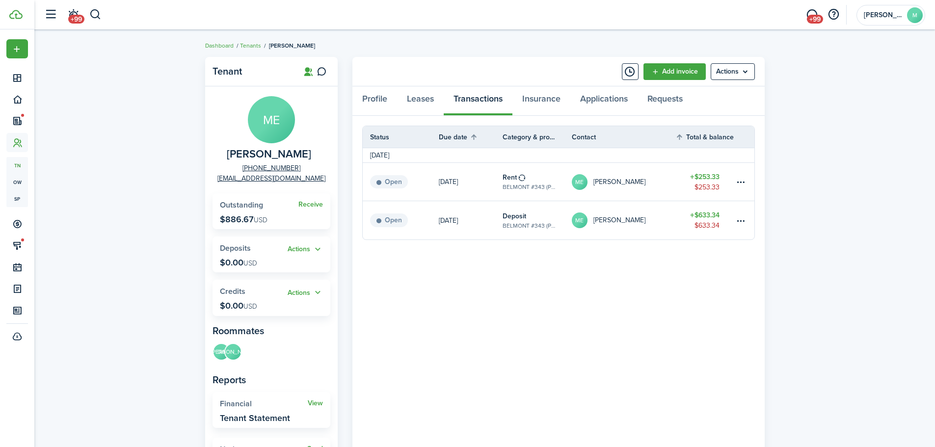
click at [448, 211] on link "[DATE]" at bounding box center [471, 220] width 64 height 38
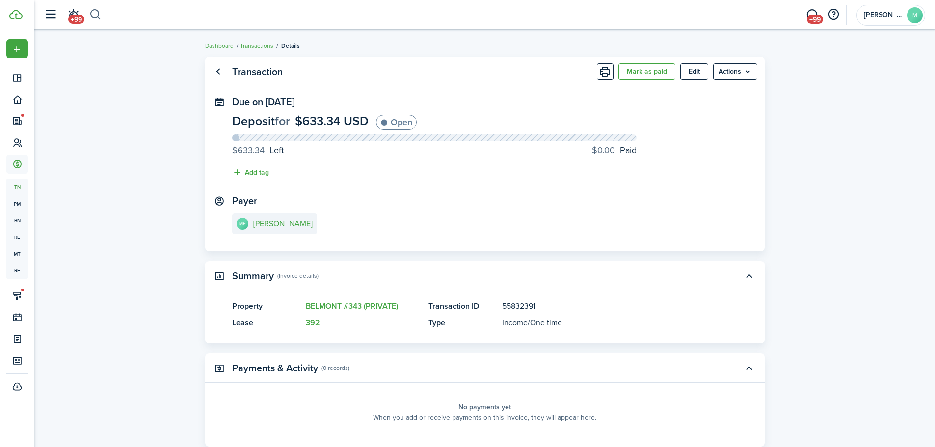
click at [91, 12] on button "button" at bounding box center [95, 14] width 12 height 17
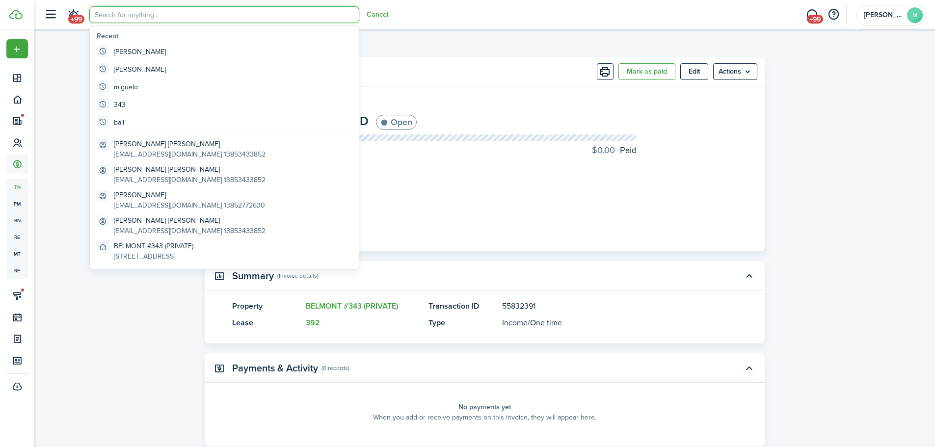
click at [182, 19] on input "search" at bounding box center [224, 14] width 270 height 17
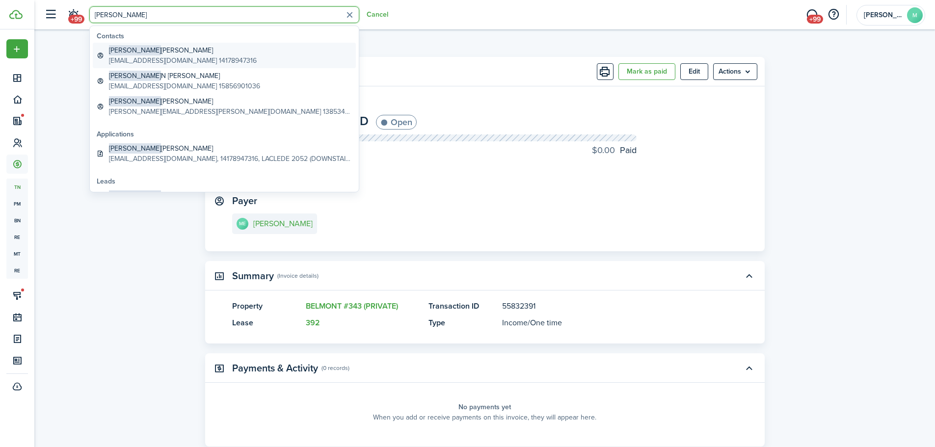
type input "[PERSON_NAME]"
click at [188, 53] on global-search-item-title "[PERSON_NAME]" at bounding box center [183, 50] width 148 height 10
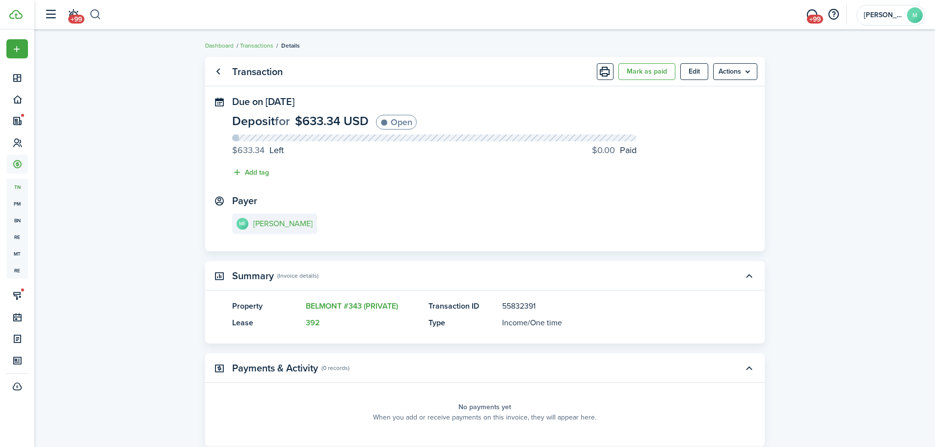
click at [101, 14] on button "button" at bounding box center [95, 14] width 12 height 17
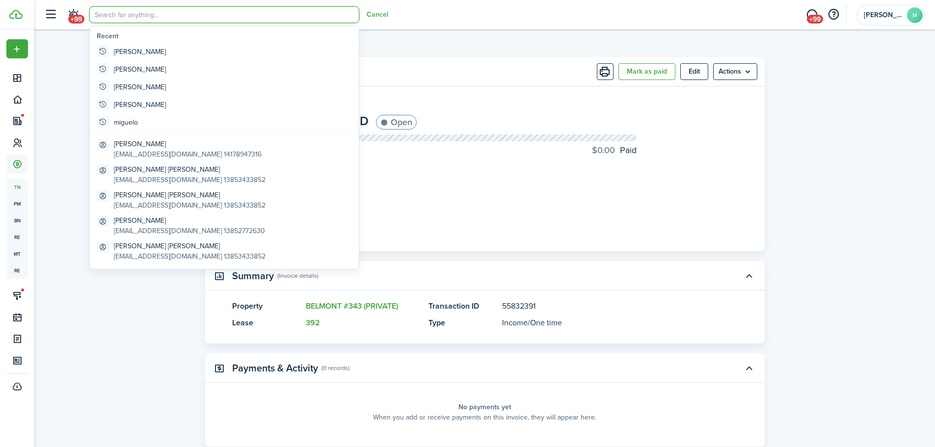
click at [122, 18] on input "search" at bounding box center [224, 14] width 270 height 17
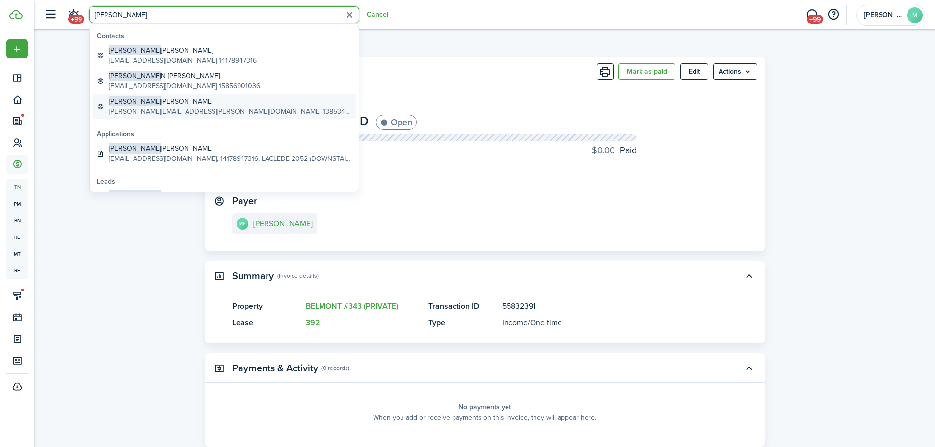
type input "[PERSON_NAME]"
click at [280, 101] on link "[PERSON_NAME] Cruz [EMAIL_ADDRESS][PERSON_NAME][DOMAIN_NAME] 13853433818" at bounding box center [224, 107] width 263 height 26
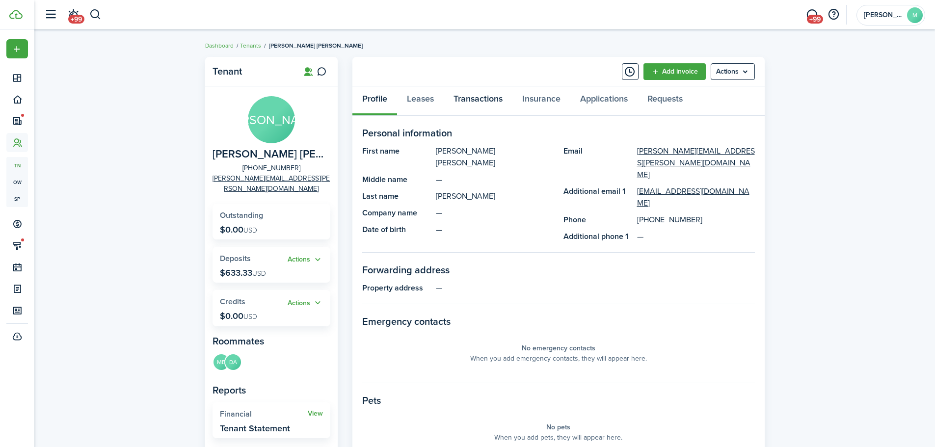
click at [491, 95] on link "Transactions" at bounding box center [478, 100] width 69 height 29
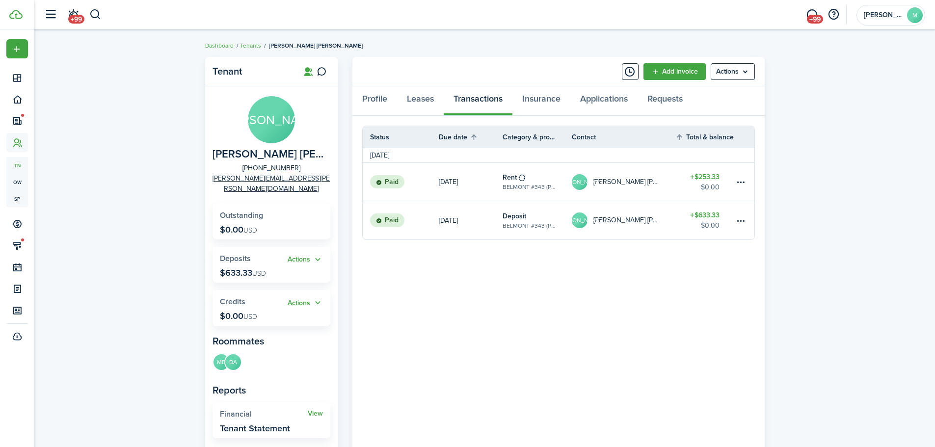
click at [443, 183] on p "[DATE]" at bounding box center [448, 182] width 19 height 10
click at [678, 222] on link "$633.33 $0.00" at bounding box center [705, 220] width 59 height 38
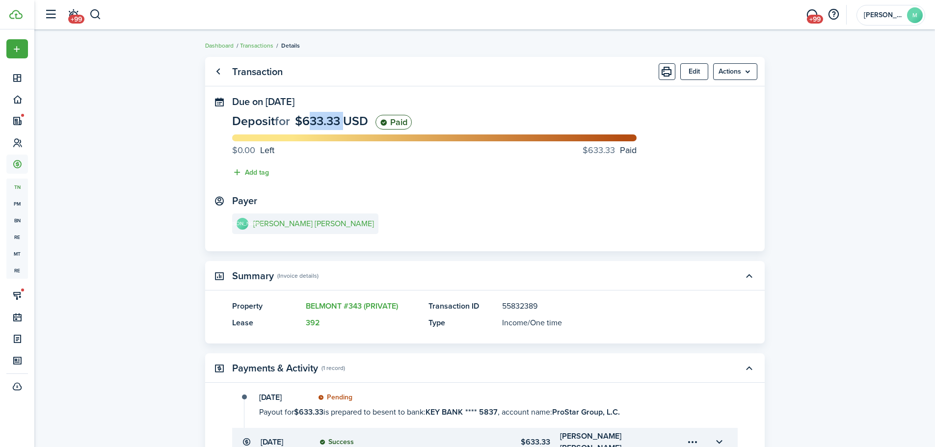
drag, startPoint x: 306, startPoint y: 119, endPoint x: 345, endPoint y: 122, distance: 38.4
click at [345, 122] on span "$633.33 USD" at bounding box center [331, 121] width 73 height 18
click at [385, 190] on panel-main-body "Due on [DATE] Deposit for $633.33 USD Paid $0.00 Left $633.33 Paid Add tag [PER…" at bounding box center [485, 173] width 560 height 155
click at [802, 176] on transaction-view "Transaction Edit Actions Due on [DATE] Deposit for $633.33 USD Paid $0.00 Left …" at bounding box center [484, 294] width 901 height 484
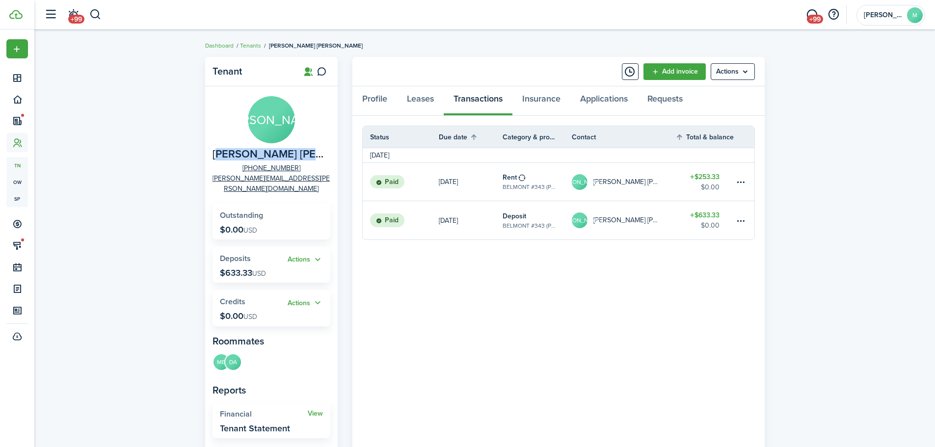
drag, startPoint x: 216, startPoint y: 154, endPoint x: 319, endPoint y: 155, distance: 103.6
click at [319, 155] on span "[PERSON_NAME] [PERSON_NAME]" at bounding box center [269, 154] width 113 height 12
click at [174, 180] on div "Tenant JA [PERSON_NAME] [PERSON_NAME] [PHONE_NUMBER] [PERSON_NAME][EMAIL_ADDRES…" at bounding box center [484, 341] width 901 height 579
click at [173, 180] on div "Tenant JA [PERSON_NAME] [PERSON_NAME] [PHONE_NUMBER] [PERSON_NAME][EMAIL_ADDRES…" at bounding box center [484, 341] width 901 height 579
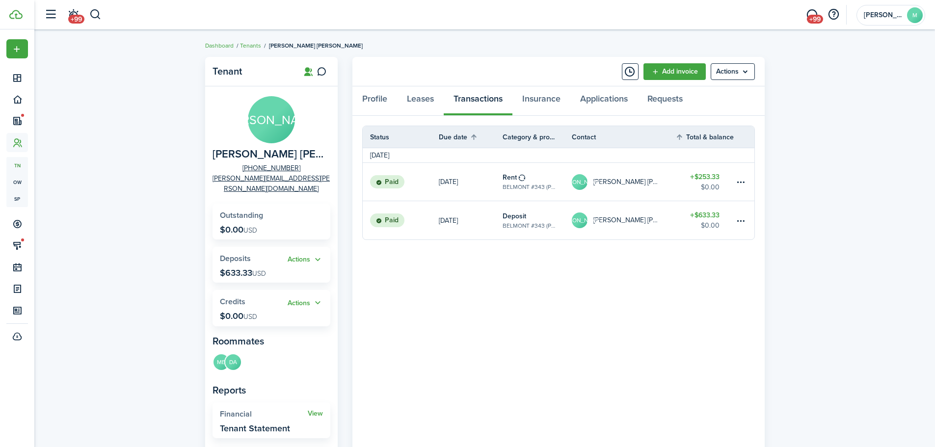
click at [819, 173] on div "Tenant JA [PERSON_NAME] [PERSON_NAME] [PHONE_NUMBER] [PERSON_NAME][EMAIL_ADDRES…" at bounding box center [484, 341] width 901 height 579
click at [816, 176] on div "Tenant JA [PERSON_NAME] [PERSON_NAME] [PHONE_NUMBER] [PERSON_NAME][EMAIL_ADDRES…" at bounding box center [484, 341] width 901 height 579
click at [155, 193] on div "Tenant JA [PERSON_NAME] [PERSON_NAME] [PHONE_NUMBER] [PERSON_NAME][EMAIL_ADDRES…" at bounding box center [484, 341] width 901 height 579
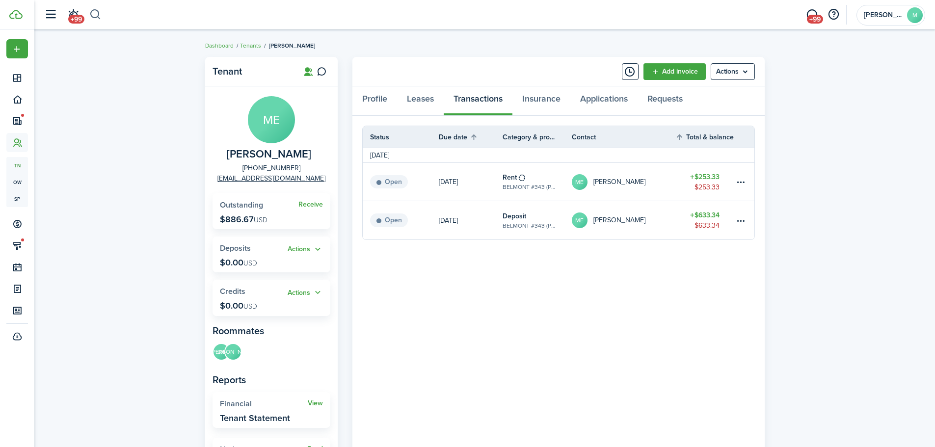
click at [95, 17] on button "button" at bounding box center [95, 14] width 12 height 17
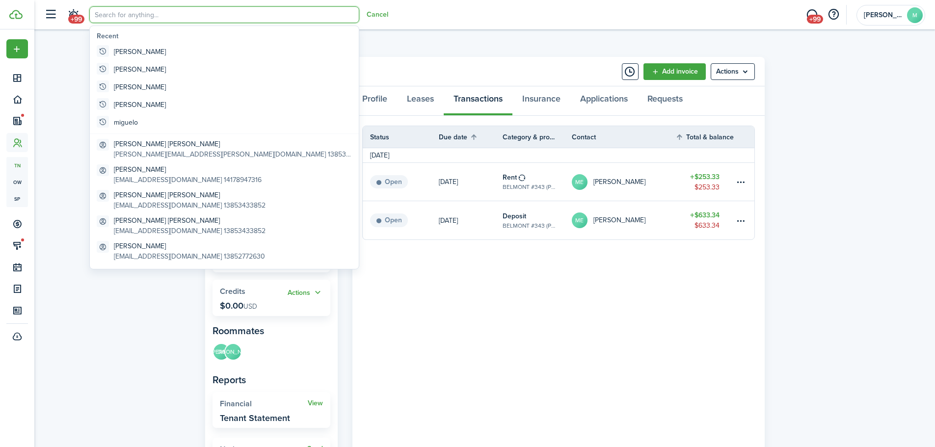
click at [148, 11] on input "search" at bounding box center [224, 14] width 270 height 17
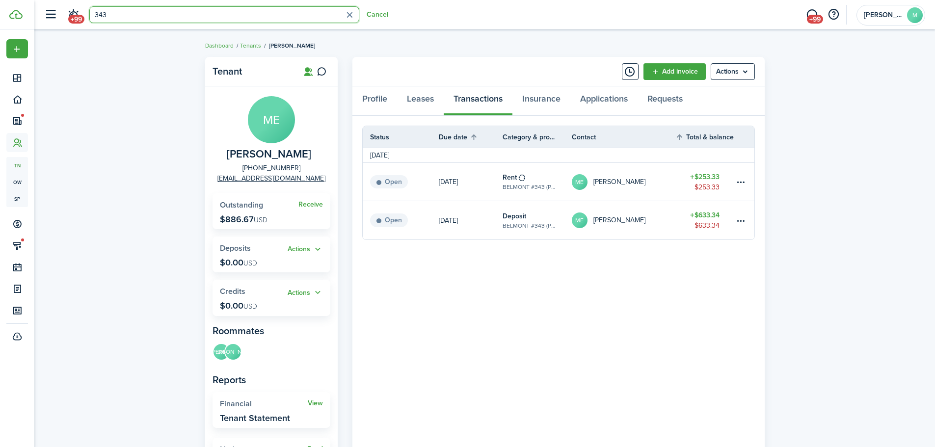
type input "343"
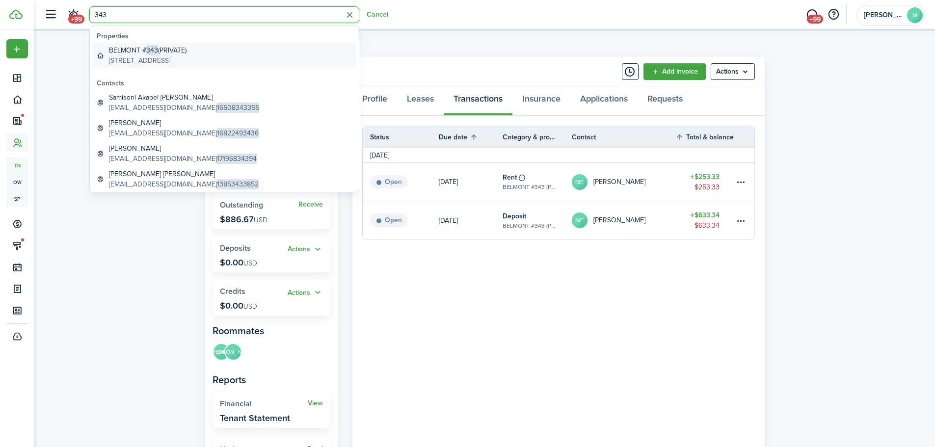
click at [157, 53] on span "343" at bounding box center [152, 50] width 12 height 10
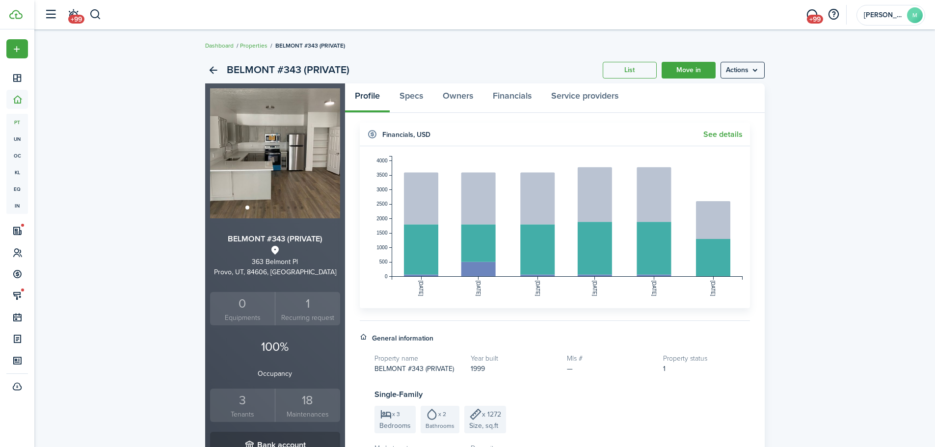
click at [137, 215] on div "BELMONT #343 (PRIVATE) List Move in Actions BELMONT #343 (PRIVATE) [STREET_ADDR…" at bounding box center [484, 392] width 901 height 680
click at [244, 406] on div "3" at bounding box center [243, 400] width 60 height 19
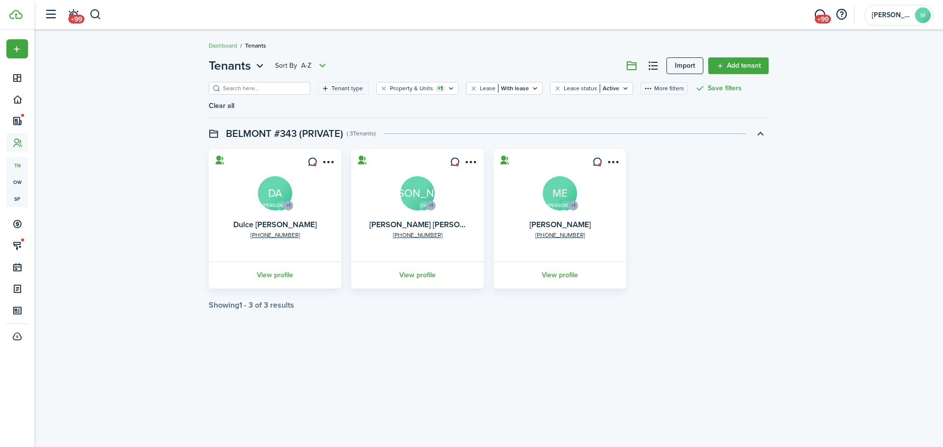
click at [132, 171] on div "Tenants Sort by A-Z Import Add tenant Tenant type Property & Units +1 Lease Wit…" at bounding box center [488, 183] width 908 height 263
click at [173, 193] on div "Tenants Sort by A-Z Import Add tenant Tenant type Property & Units +1 Lease Wit…" at bounding box center [488, 183] width 908 height 263
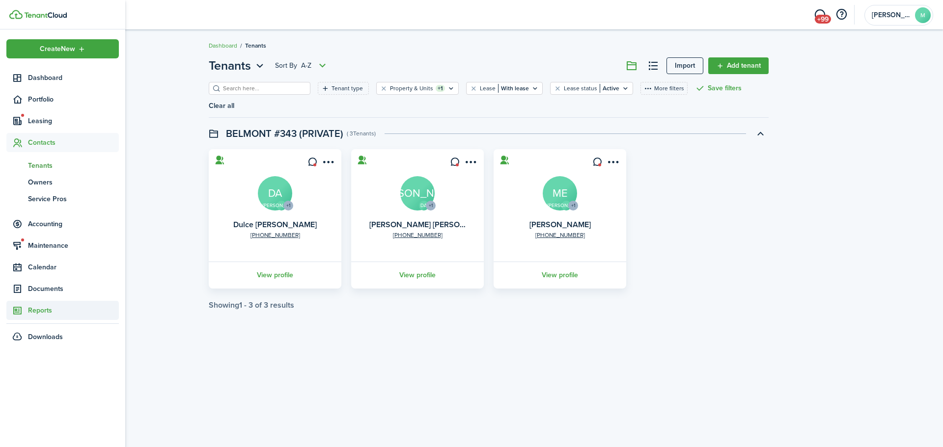
click at [43, 307] on span "Reports" at bounding box center [73, 310] width 91 height 10
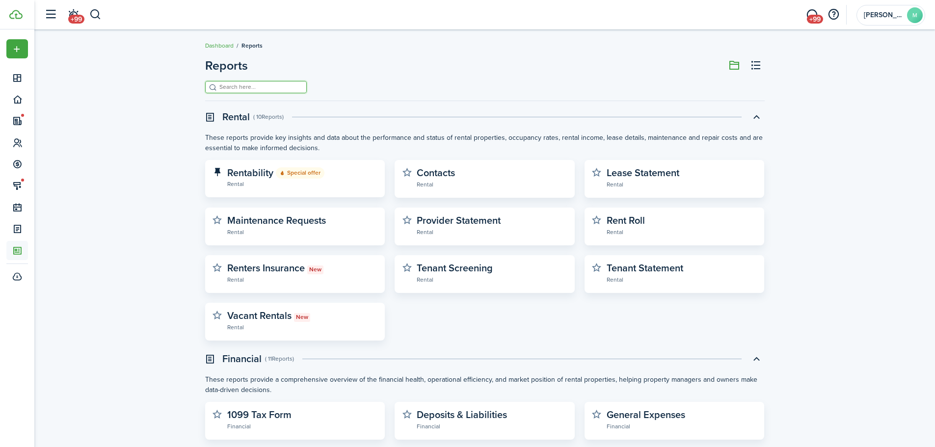
click at [260, 89] on input "search" at bounding box center [260, 86] width 86 height 9
click at [723, 273] on link "Tenant Statement Rental" at bounding box center [682, 274] width 151 height 22
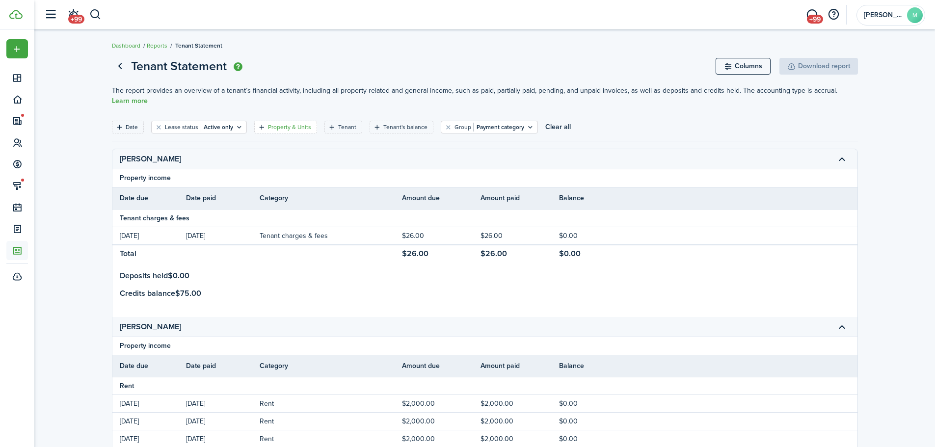
click at [286, 127] on filter-tag-label "Property & Units" at bounding box center [289, 127] width 43 height 9
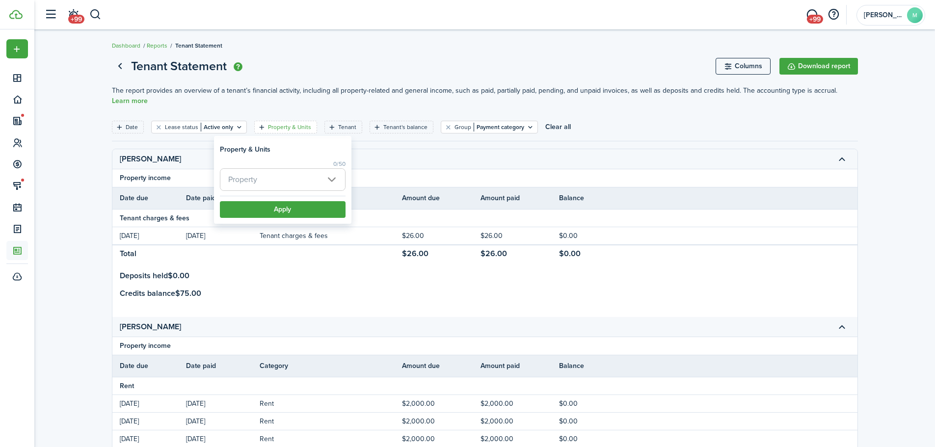
click at [289, 183] on span "Property" at bounding box center [282, 180] width 125 height 22
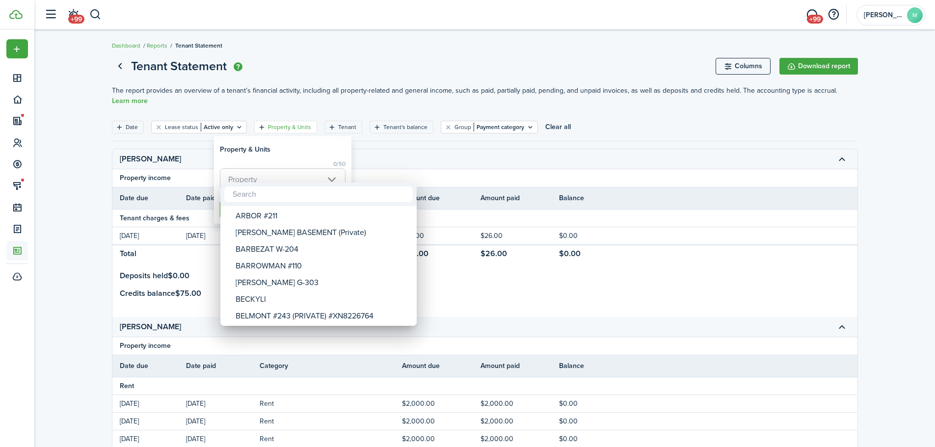
click at [289, 198] on input "text" at bounding box center [318, 195] width 189 height 16
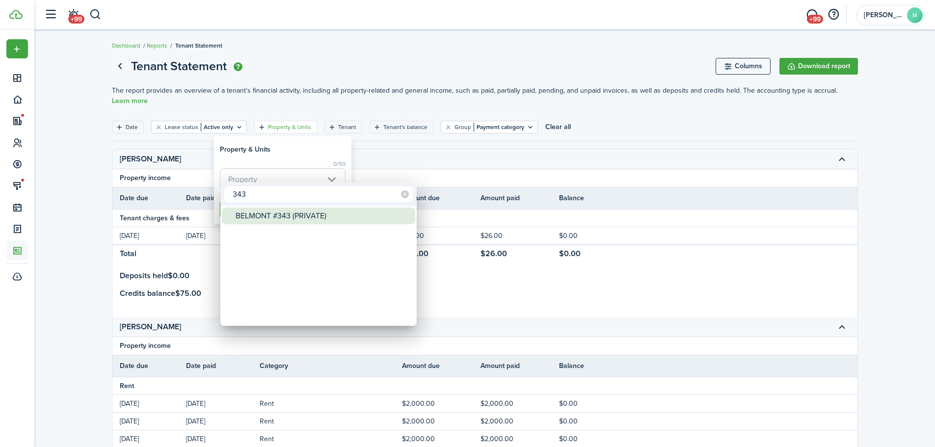
type input "343"
click at [266, 213] on div "BELMONT #343 (PRIVATE)" at bounding box center [323, 216] width 174 height 17
type input "BELMONT #343 (PRIVATE)"
click at [277, 158] on div at bounding box center [467, 223] width 1092 height 604
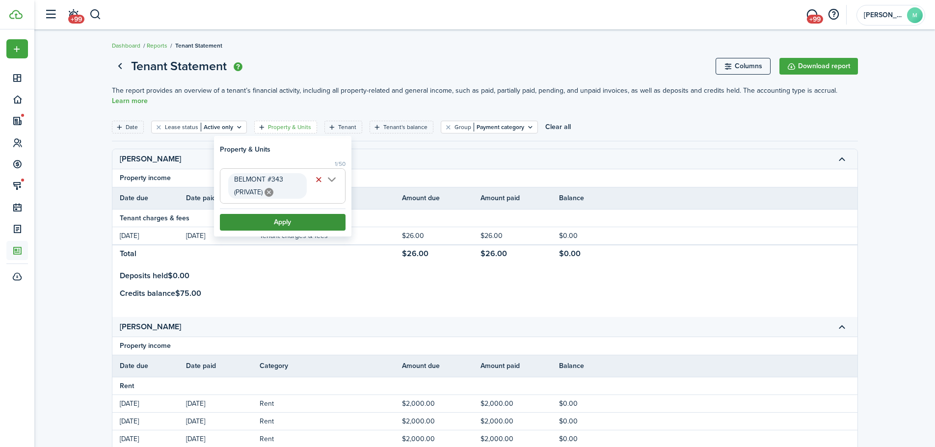
click at [275, 229] on button "Apply" at bounding box center [283, 222] width 126 height 17
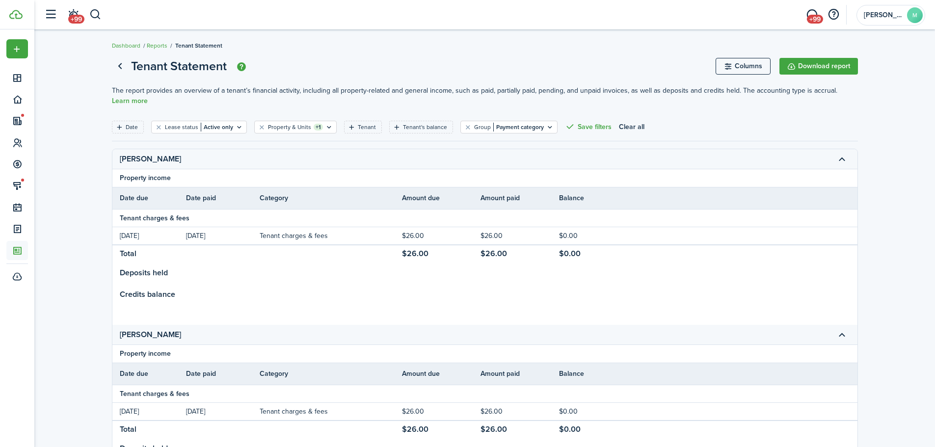
click at [77, 211] on report-preview-container "Tenant Statement Columns Download report The report provides an overview of a t…" at bounding box center [484, 385] width 901 height 666
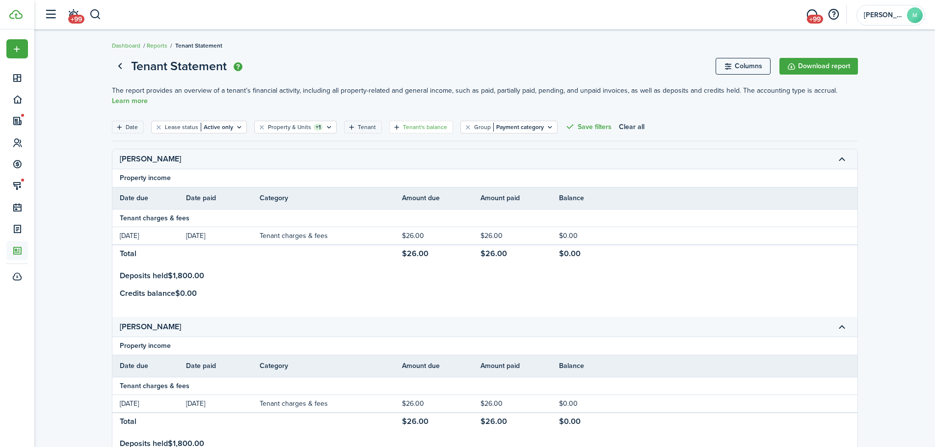
click at [403, 125] on filter-tag-label "Tenant's balance" at bounding box center [425, 127] width 44 height 9
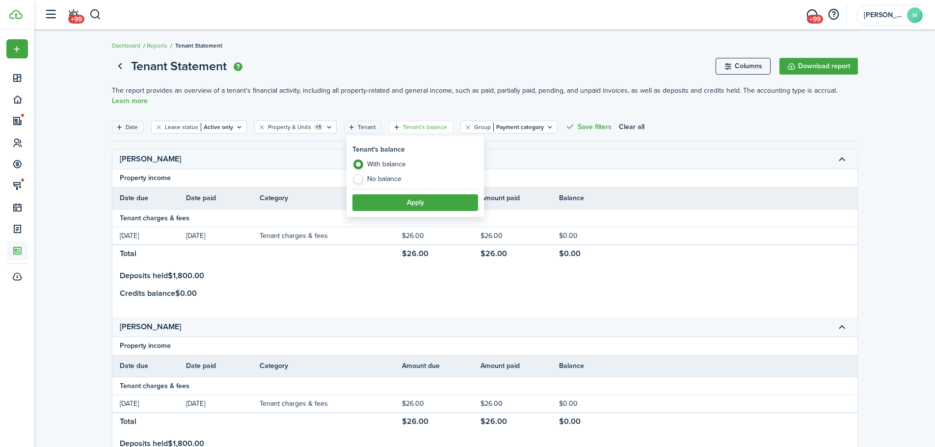
drag, startPoint x: 582, startPoint y: 150, endPoint x: 512, endPoint y: 133, distance: 72.3
click at [581, 150] on tr "[PERSON_NAME]" at bounding box center [484, 159] width 745 height 20
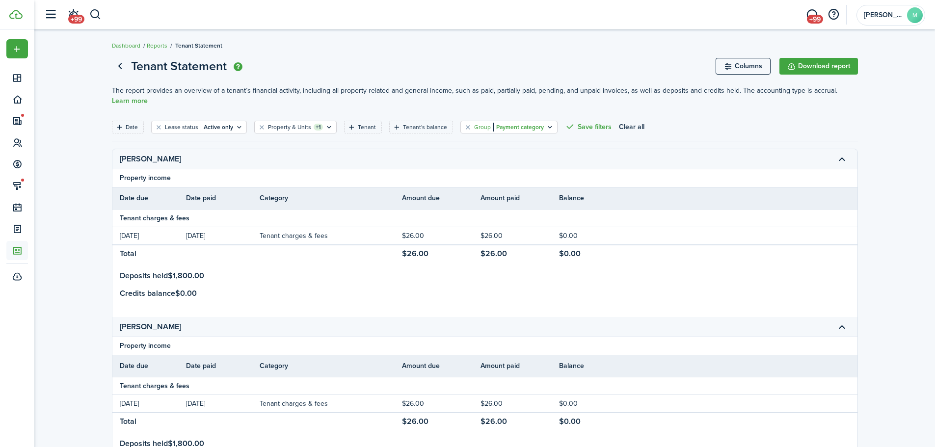
click at [546, 125] on icon "Open filter" at bounding box center [550, 127] width 8 height 8
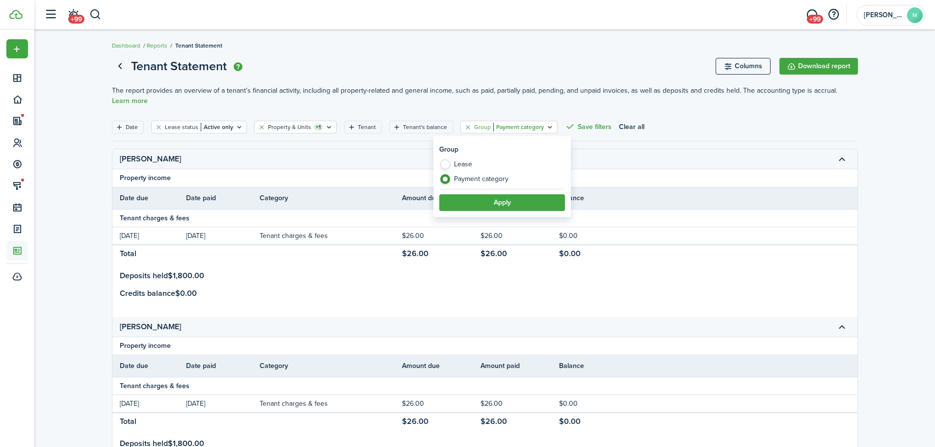
click at [441, 164] on label "Lease" at bounding box center [502, 167] width 126 height 15
radio input "true"
click at [461, 207] on button "Apply" at bounding box center [502, 202] width 126 height 17
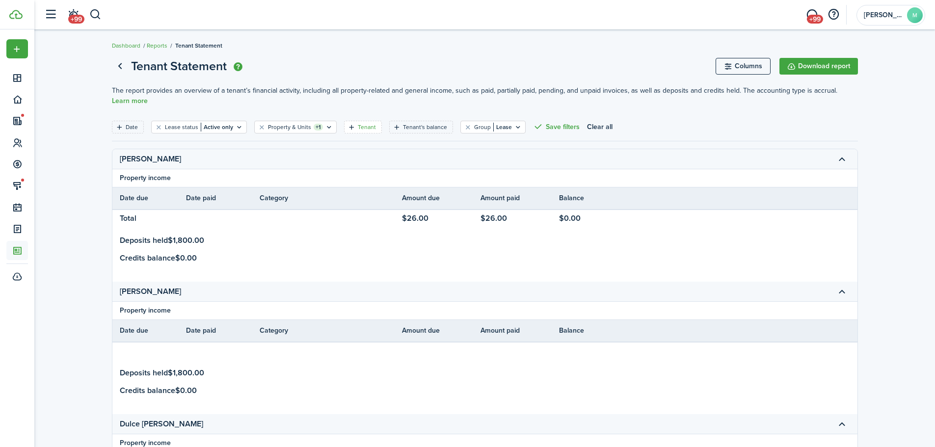
click at [358, 127] on filter-tag-label "Tenant" at bounding box center [367, 127] width 18 height 9
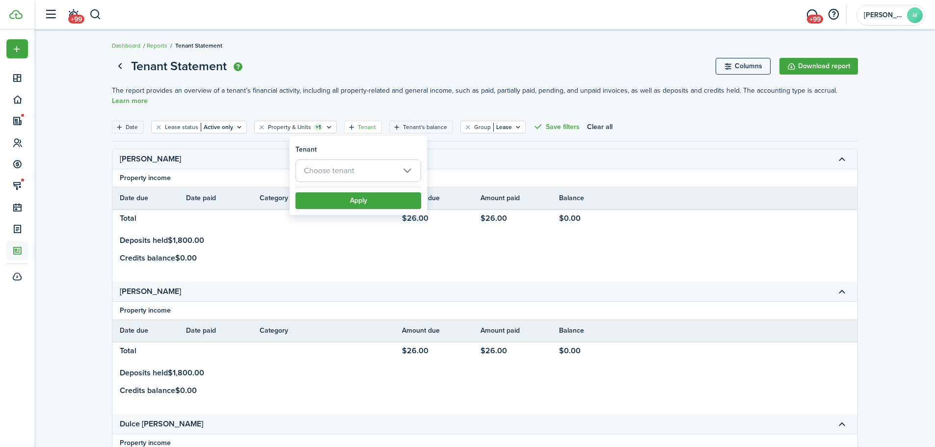
click at [404, 168] on span "Choose tenant" at bounding box center [358, 171] width 125 height 22
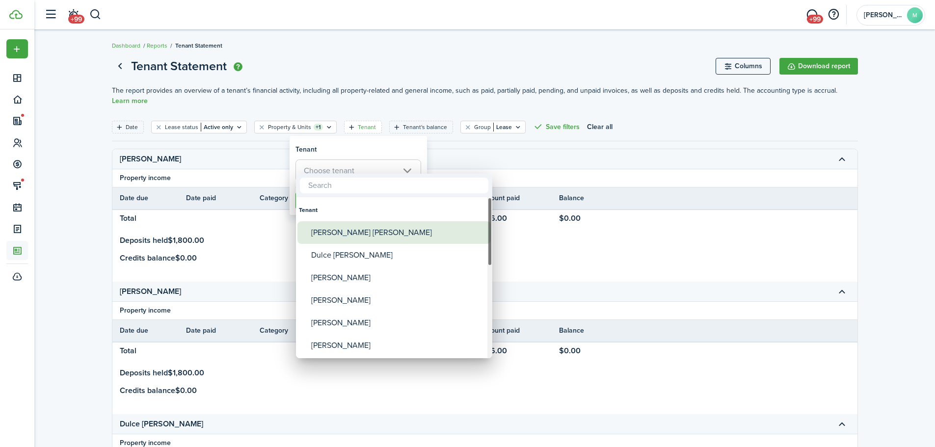
drag, startPoint x: 350, startPoint y: 234, endPoint x: 343, endPoint y: 255, distance: 22.2
click at [349, 235] on div "[PERSON_NAME] [PERSON_NAME]" at bounding box center [398, 232] width 174 height 23
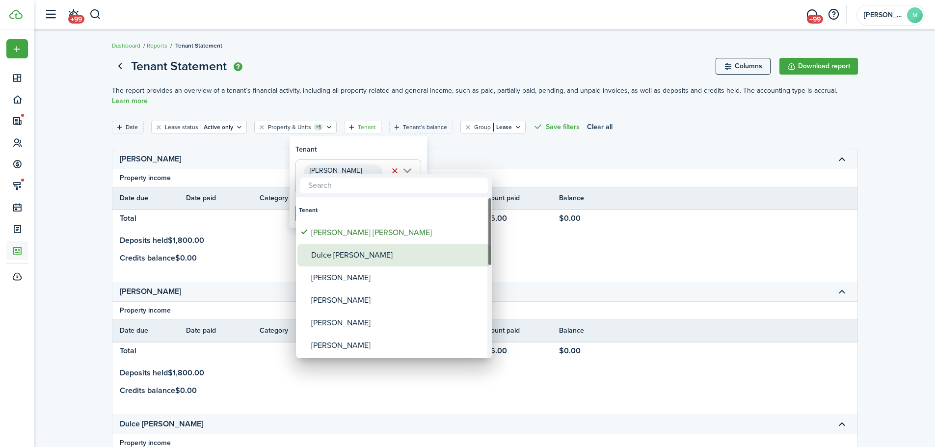
drag, startPoint x: 343, startPoint y: 255, endPoint x: 340, endPoint y: 270, distance: 15.5
click at [342, 257] on div "Dulce [PERSON_NAME]" at bounding box center [398, 255] width 174 height 23
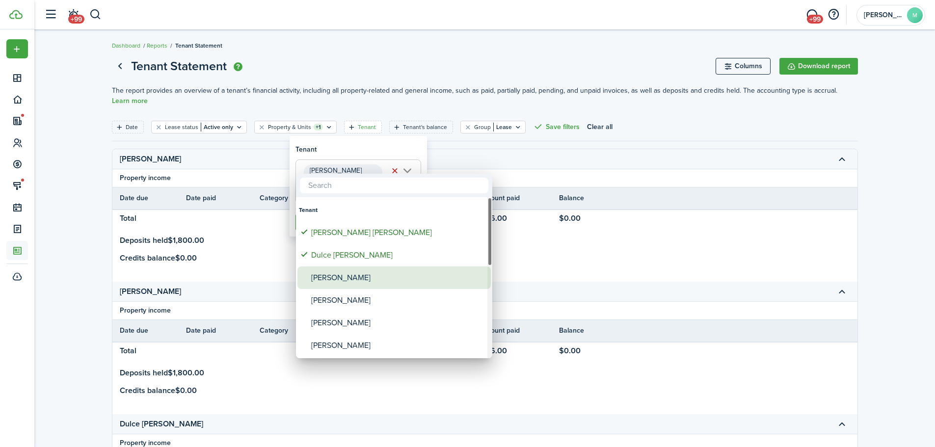
click at [339, 273] on div "[PERSON_NAME]" at bounding box center [398, 278] width 174 height 23
type input "[PERSON_NAME] [PERSON_NAME] [PERSON_NAME], [PERSON_NAME]"
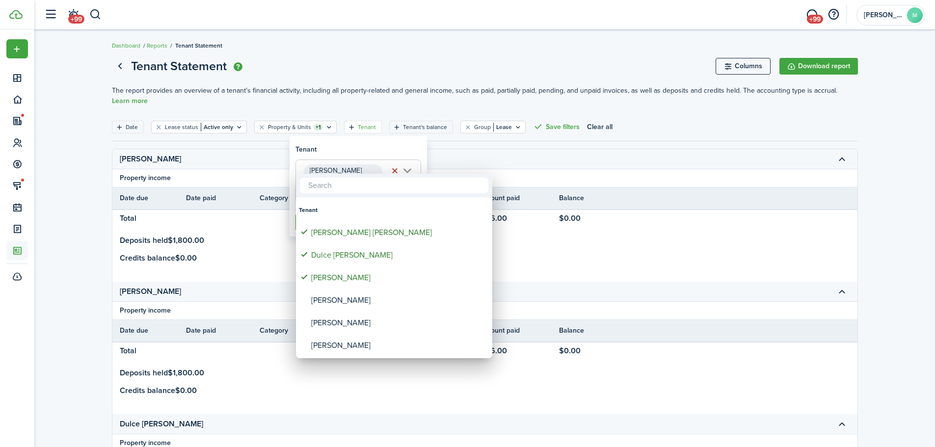
click at [376, 149] on div at bounding box center [467, 223] width 1092 height 604
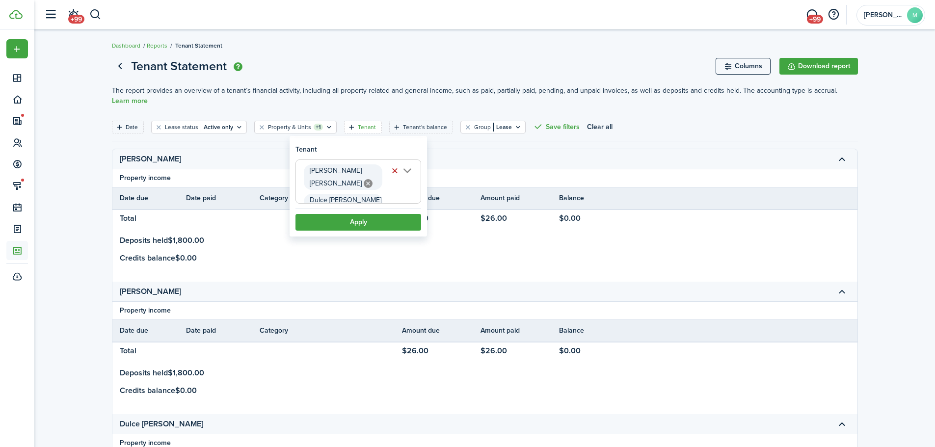
scroll to position [0, 206]
click at [359, 228] on button "Apply" at bounding box center [359, 222] width 126 height 17
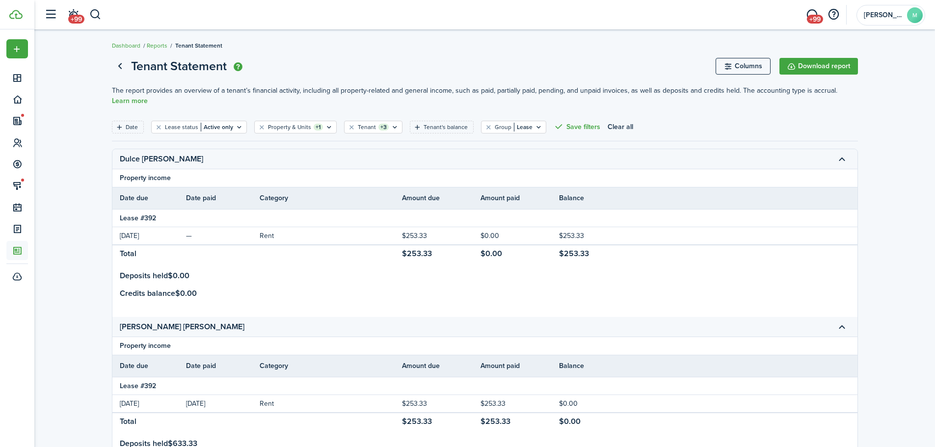
click at [90, 249] on report-preview-container "Tenant Statement Columns Download report The report provides an overview of a t…" at bounding box center [484, 432] width 901 height 761
click at [83, 216] on report-preview-container "Tenant Statement Columns Download report The report provides an overview of a t…" at bounding box center [484, 432] width 901 height 761
click at [97, 13] on button "button" at bounding box center [95, 14] width 12 height 17
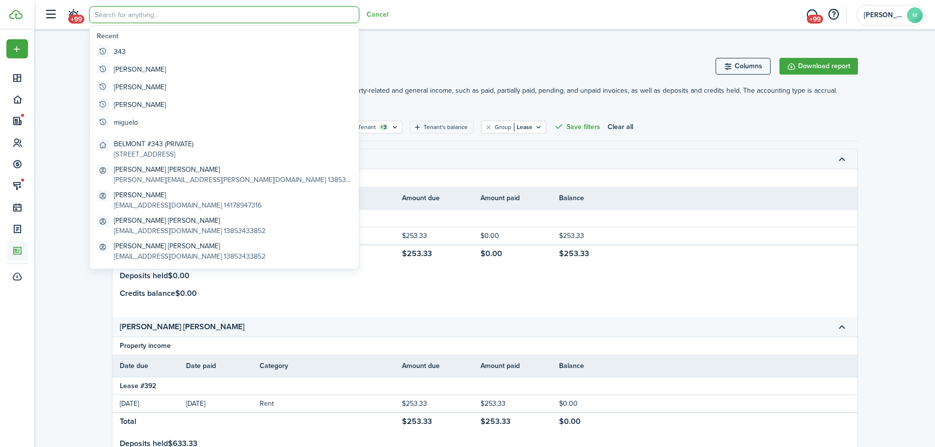
click at [122, 18] on input "search" at bounding box center [224, 14] width 270 height 17
click at [125, 44] on global-search-item "343" at bounding box center [224, 52] width 263 height 18
type input "343"
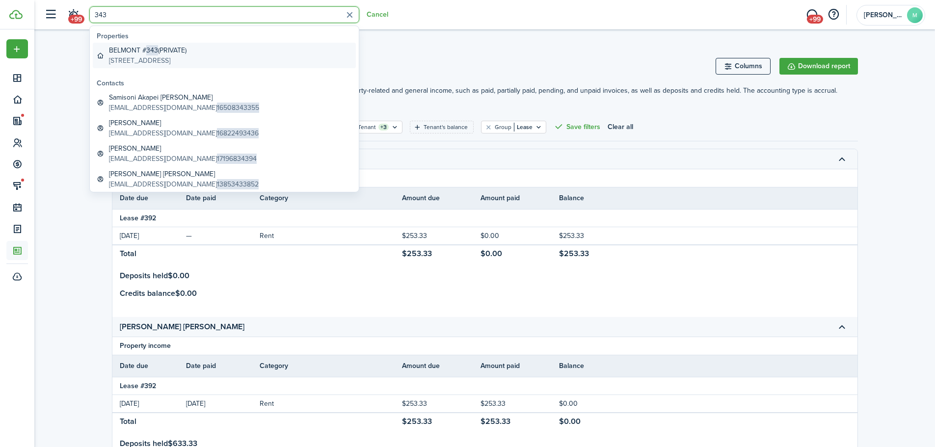
click at [167, 43] on link "BELMONT # 343 (PRIVATE) [STREET_ADDRESS]" at bounding box center [224, 56] width 263 height 26
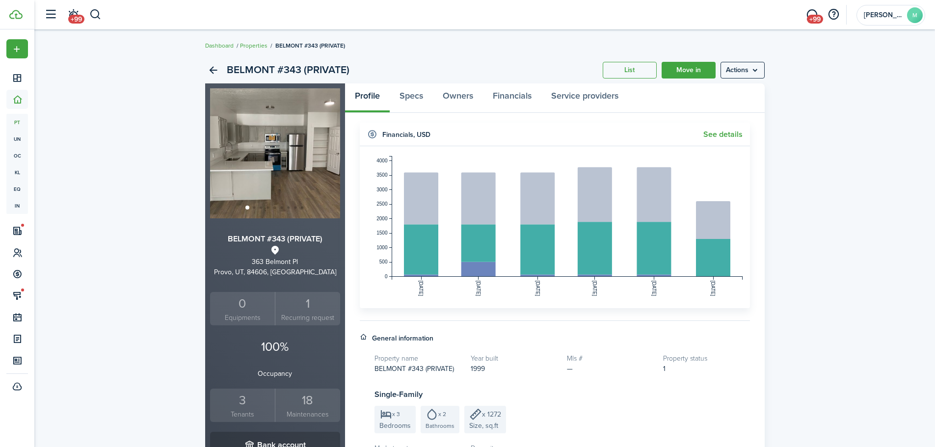
click at [119, 79] on div "BELMONT #343 (PRIVATE) List Move in Actions BELMONT #343 (PRIVATE) [STREET_ADDR…" at bounding box center [484, 392] width 901 height 680
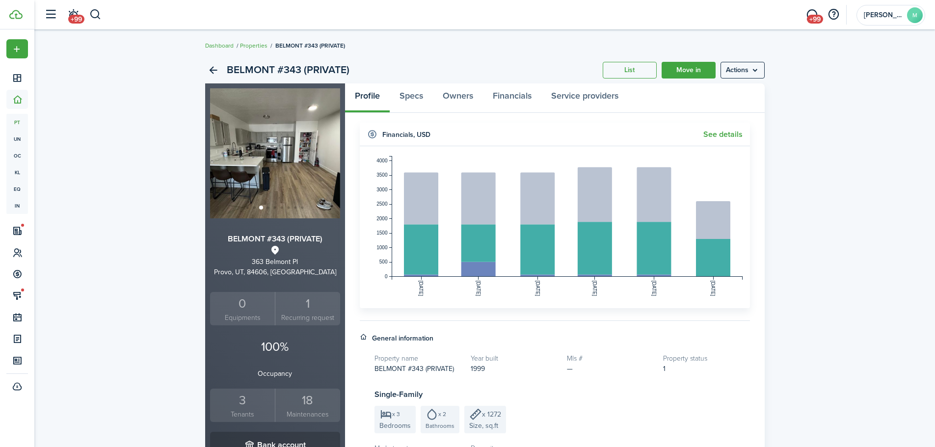
click at [167, 181] on div "BELMONT #343 (PRIVATE) List Move in Actions BELMONT #343 (PRIVATE) [STREET_ADDR…" at bounding box center [484, 392] width 901 height 680
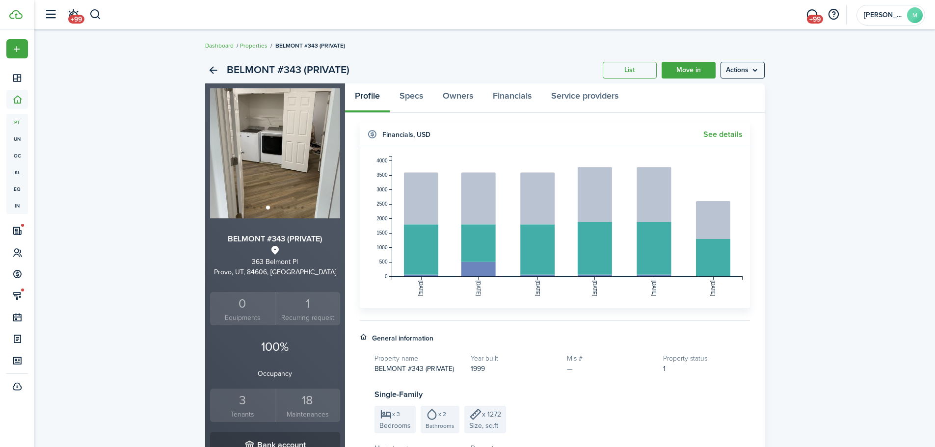
click at [805, 171] on div "BELMONT #343 (PRIVATE) List Move in Actions BELMONT #343 (PRIVATE) [STREET_ADDR…" at bounding box center [484, 392] width 901 height 680
click at [830, 204] on div "BELMONT #343 (PRIVATE) List Move in Actions BELMONT #343 (PRIVATE) [STREET_ADDR…" at bounding box center [484, 392] width 901 height 680
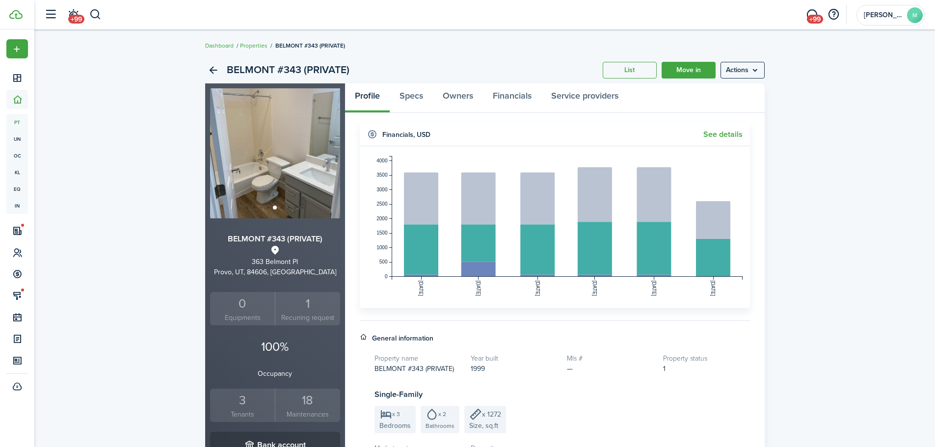
click at [830, 204] on div "BELMONT #343 (PRIVATE) List Move in Actions BELMONT #343 (PRIVATE) [STREET_ADDR…" at bounding box center [484, 392] width 901 height 680
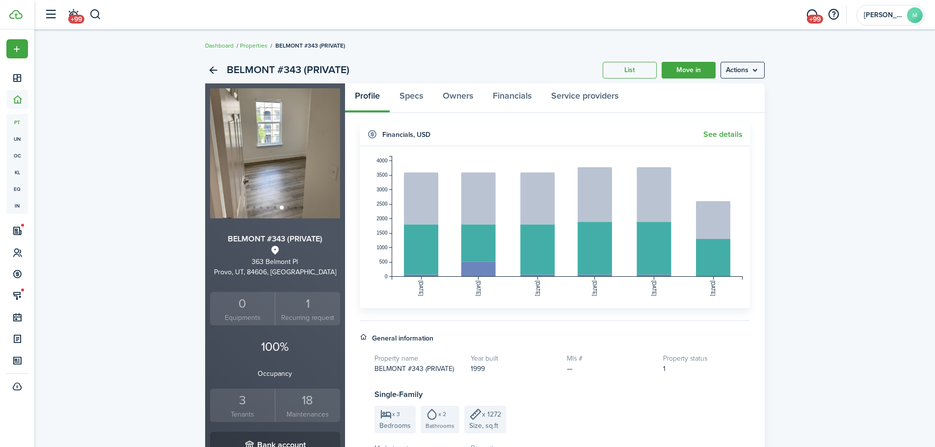
click at [830, 204] on div "BELMONT #343 (PRIVATE) List Move in Actions BELMONT #343 (PRIVATE) [STREET_ADDR…" at bounding box center [484, 392] width 901 height 680
